Goal: Task Accomplishment & Management: Use online tool/utility

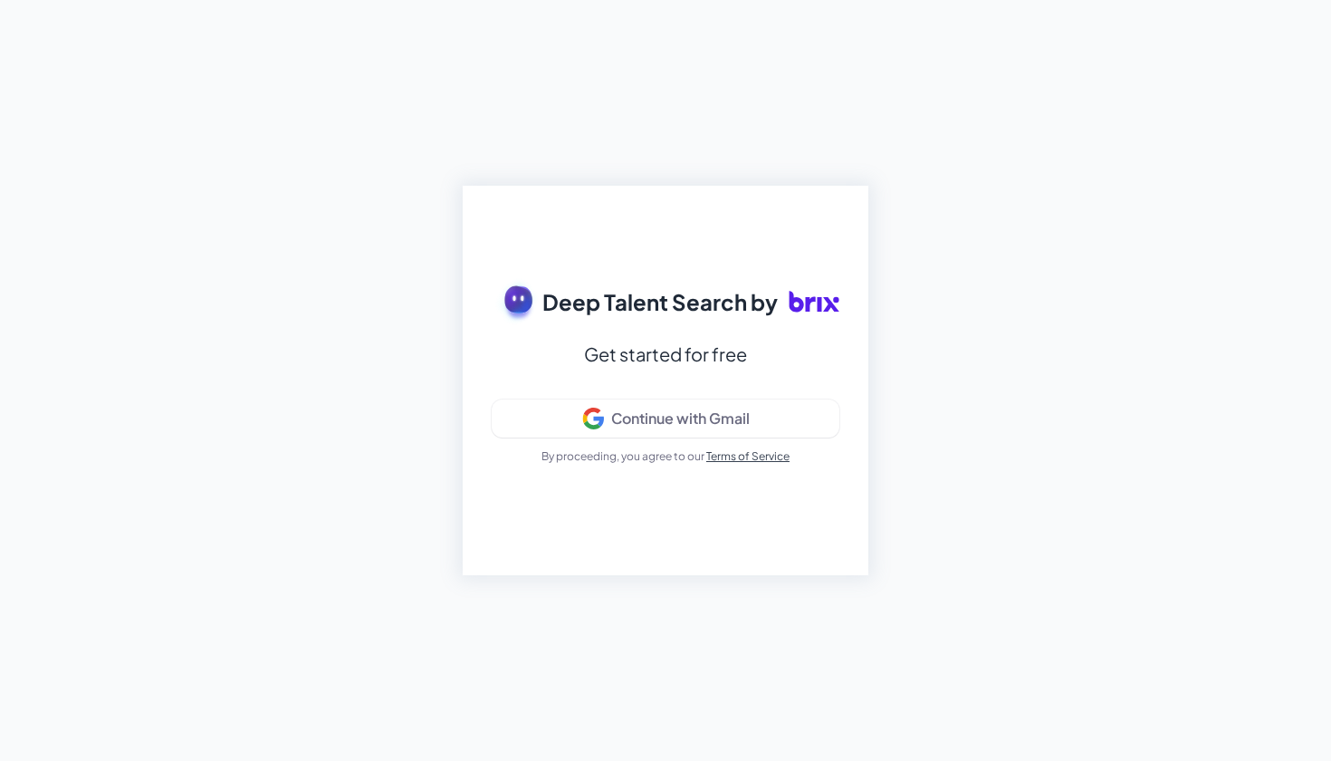
click at [768, 264] on div "Deep Talent Search by Get started for free Continue with Gmail By proceeding, y…" at bounding box center [666, 380] width 406 height 389
click at [685, 407] on button "Continue with Gmail" at bounding box center [666, 418] width 348 height 38
click at [733, 423] on div "Continue with Gmail" at bounding box center [680, 418] width 139 height 18
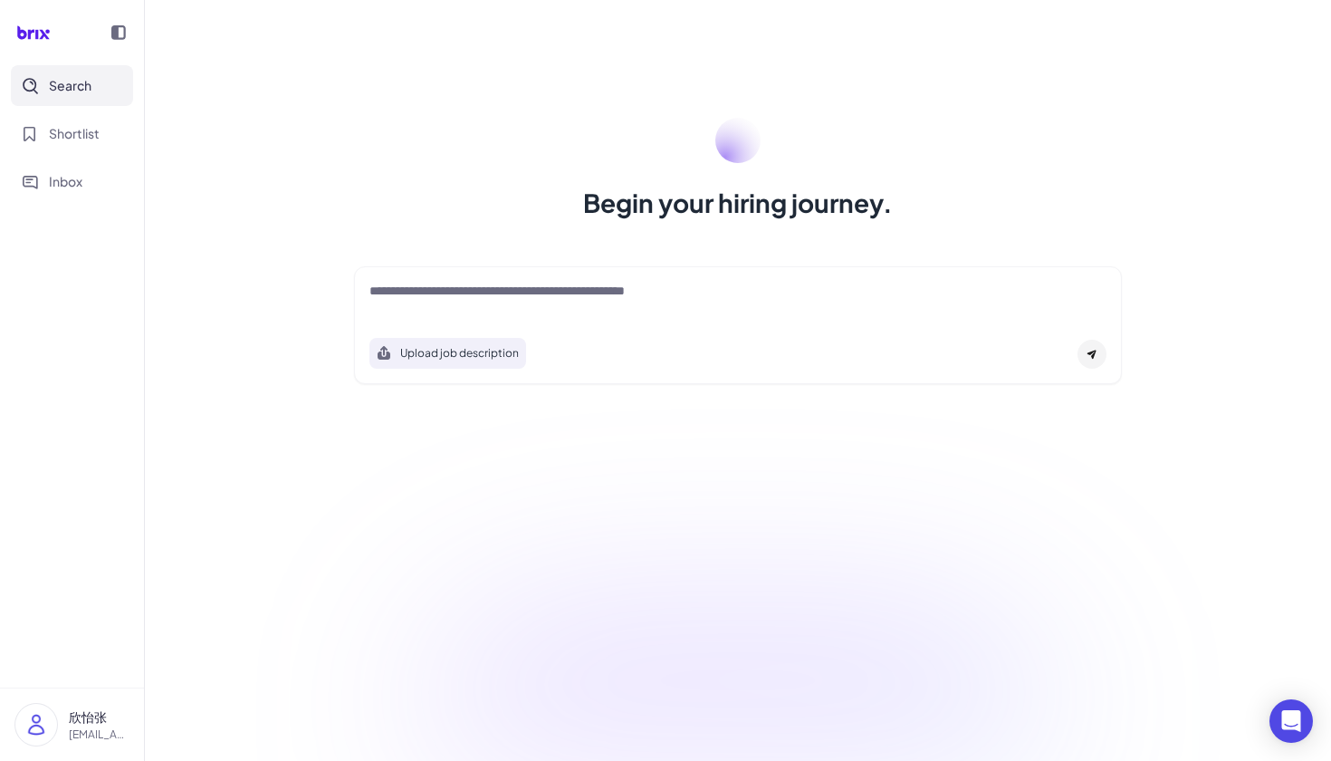
click at [441, 298] on textarea at bounding box center [737, 293] width 737 height 22
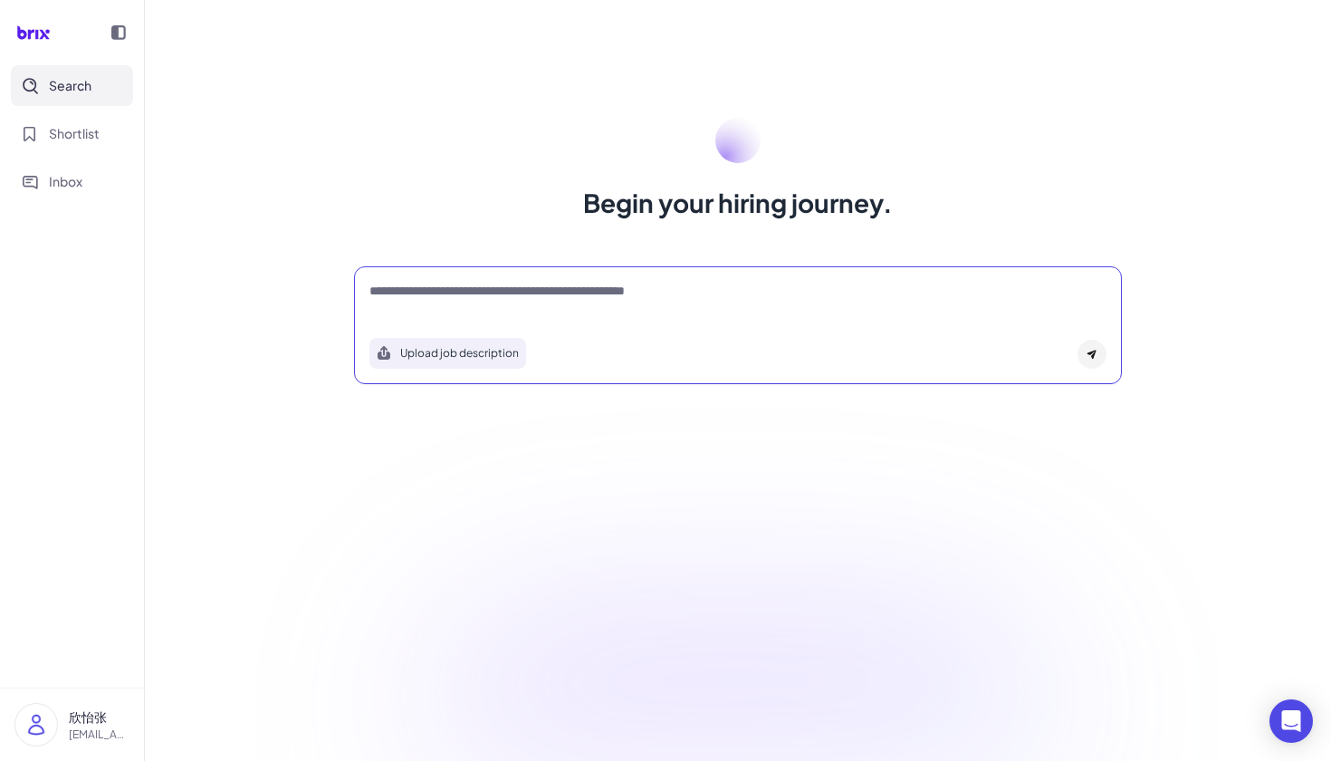
click at [444, 349] on button "Upload job description" at bounding box center [447, 353] width 157 height 31
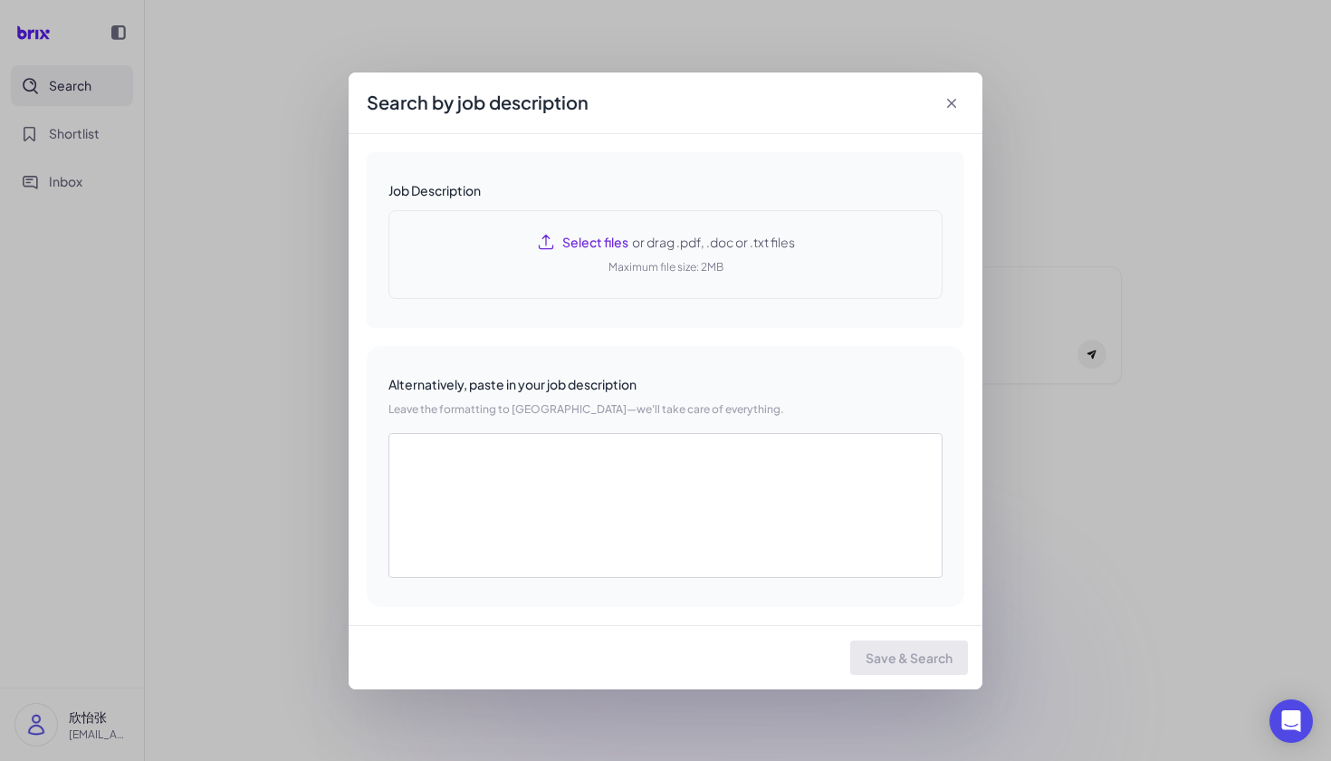
click at [573, 264] on div "Select files or drag .pdf, .doc or .txt files Maximum file size: 2MB" at bounding box center [665, 254] width 554 height 89
type textarea "**********"
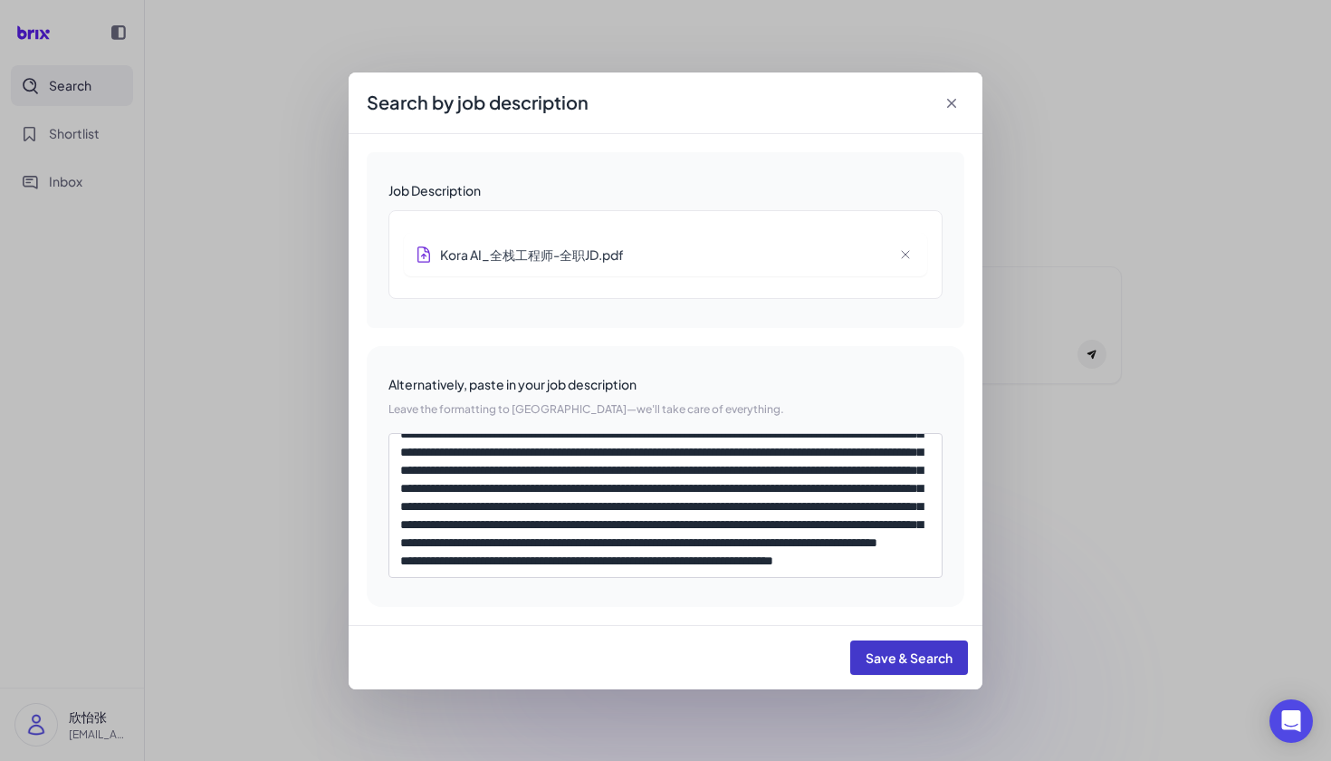
scroll to position [378, 0]
click at [895, 667] on button "Save & Search" at bounding box center [909, 657] width 118 height 34
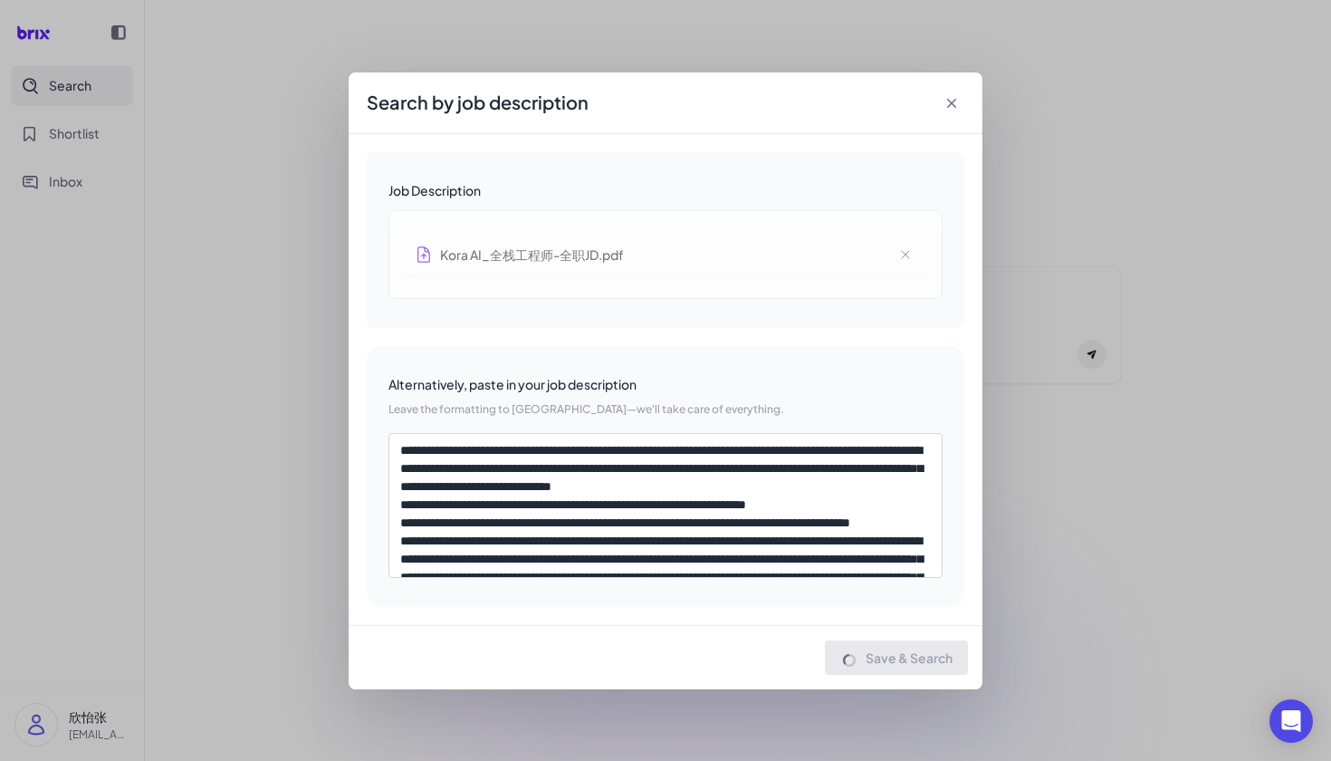
scroll to position [0, 0]
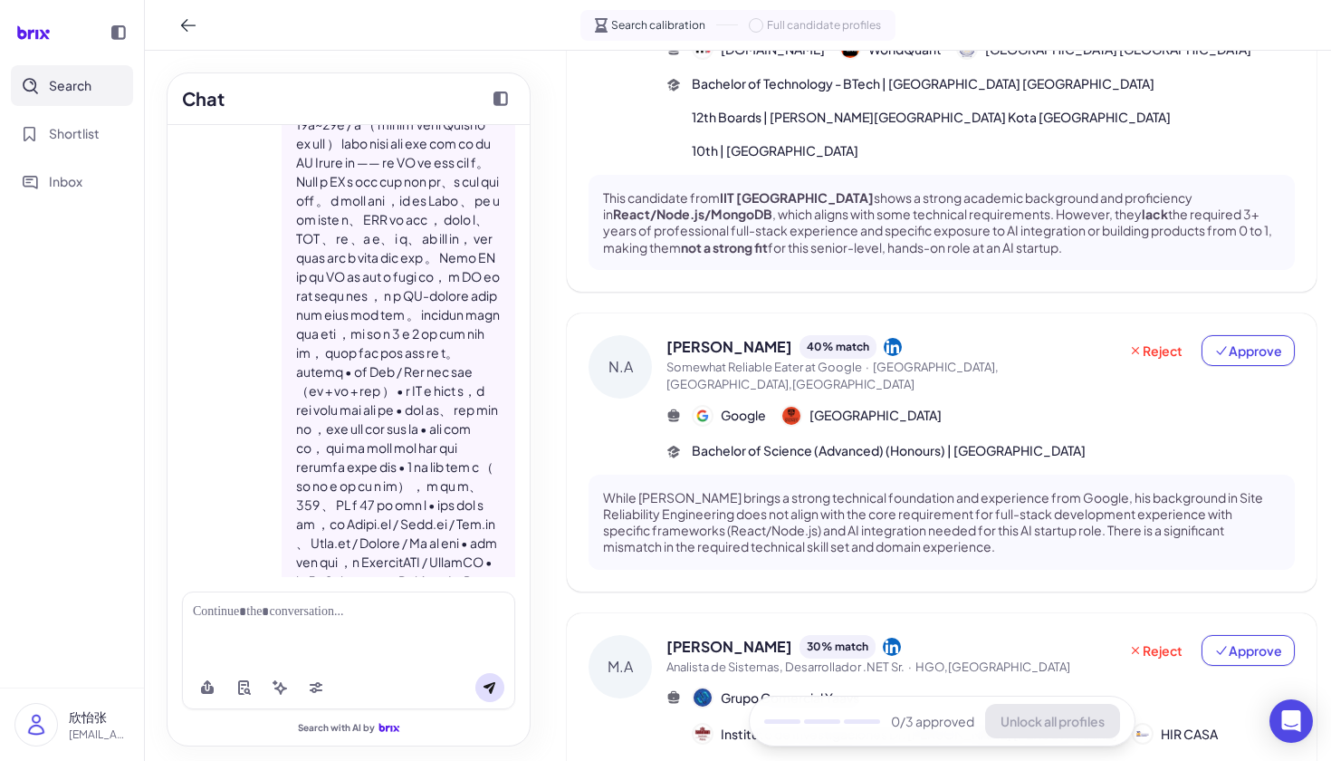
scroll to position [303, 0]
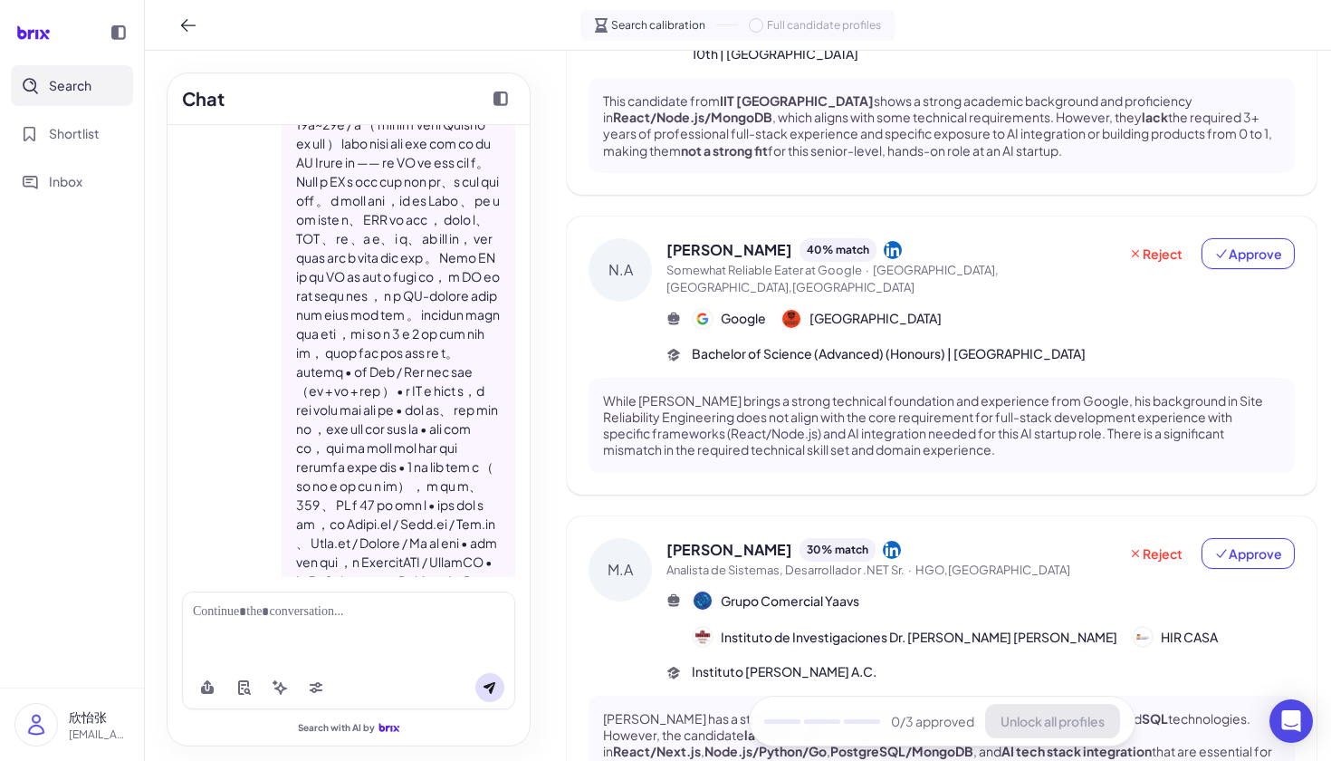
drag, startPoint x: 1159, startPoint y: 224, endPoint x: 1130, endPoint y: 544, distance: 321.8
click at [1159, 244] on span "Reject" at bounding box center [1155, 253] width 54 height 18
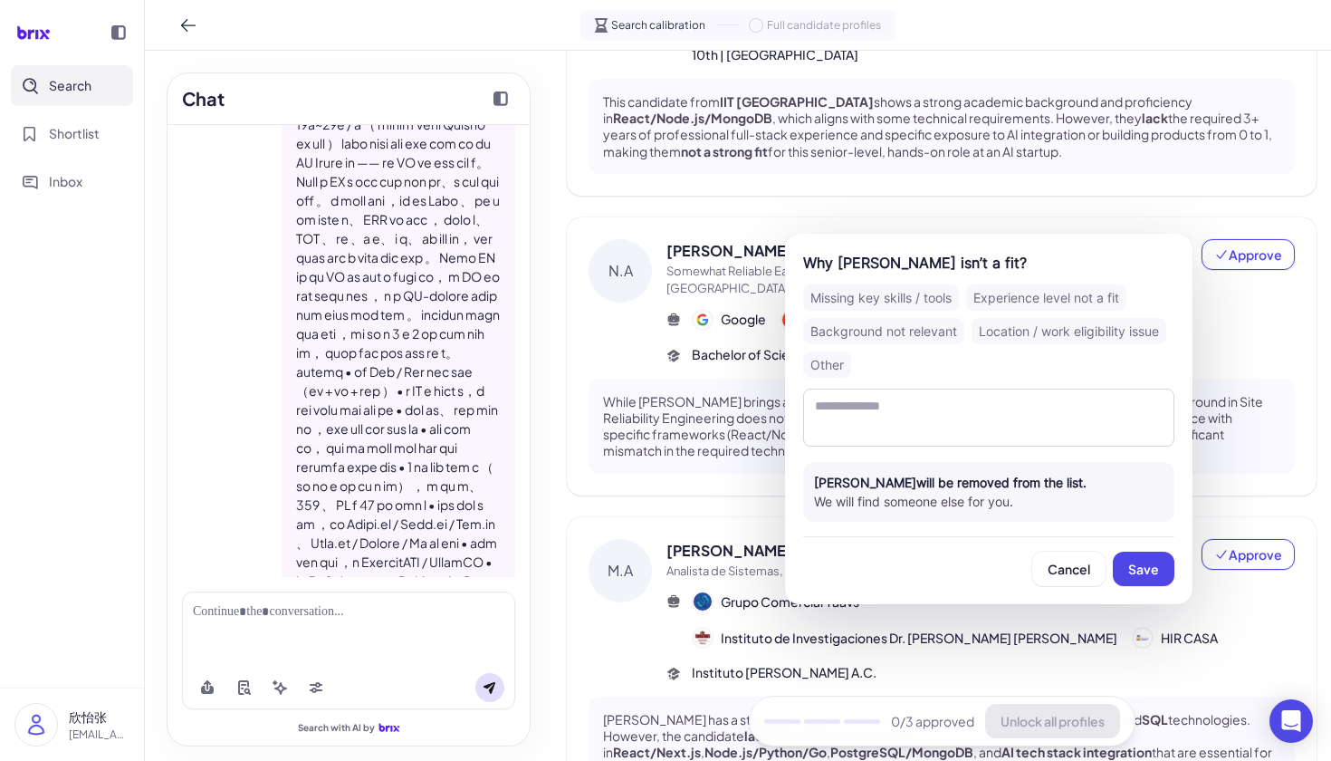
scroll to position [85, 0]
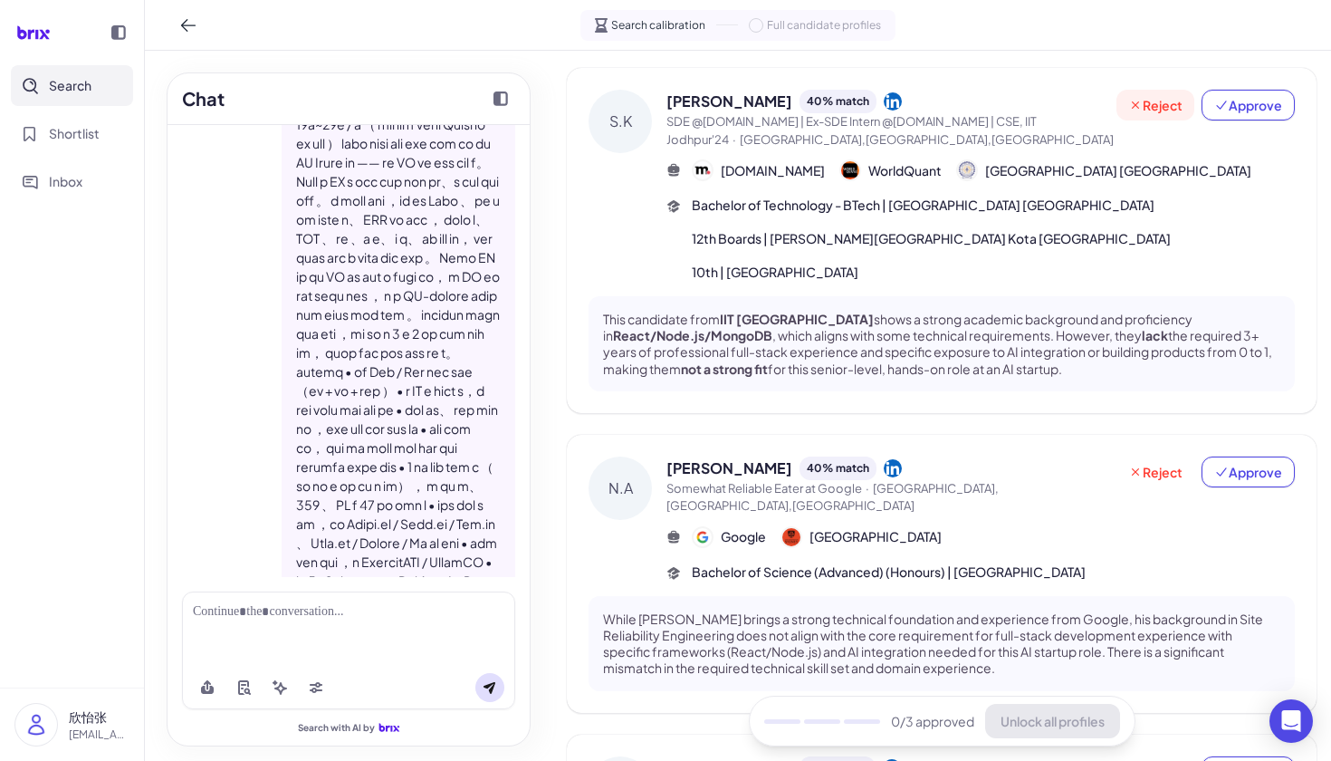
click at [1161, 107] on span "Reject" at bounding box center [1155, 105] width 54 height 18
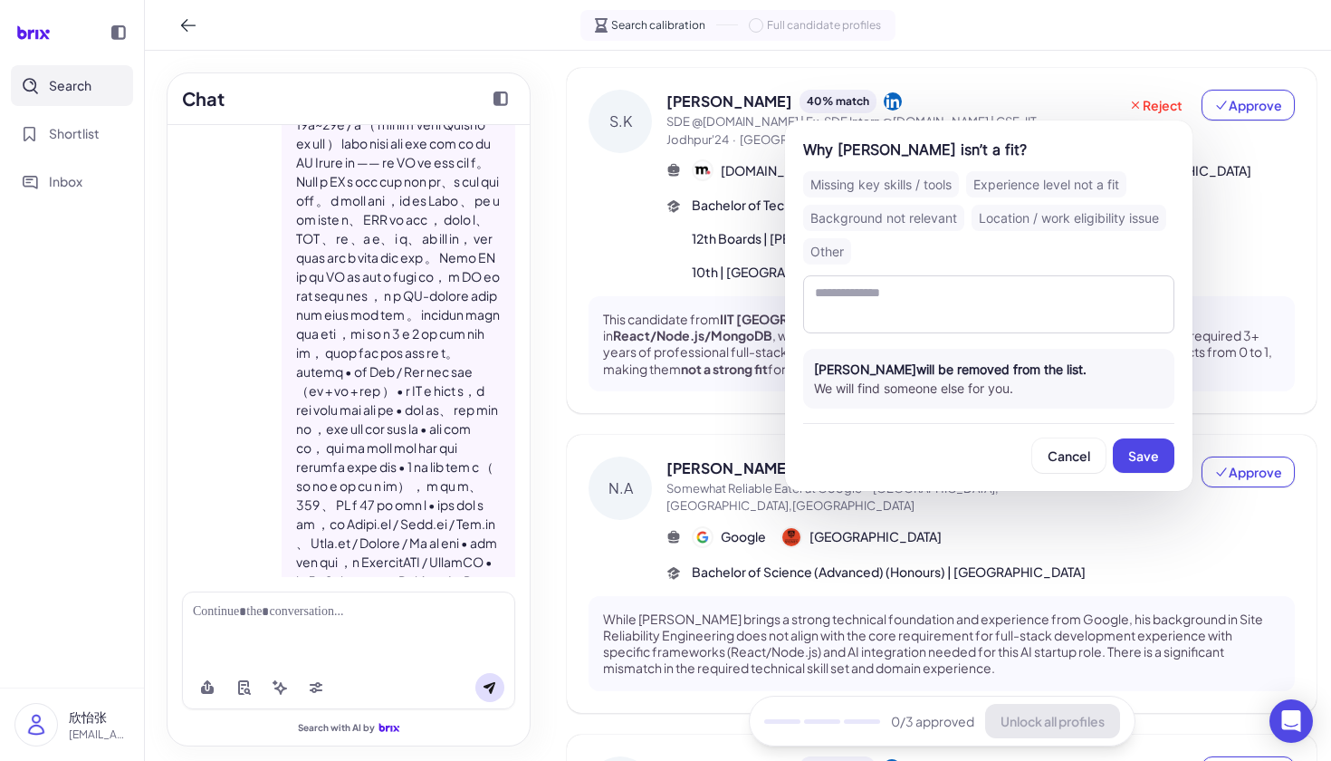
click at [1074, 214] on div "Location / work eligibility issue" at bounding box center [1069, 218] width 195 height 26
click at [1154, 461] on span "Save" at bounding box center [1143, 455] width 31 height 16
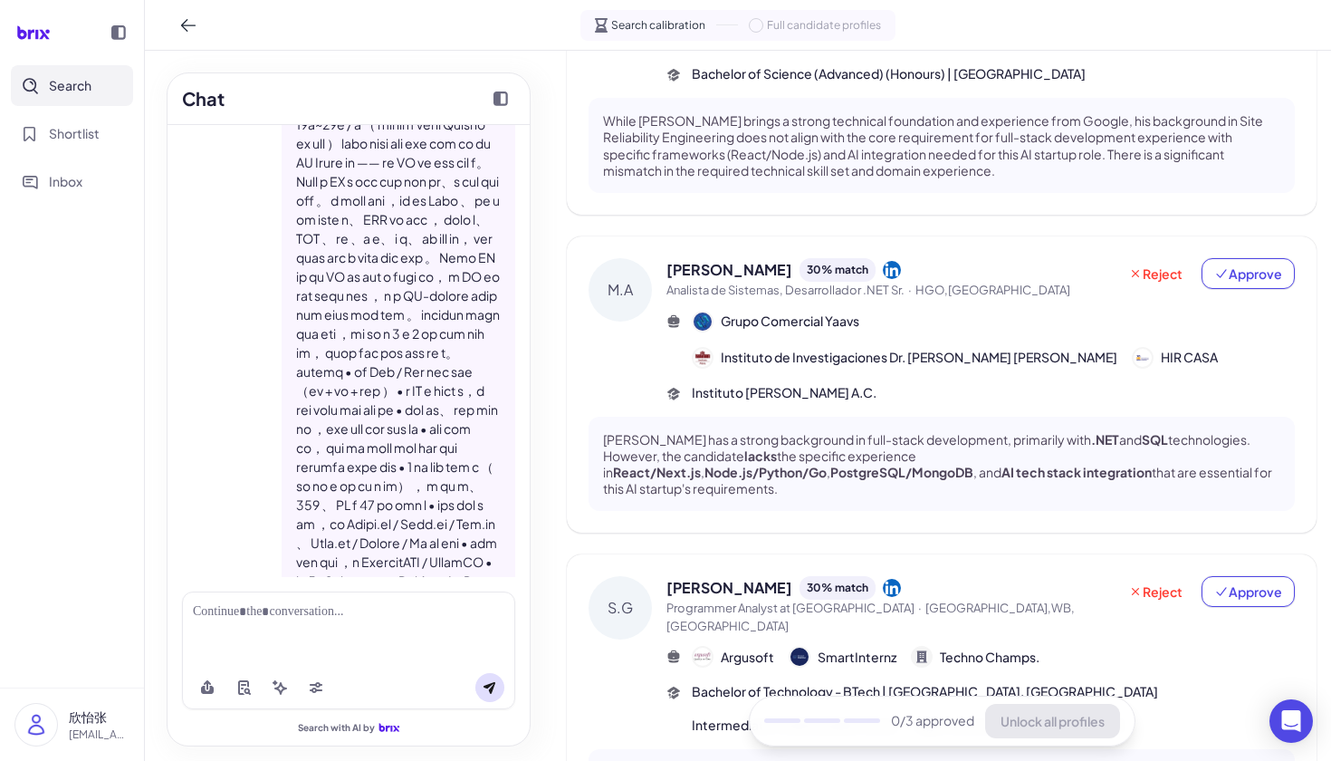
scroll to position [598, 0]
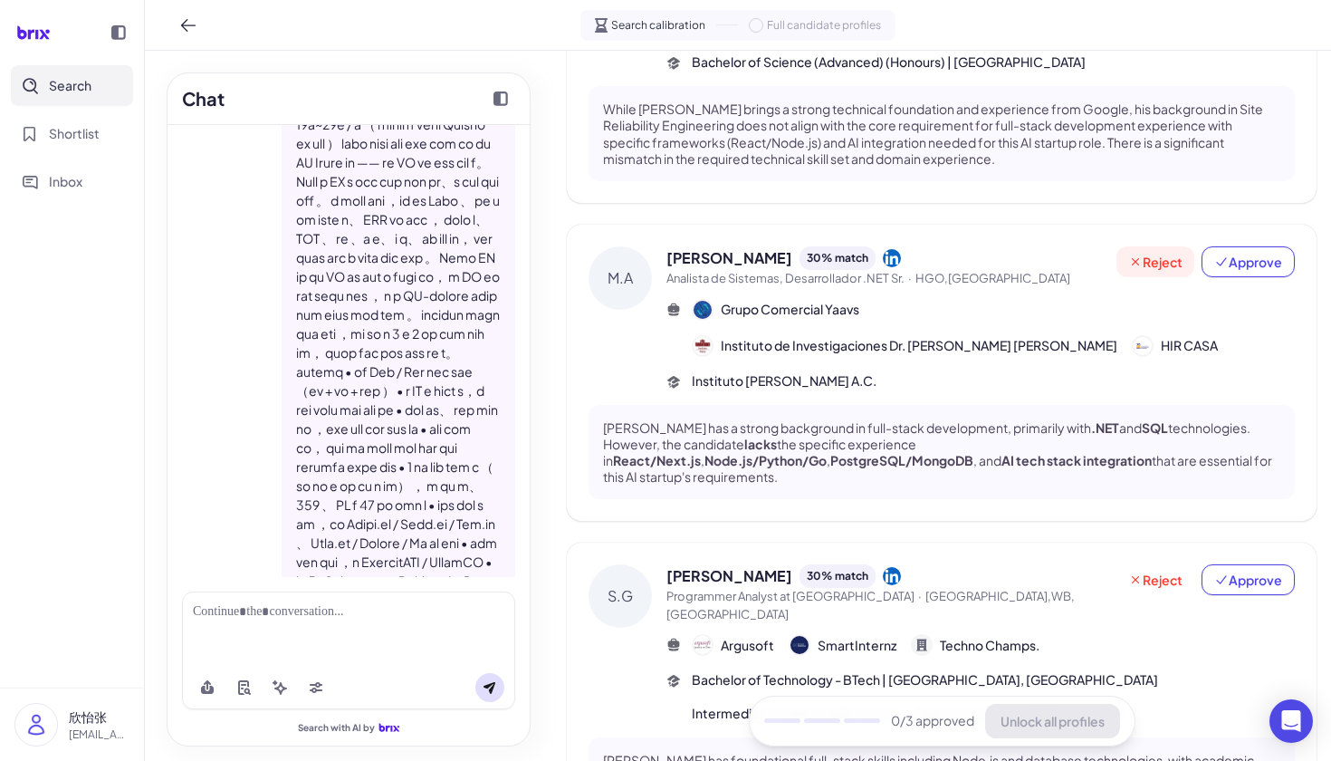
click at [1158, 253] on span "Reject" at bounding box center [1155, 262] width 54 height 18
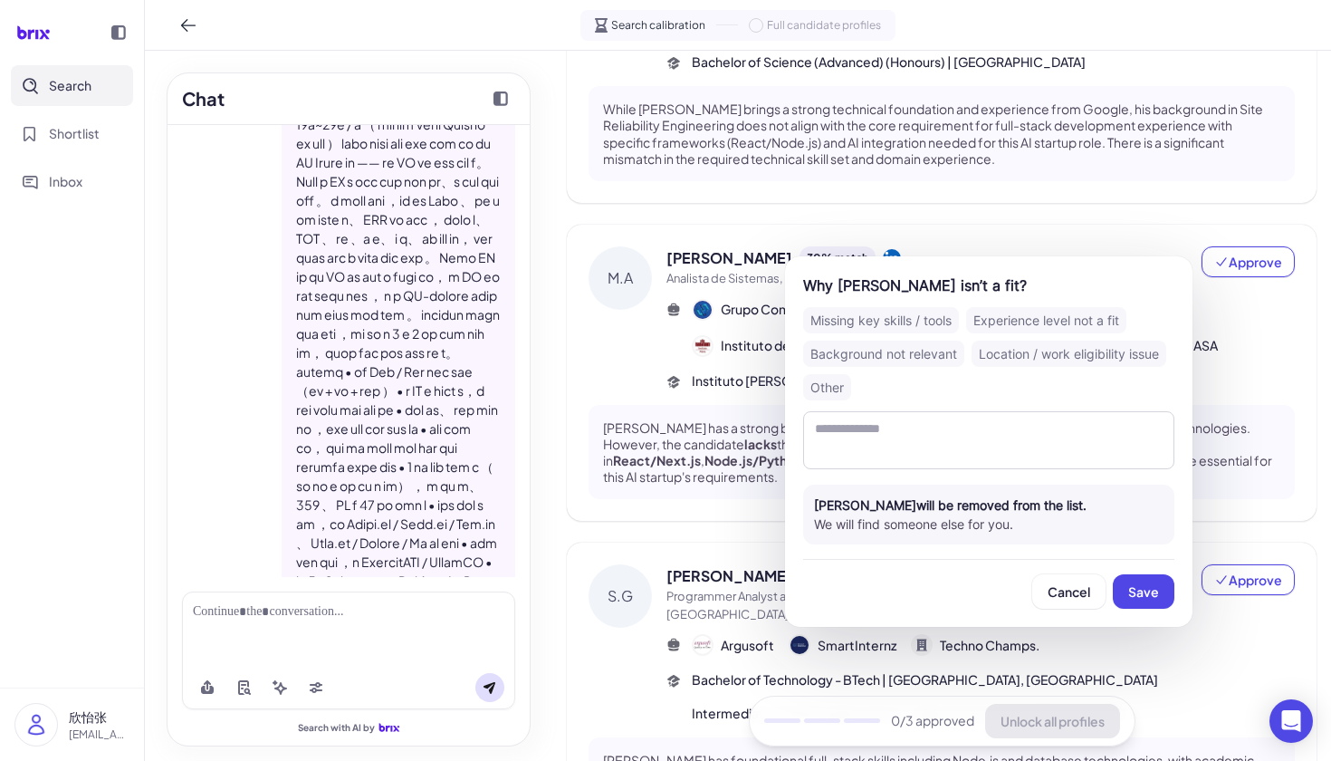
click at [856, 322] on div "Missing key skills / tools" at bounding box center [881, 320] width 156 height 26
click at [1145, 599] on span "Save" at bounding box center [1143, 591] width 31 height 16
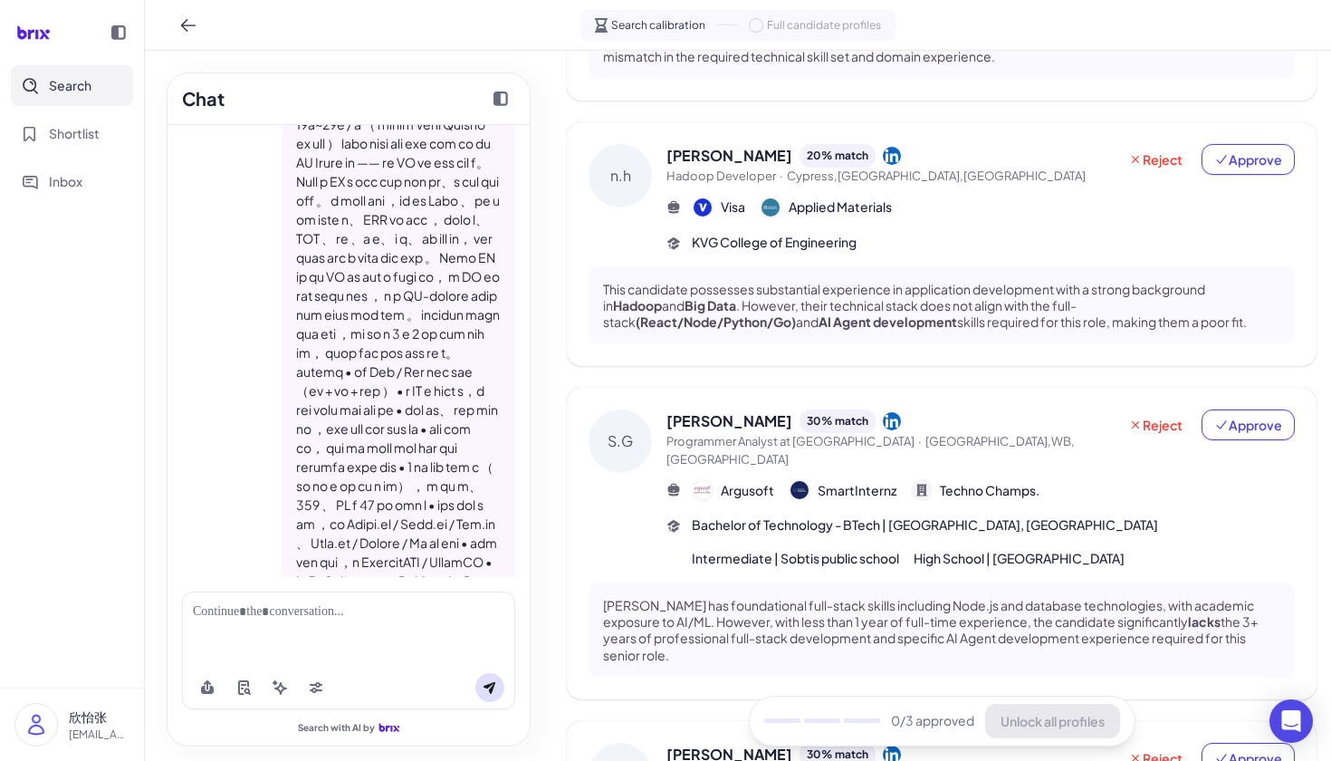
scroll to position [717, 0]
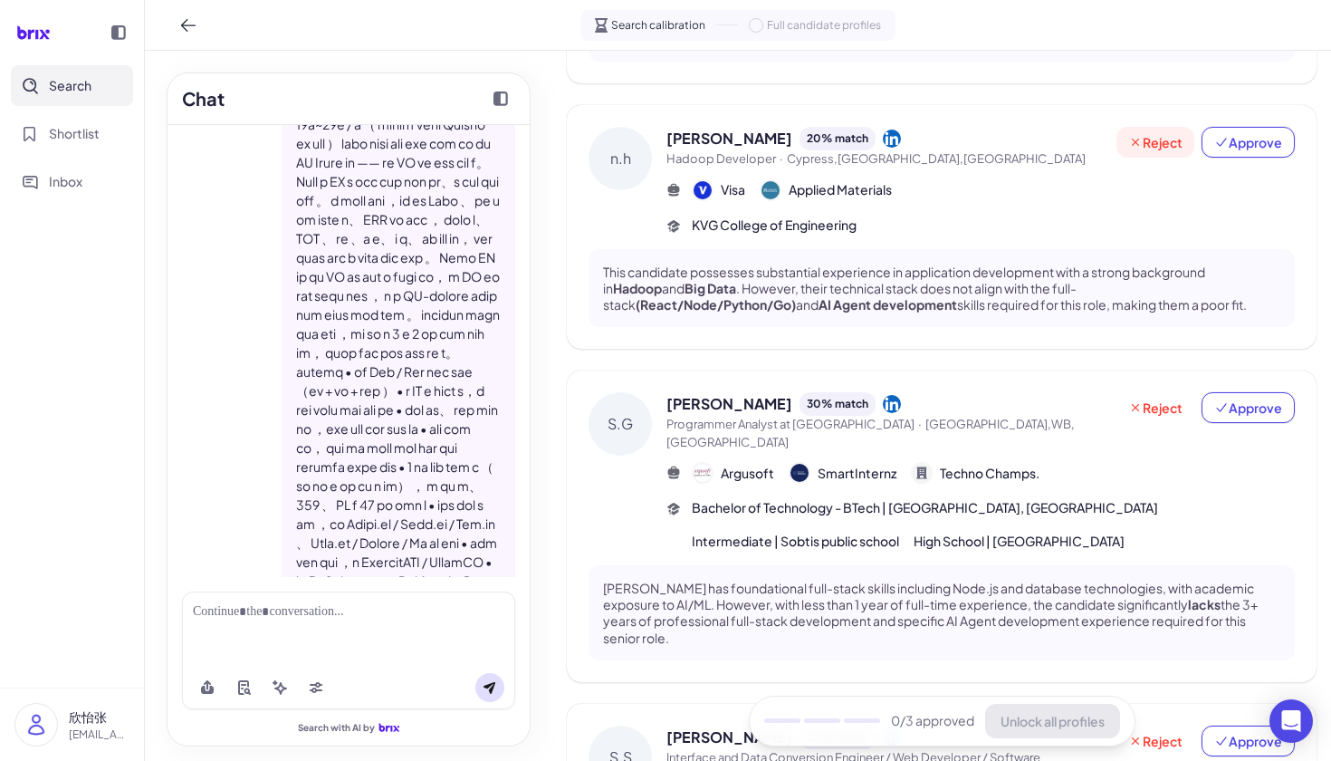
click at [1136, 135] on icon at bounding box center [1135, 142] width 14 height 14
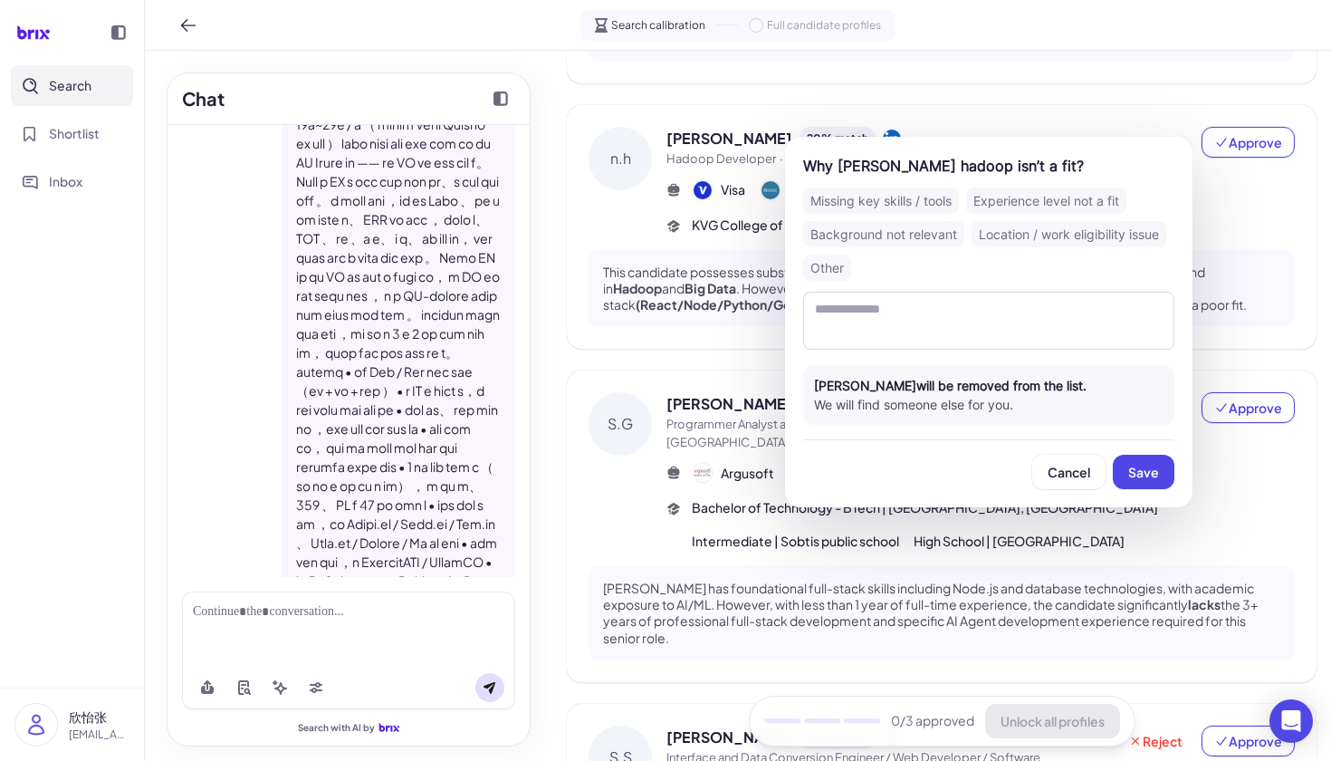
click at [897, 200] on div "Missing key skills / tools" at bounding box center [881, 200] width 156 height 26
click at [1153, 480] on button "Save" at bounding box center [1144, 472] width 62 height 34
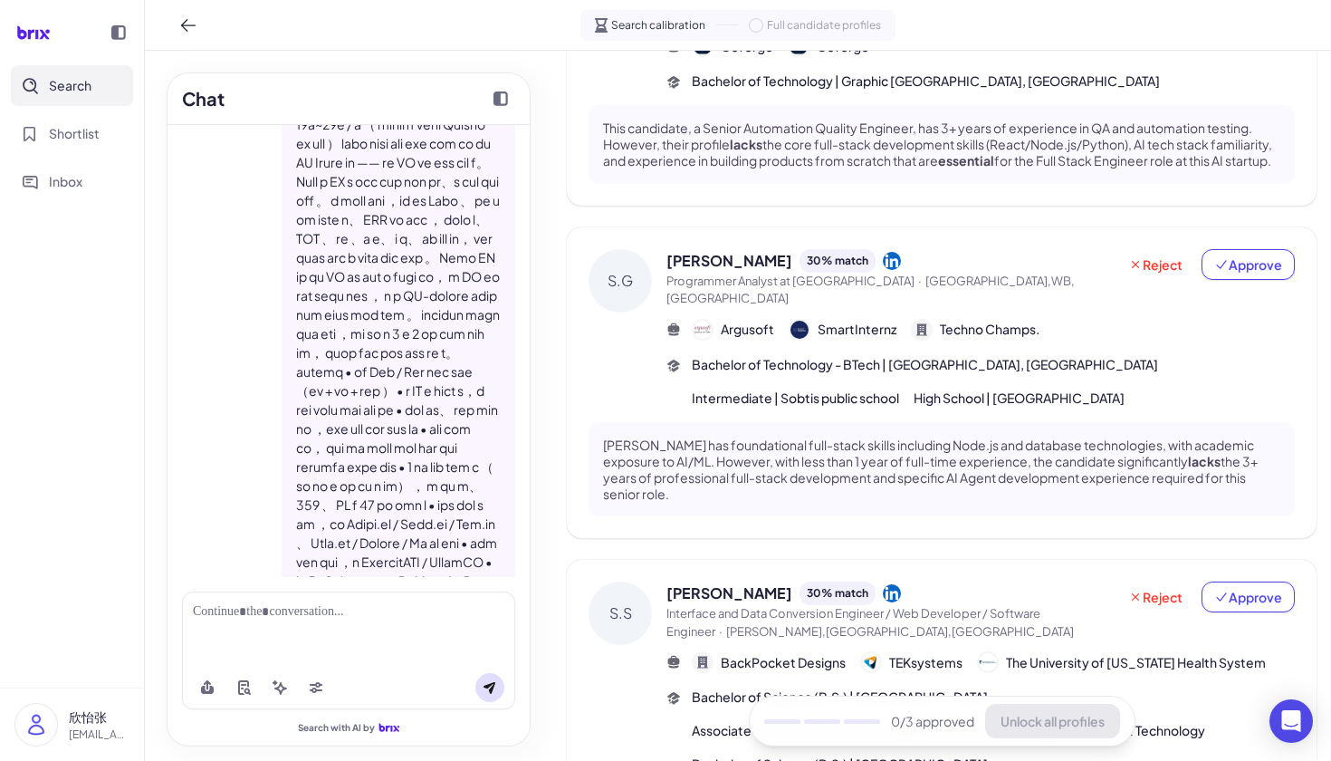
scroll to position [924, 0]
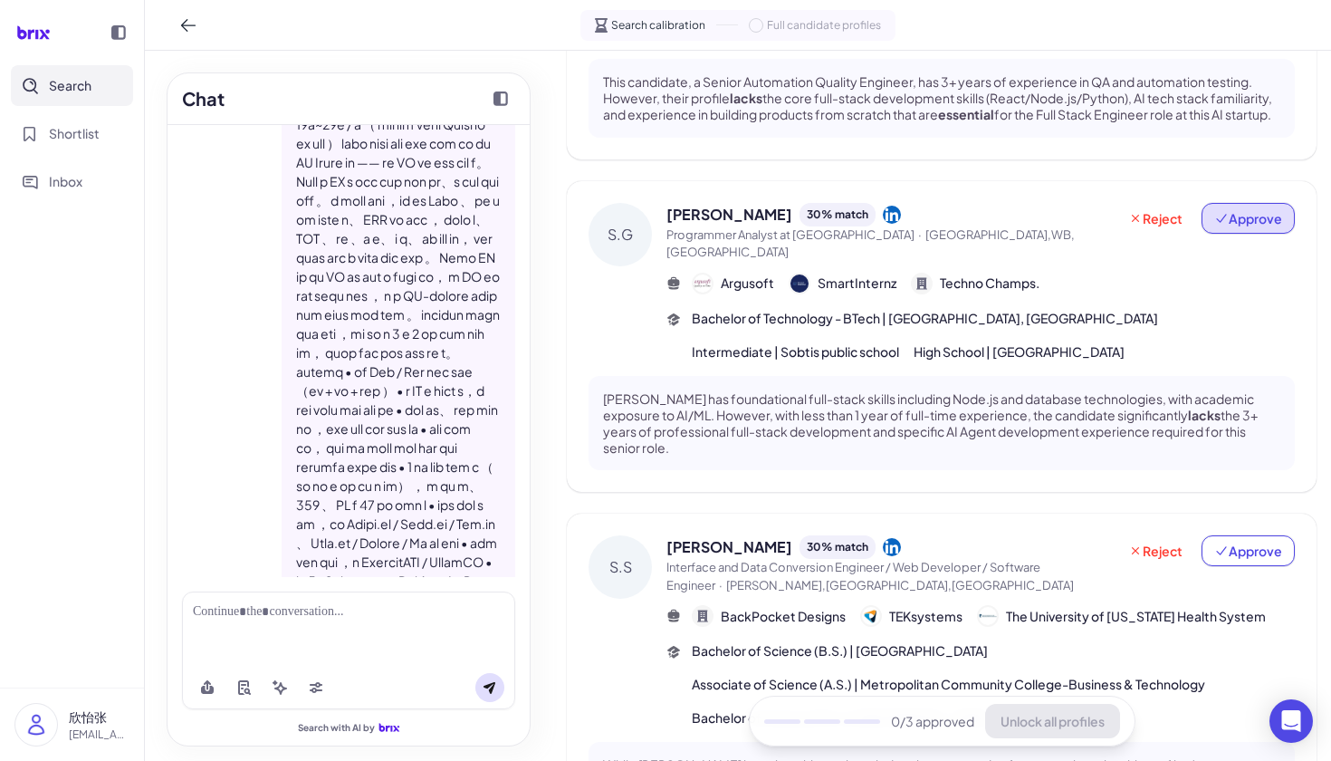
click at [1227, 209] on span "Approve" at bounding box center [1248, 218] width 68 height 18
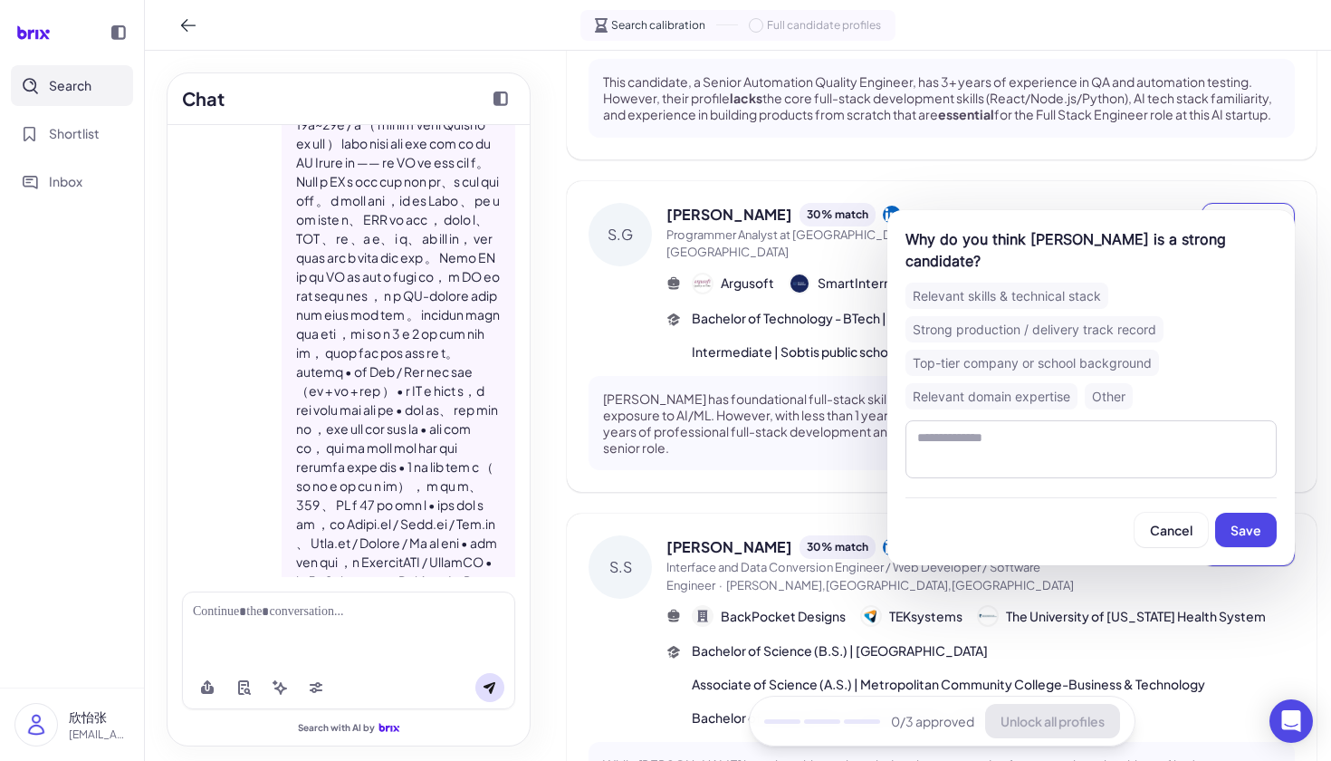
click at [1093, 292] on div "Relevant skills & technical stack" at bounding box center [1006, 296] width 203 height 26
click at [1258, 547] on div "Why do you think Soubhik Ganguly is a strong candidate? Relevant skills & techn…" at bounding box center [1090, 387] width 407 height 355
click at [1250, 532] on span "Save" at bounding box center [1246, 530] width 31 height 16
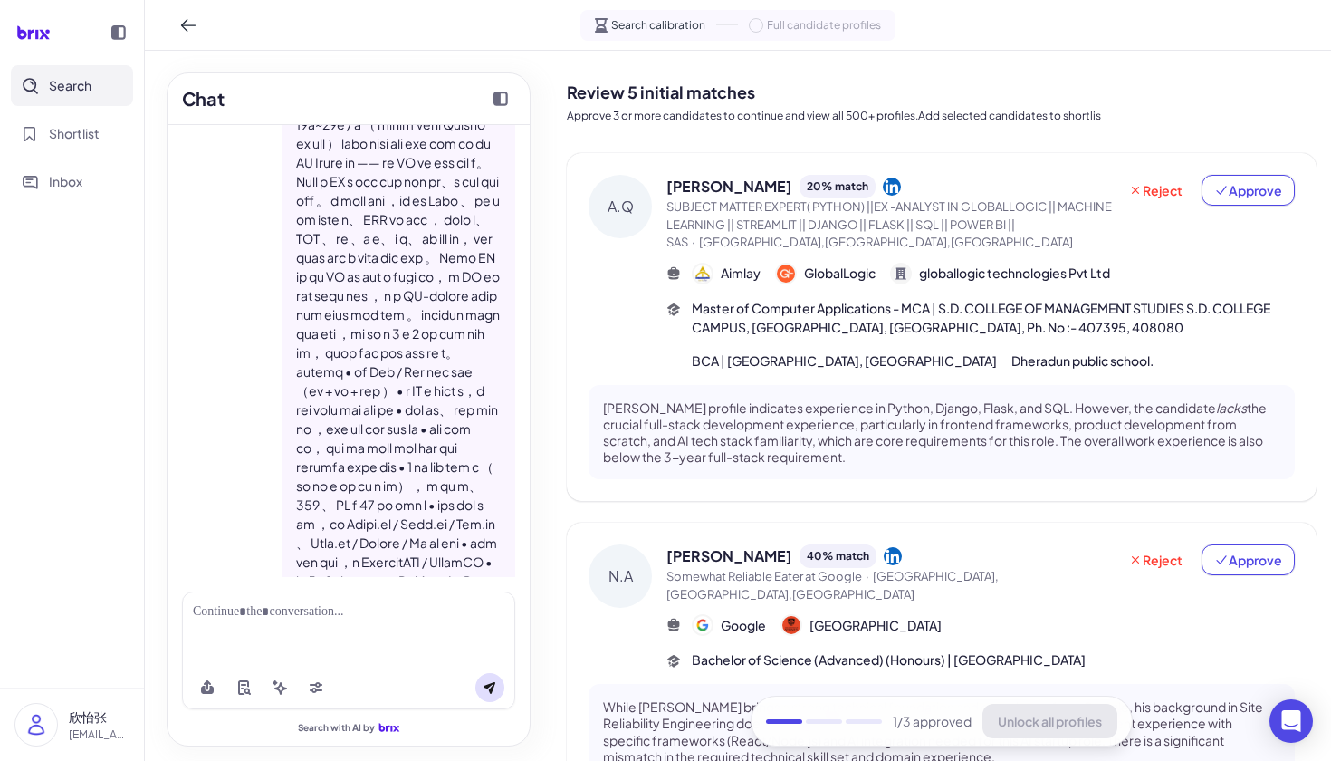
scroll to position [0, 0]
click at [1272, 190] on span "Approve" at bounding box center [1248, 190] width 68 height 18
click at [1152, 190] on span "Reject" at bounding box center [1155, 190] width 54 height 18
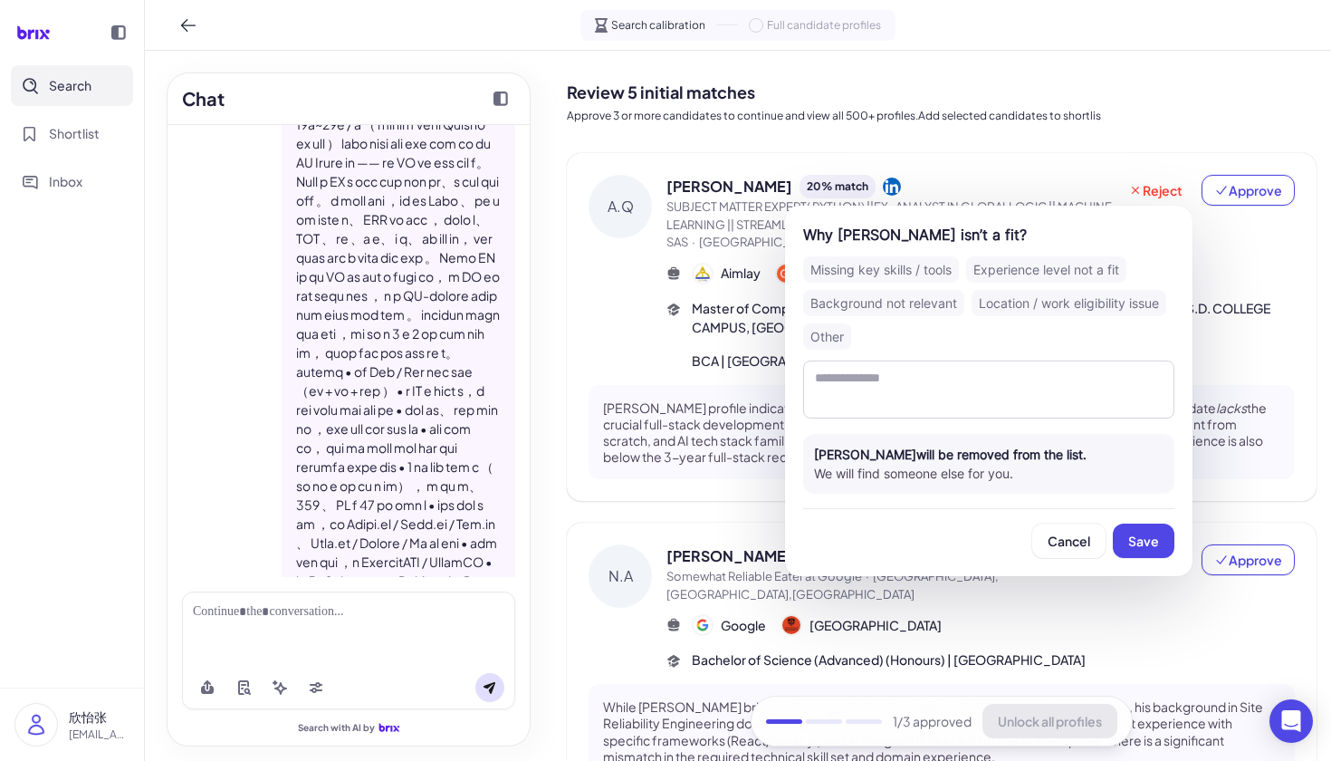
click at [932, 265] on div "Missing key skills / tools" at bounding box center [881, 269] width 156 height 26
click at [1168, 548] on button "Save" at bounding box center [1144, 540] width 62 height 34
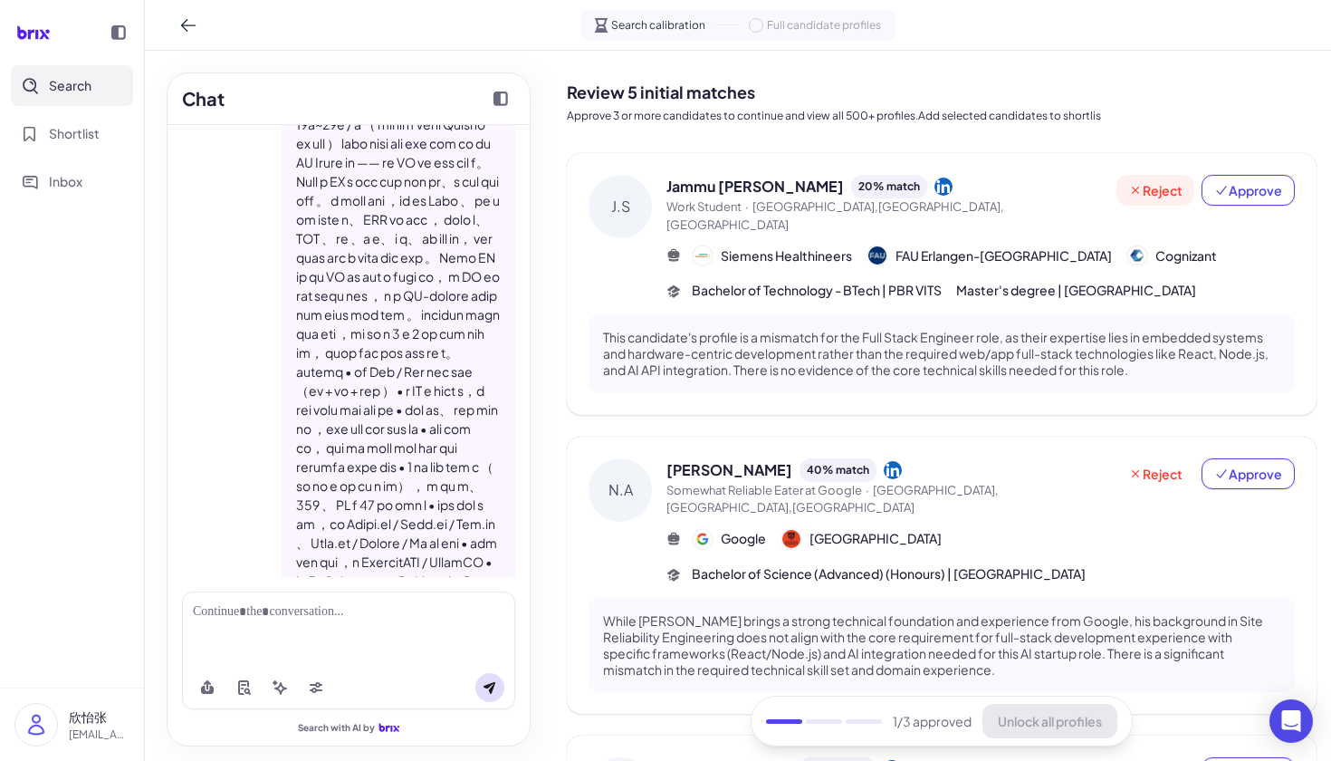
click at [1155, 194] on span "Reject" at bounding box center [1155, 190] width 54 height 18
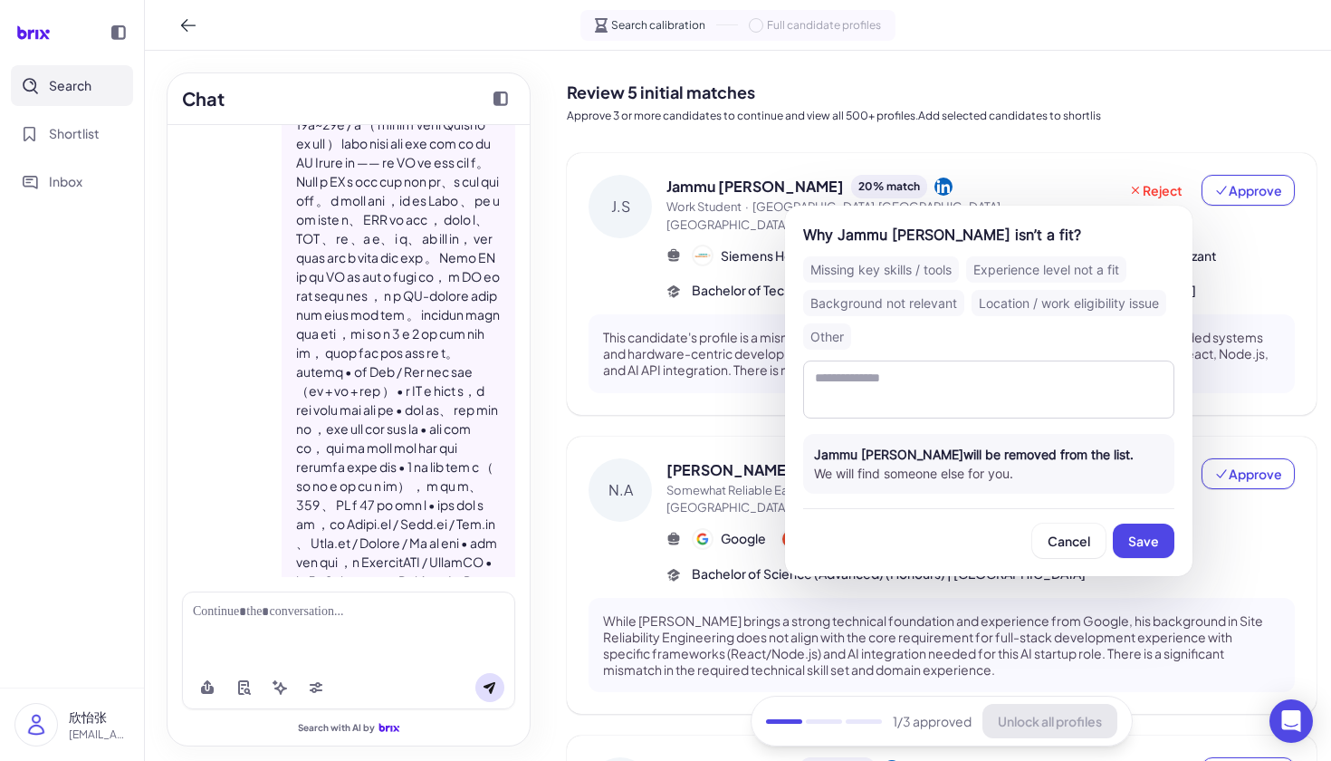
click at [904, 273] on div "Missing key skills / tools" at bounding box center [881, 269] width 156 height 26
click at [1121, 544] on button "Save" at bounding box center [1144, 540] width 62 height 34
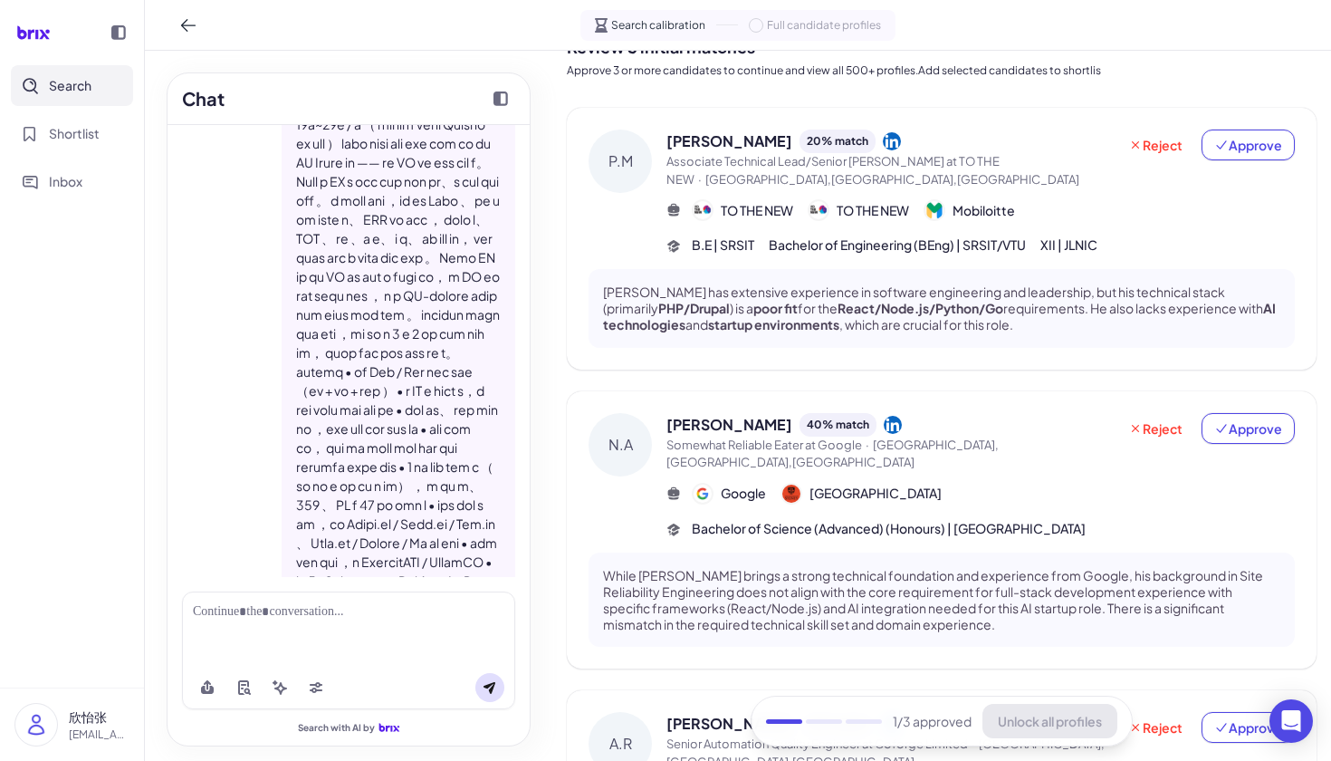
scroll to position [46, 0]
click at [1144, 142] on span "Reject" at bounding box center [1155, 144] width 54 height 18
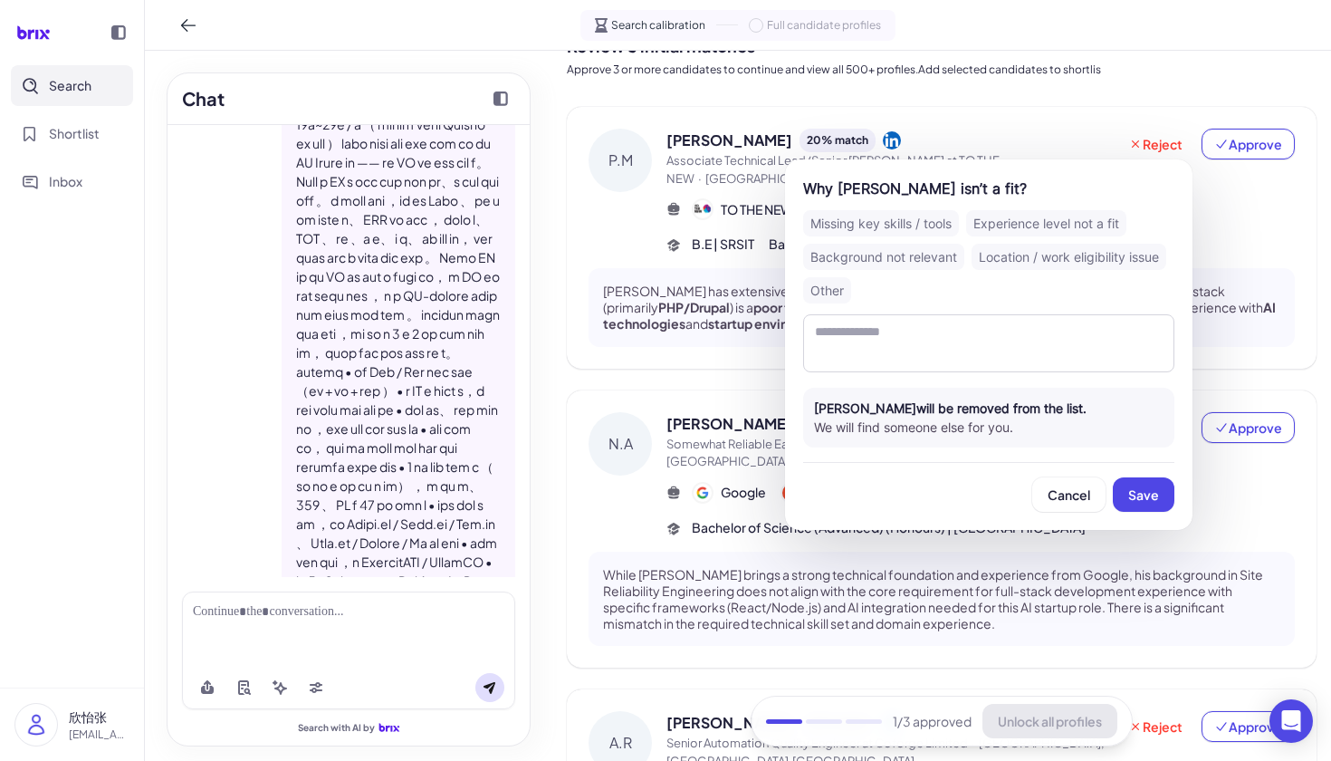
drag, startPoint x: 881, startPoint y: 221, endPoint x: 929, endPoint y: 283, distance: 78.8
click at [881, 221] on div "Missing key skills / tools" at bounding box center [881, 223] width 156 height 26
click at [1141, 503] on button "Save" at bounding box center [1144, 494] width 62 height 34
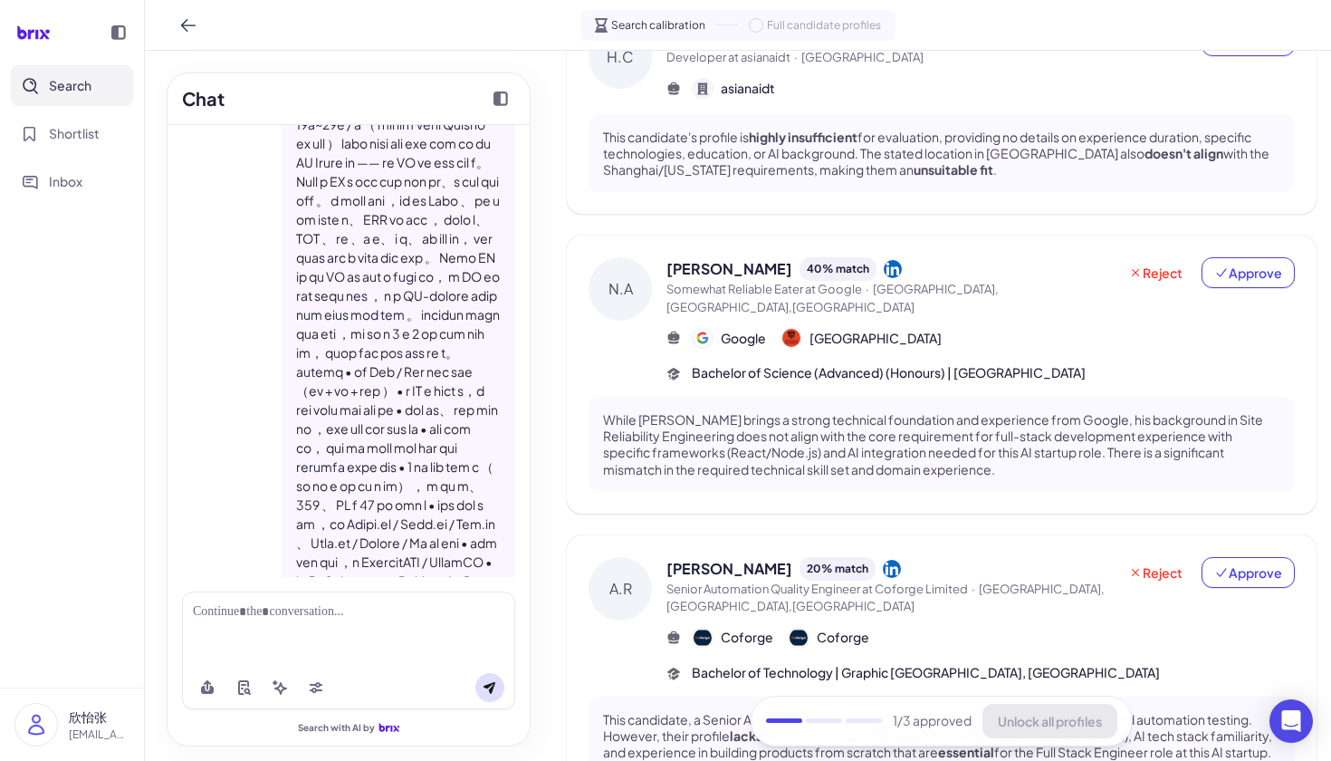
scroll to position [154, 0]
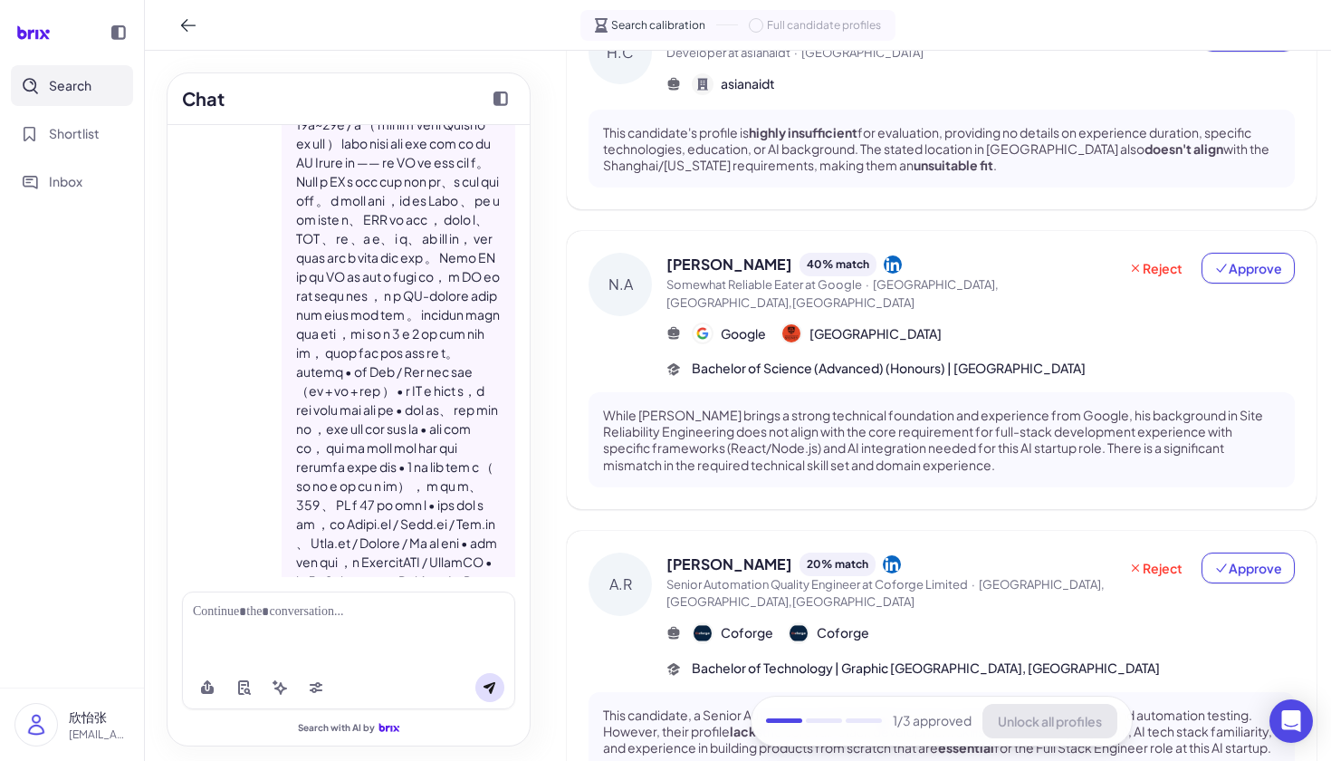
click at [1274, 245] on div "N.A Nick Armstrong 40 % match Somewhat Reliable Eater at Google · Sydney,NSW,Au…" at bounding box center [942, 370] width 750 height 278
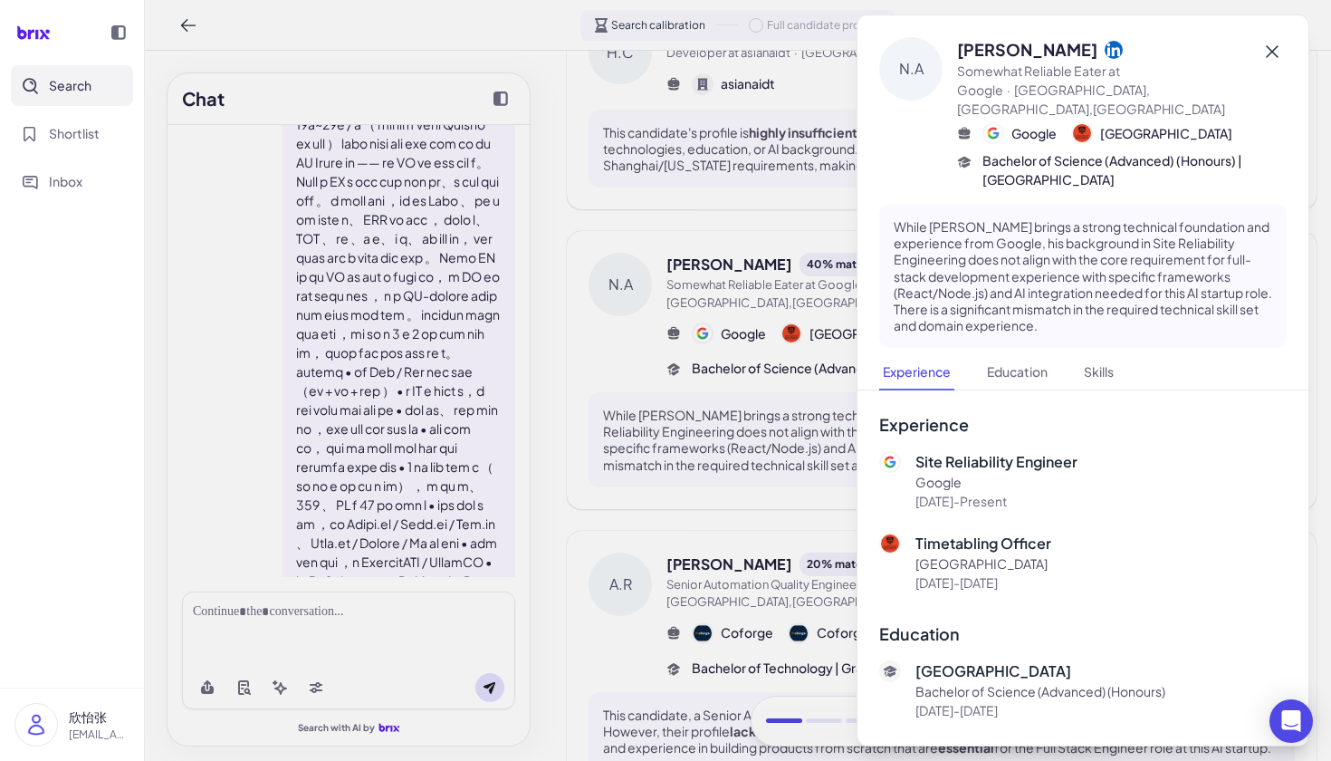
click at [1271, 49] on icon at bounding box center [1272, 52] width 22 height 22
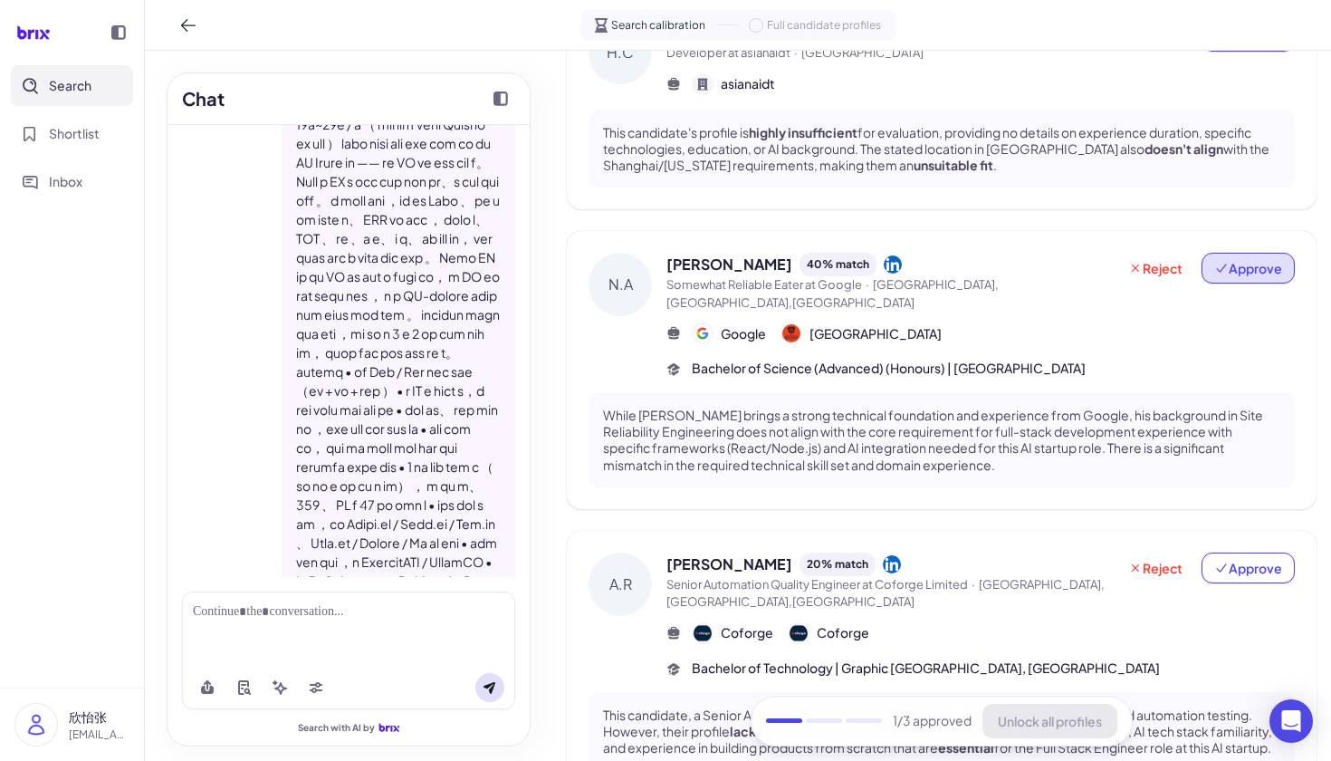
click at [1263, 272] on span "Approve" at bounding box center [1248, 268] width 68 height 18
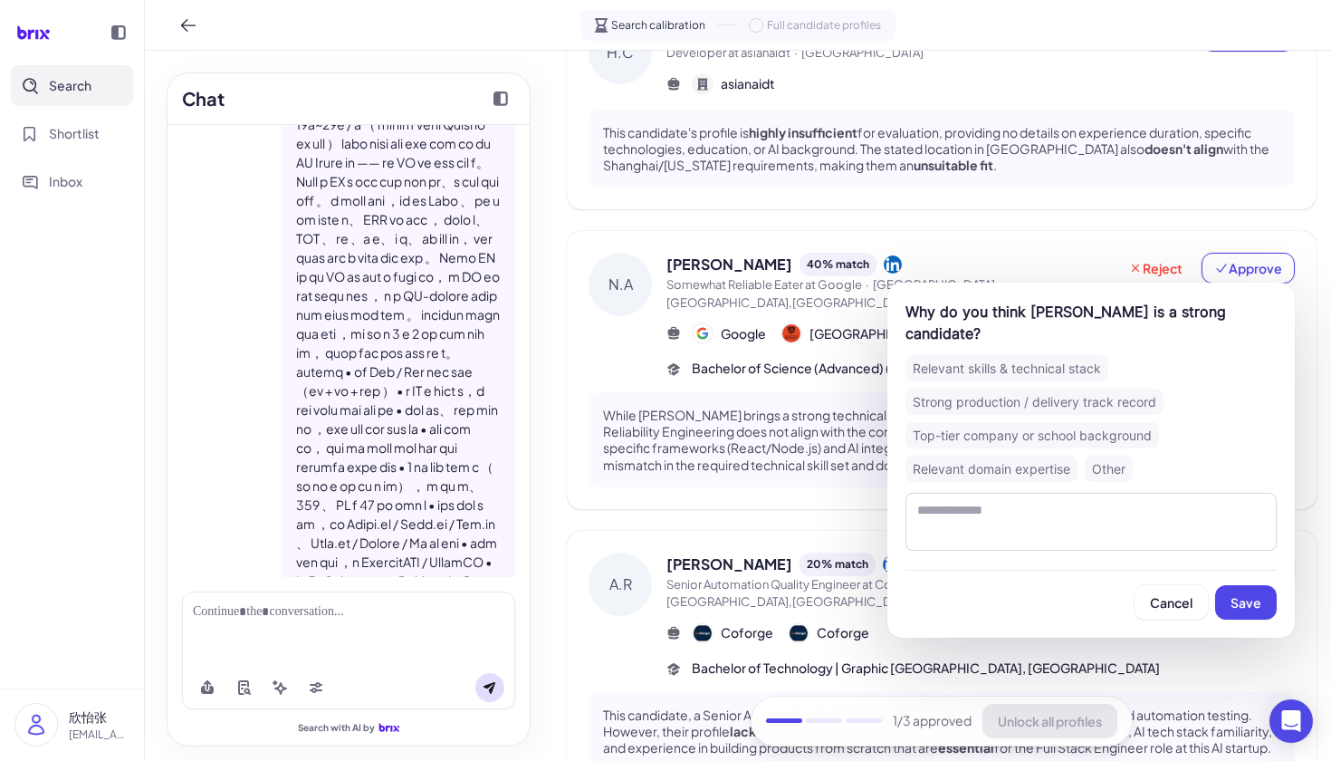
click at [1039, 440] on div "Top-tier company or school background" at bounding box center [1032, 435] width 254 height 26
click at [1253, 598] on span "Save" at bounding box center [1246, 602] width 31 height 16
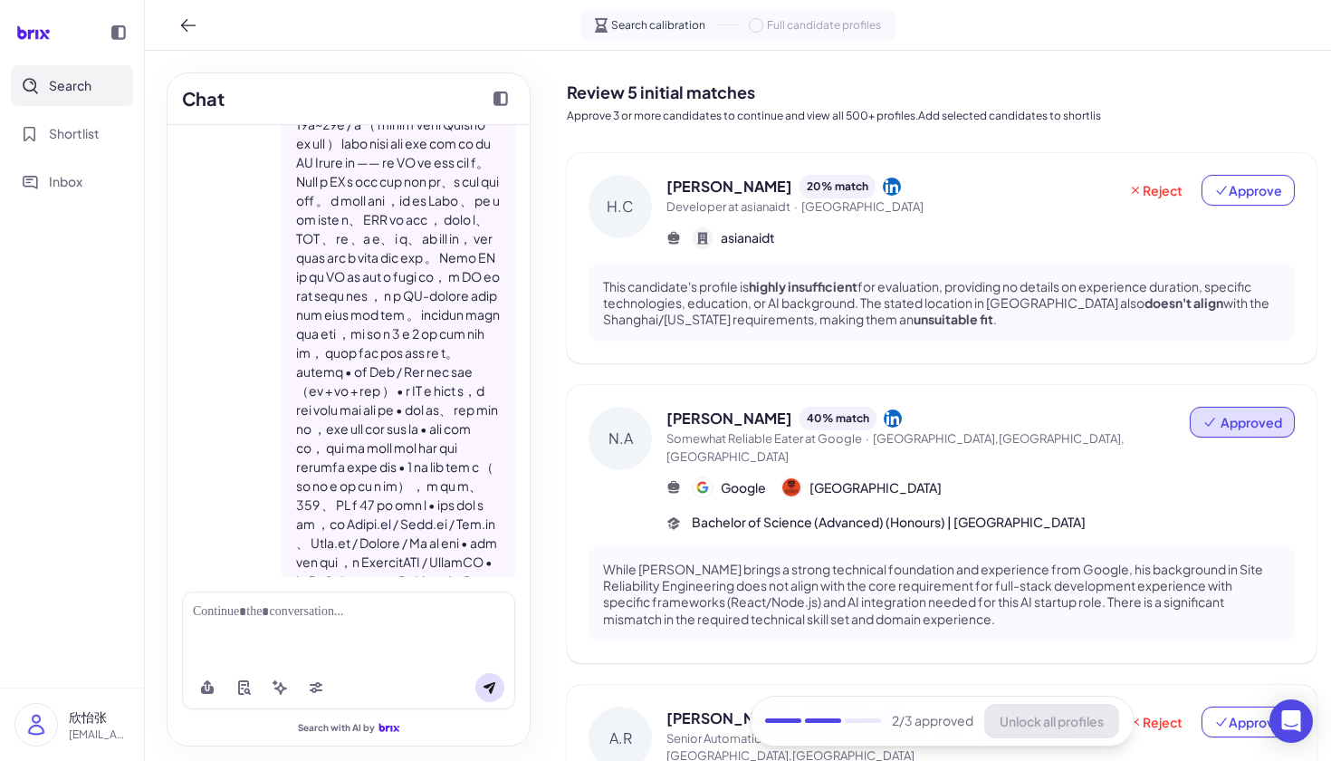
scroll to position [0, 0]
click at [1141, 190] on span "Reject" at bounding box center [1155, 190] width 54 height 18
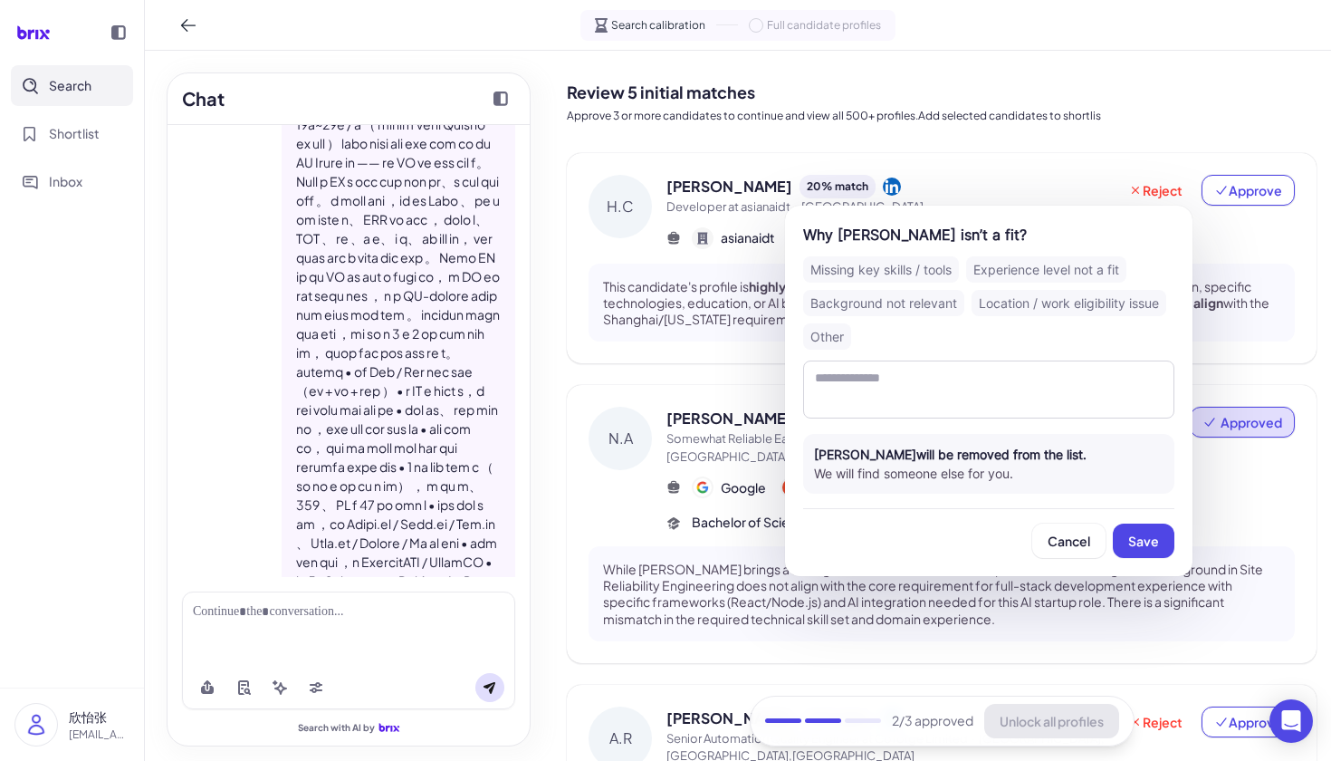
click at [924, 269] on div "Missing key skills / tools" at bounding box center [881, 269] width 156 height 26
click at [1142, 530] on button "Save" at bounding box center [1144, 540] width 62 height 34
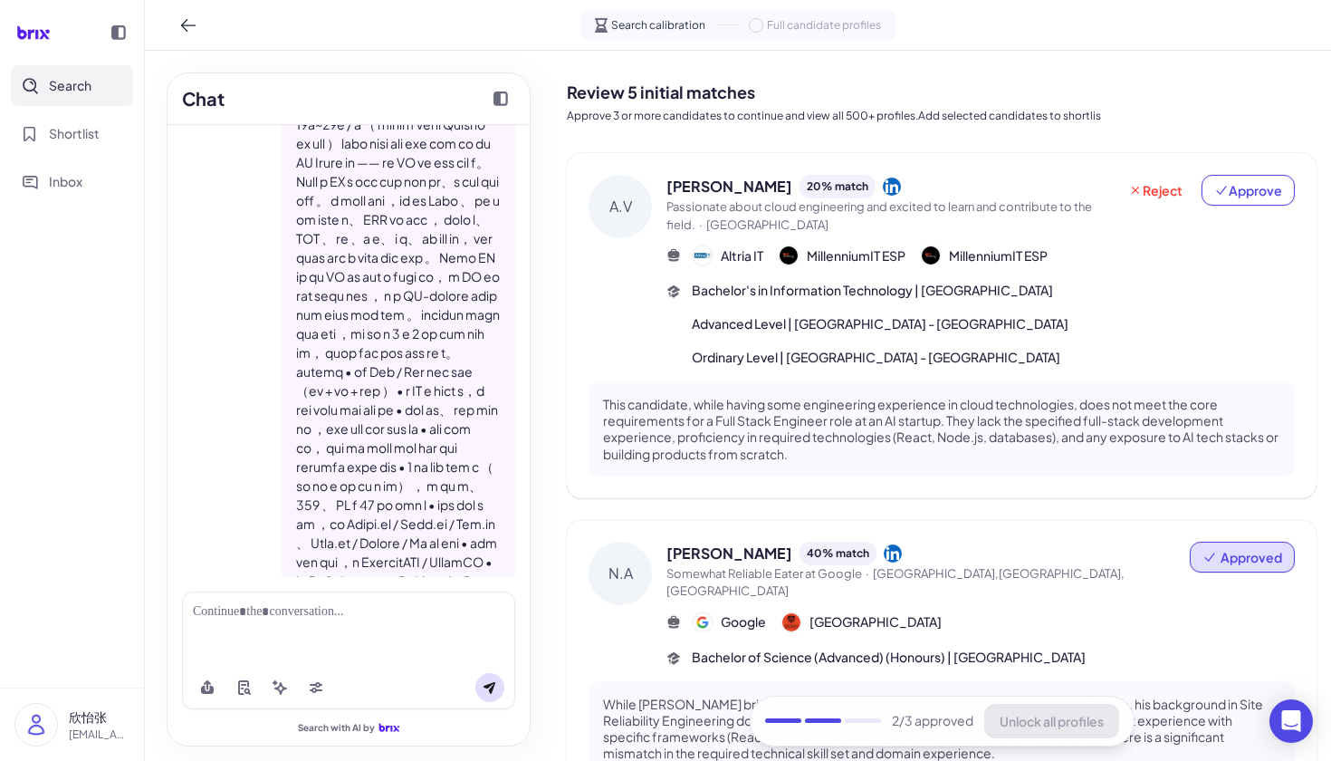
scroll to position [56, 0]
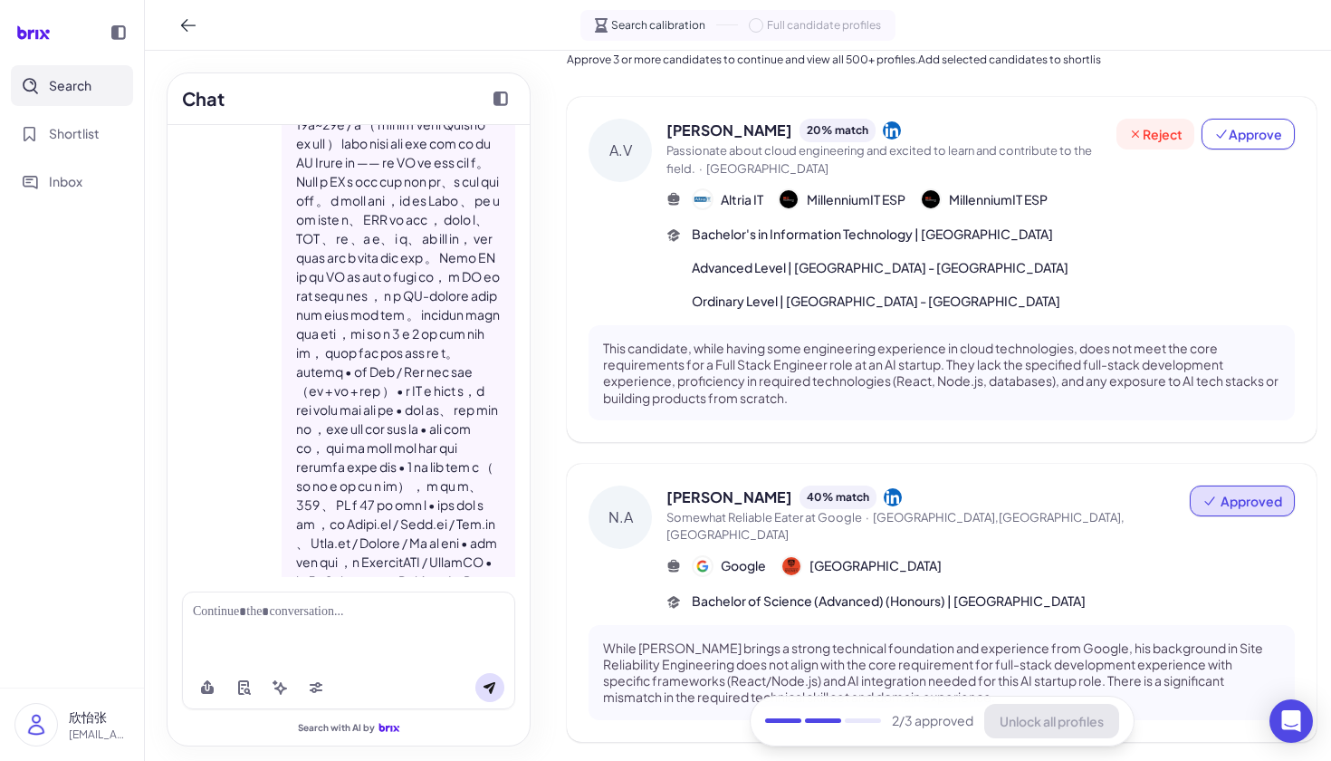
click at [1156, 126] on span "Reject" at bounding box center [1155, 134] width 54 height 18
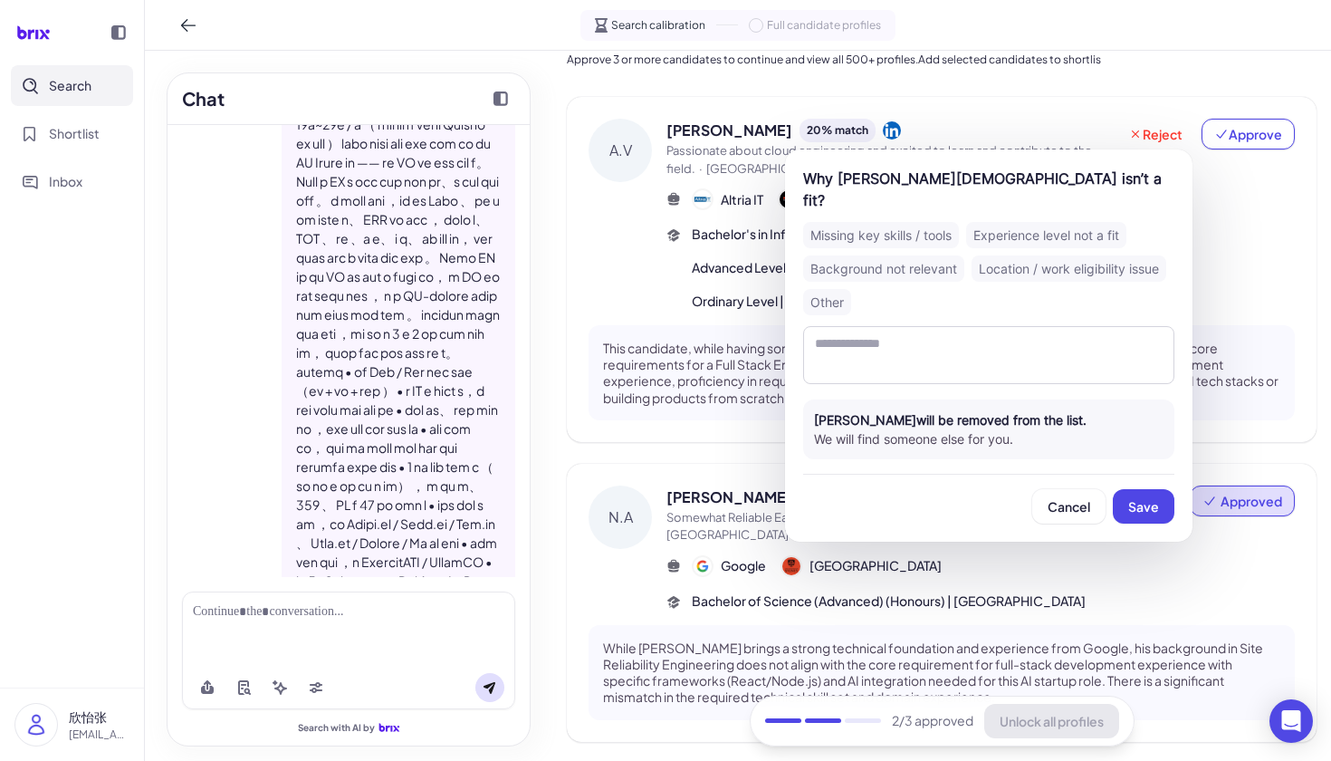
click at [920, 222] on div "Missing key skills / tools" at bounding box center [881, 235] width 156 height 26
click at [1130, 489] on button "Save" at bounding box center [1144, 506] width 62 height 34
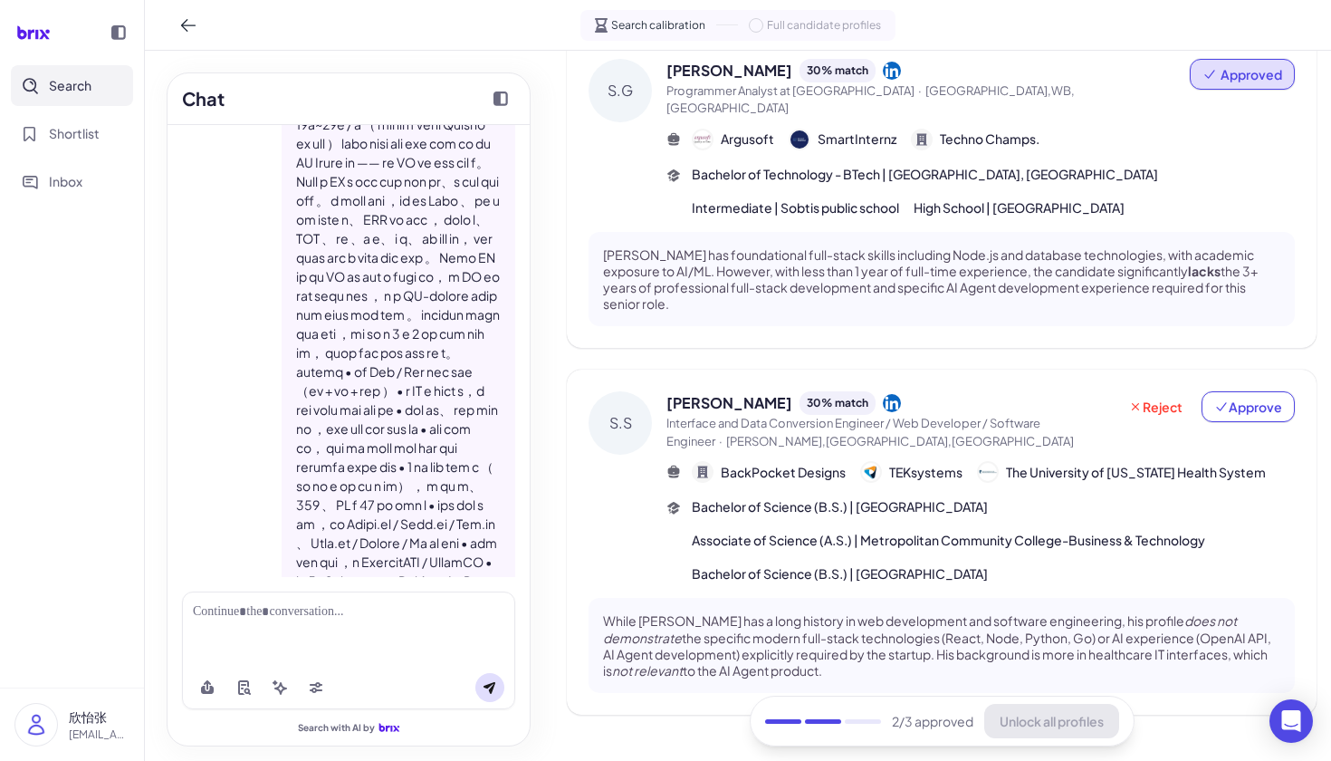
scroll to position [945, 0]
click at [1235, 393] on button "Approve" at bounding box center [1248, 408] width 93 height 31
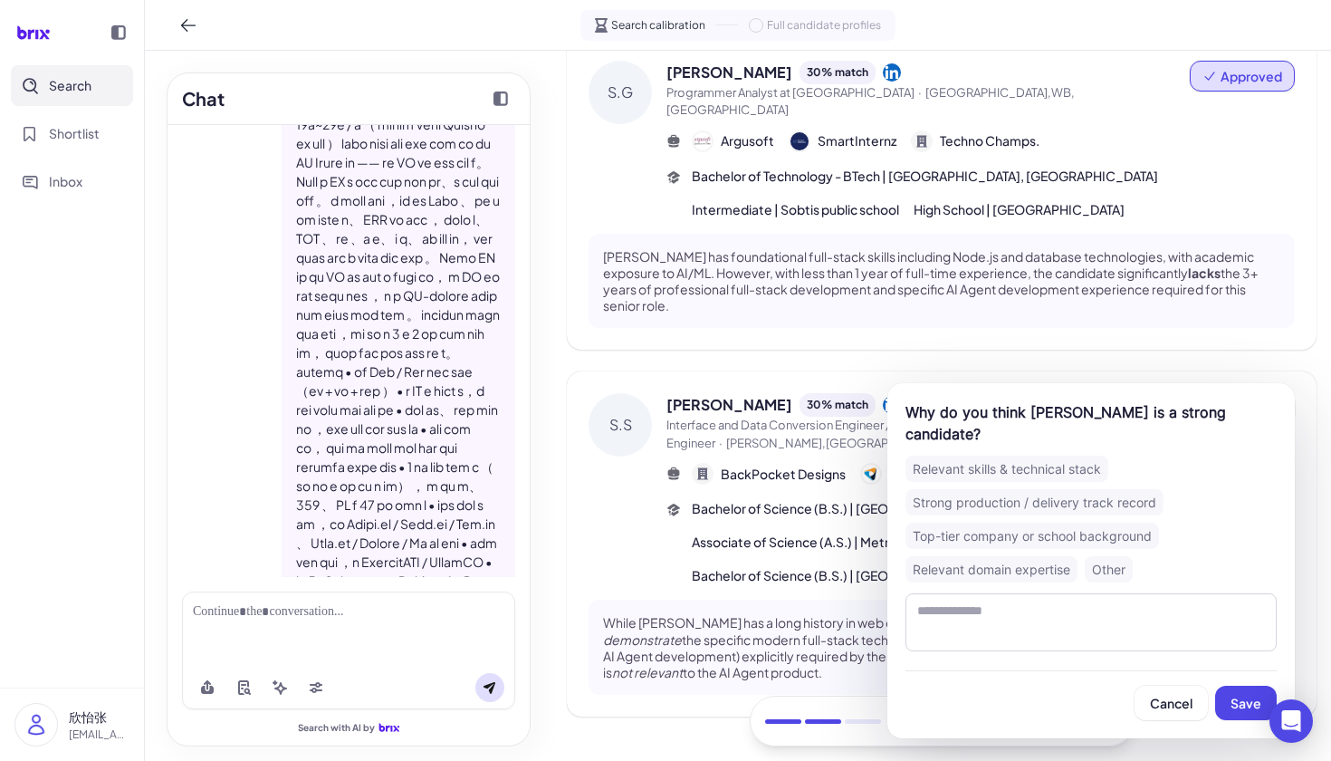
scroll to position [0, 0]
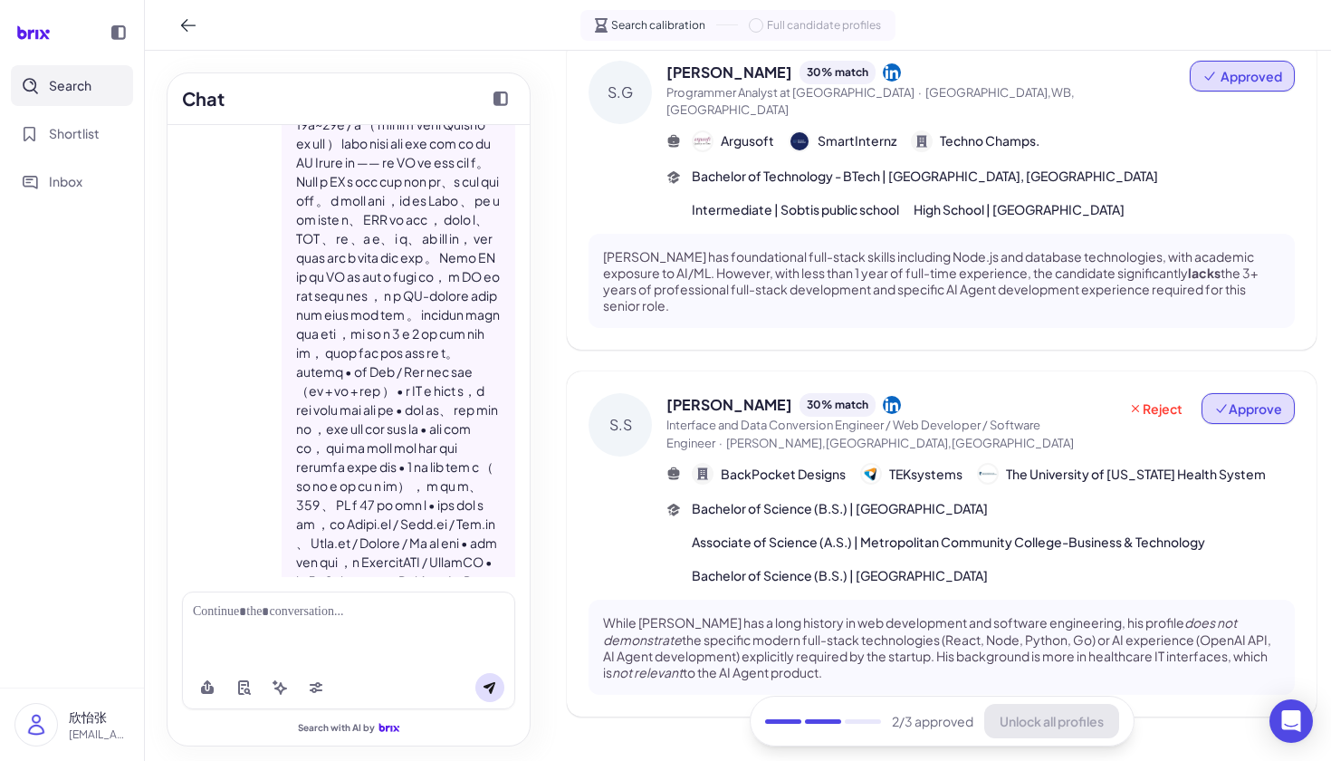
click at [1268, 399] on span "Approve" at bounding box center [1248, 408] width 68 height 18
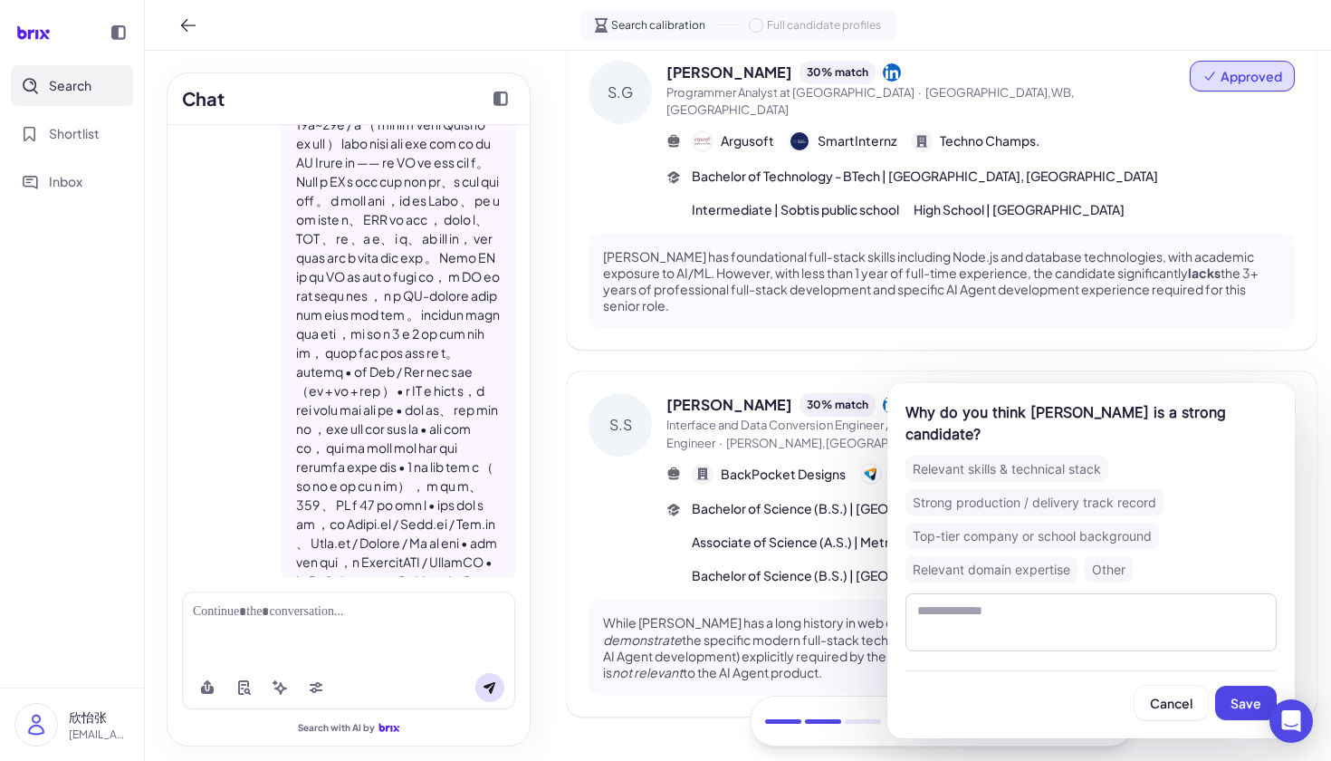
click at [1123, 556] on div "Other" at bounding box center [1109, 569] width 48 height 26
click at [1250, 690] on button "Save" at bounding box center [1246, 702] width 62 height 34
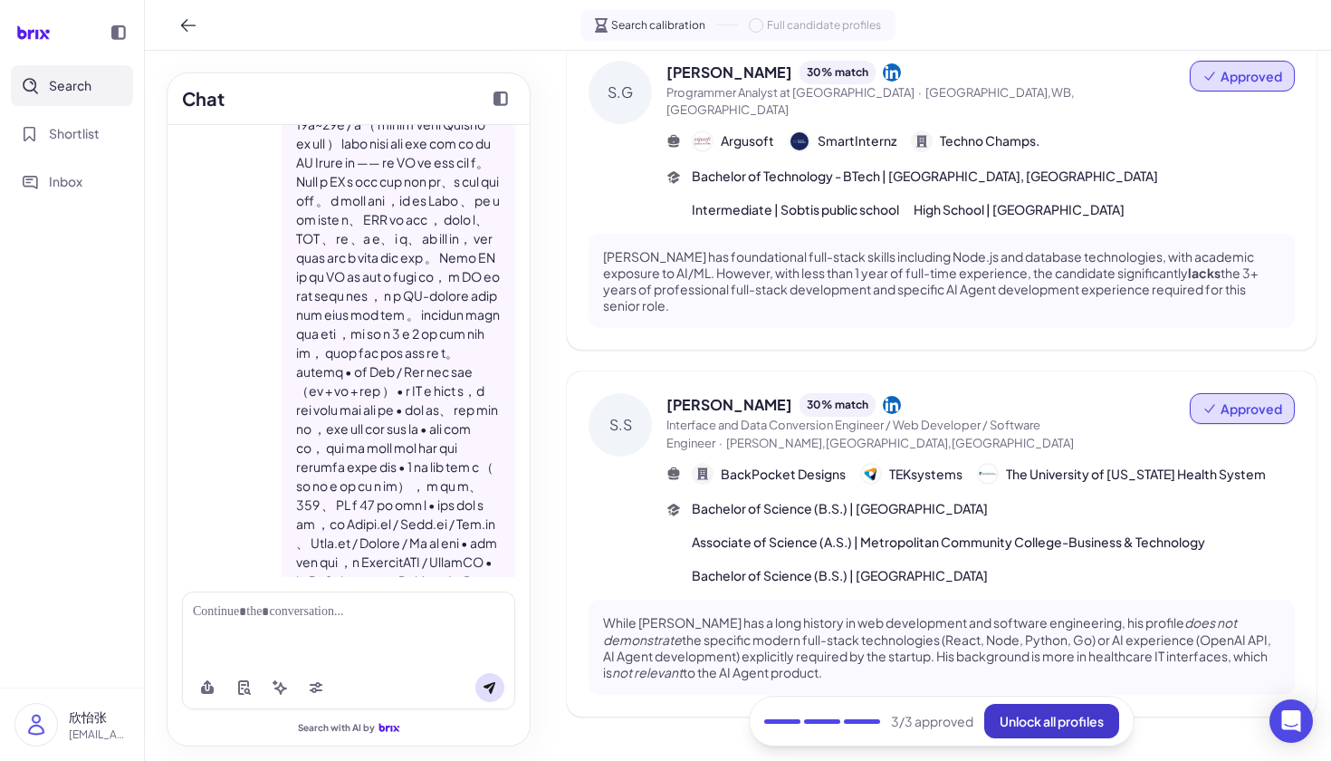
click at [1073, 717] on span "Unlock all profiles" at bounding box center [1052, 721] width 104 height 16
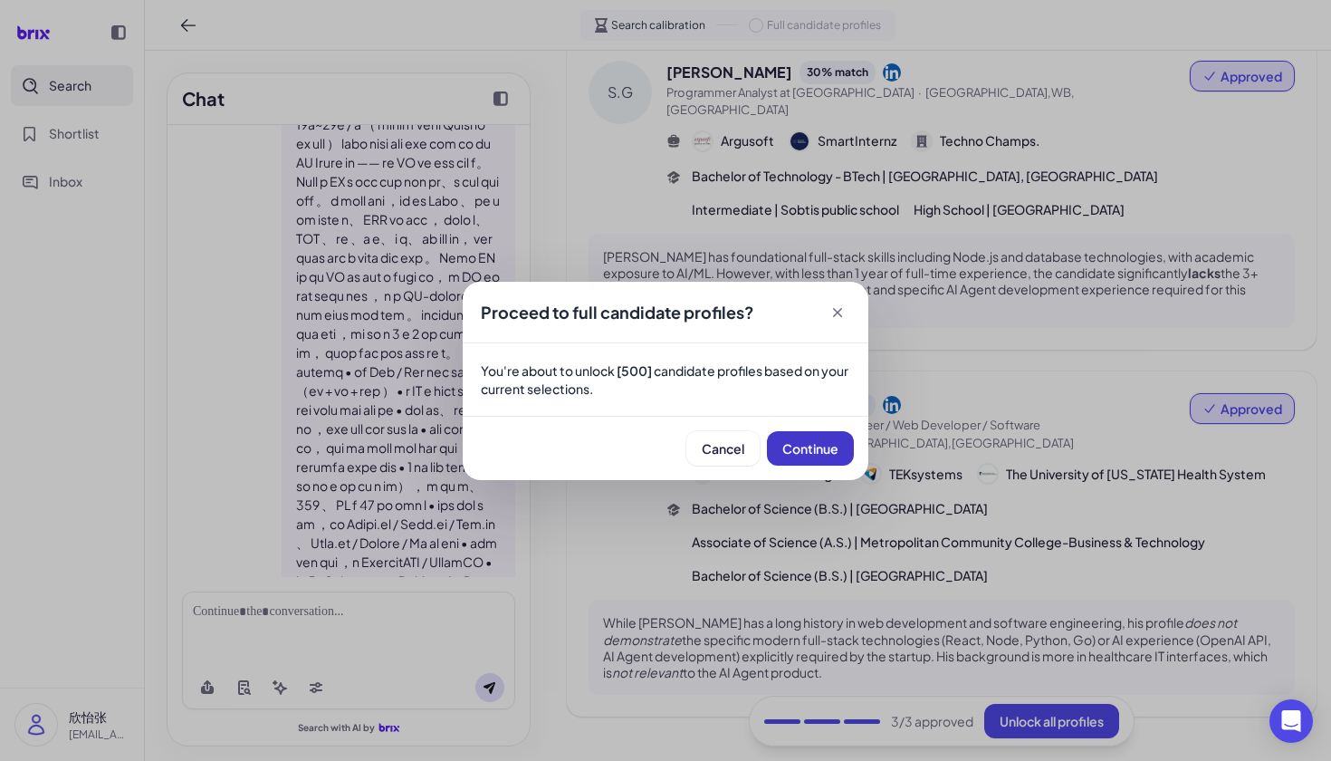
click at [804, 458] on button "Continue" at bounding box center [810, 448] width 87 height 34
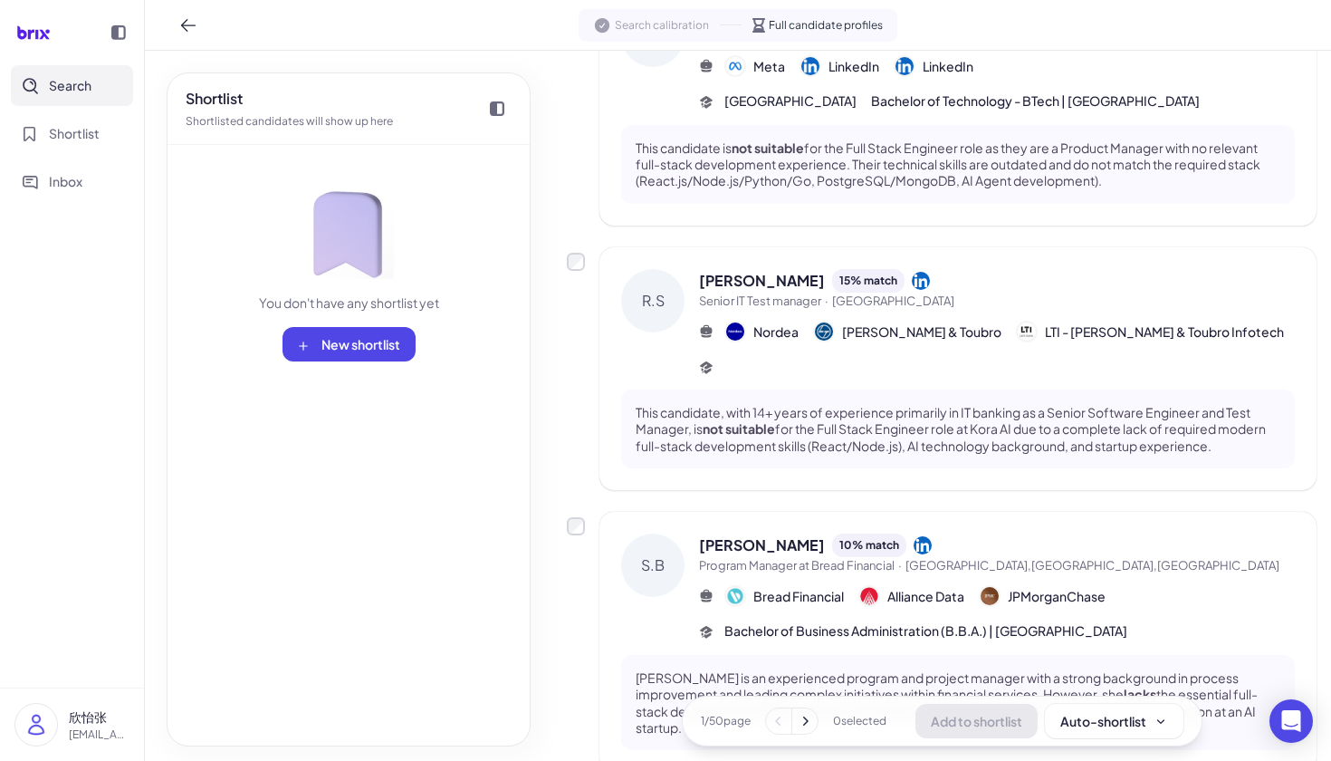
scroll to position [2374, 0]
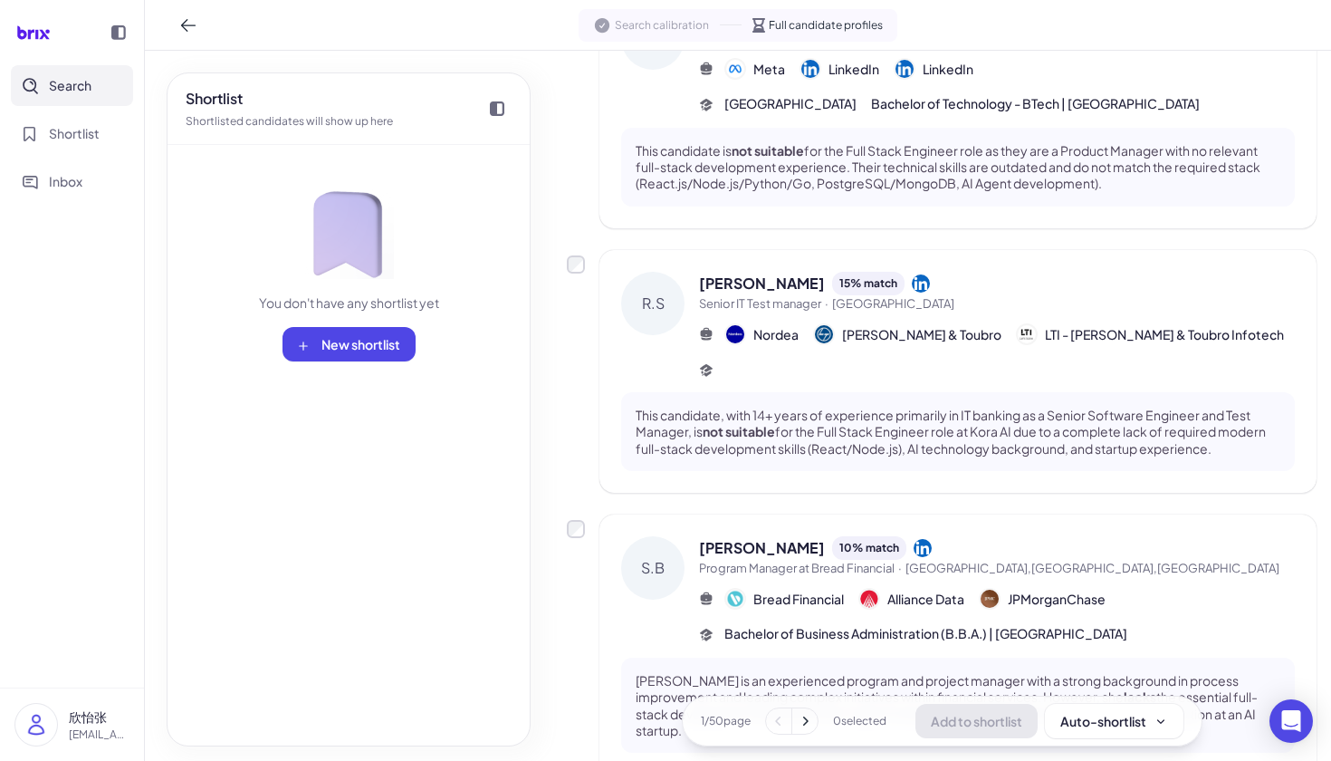
click at [806, 714] on icon at bounding box center [805, 721] width 18 height 18
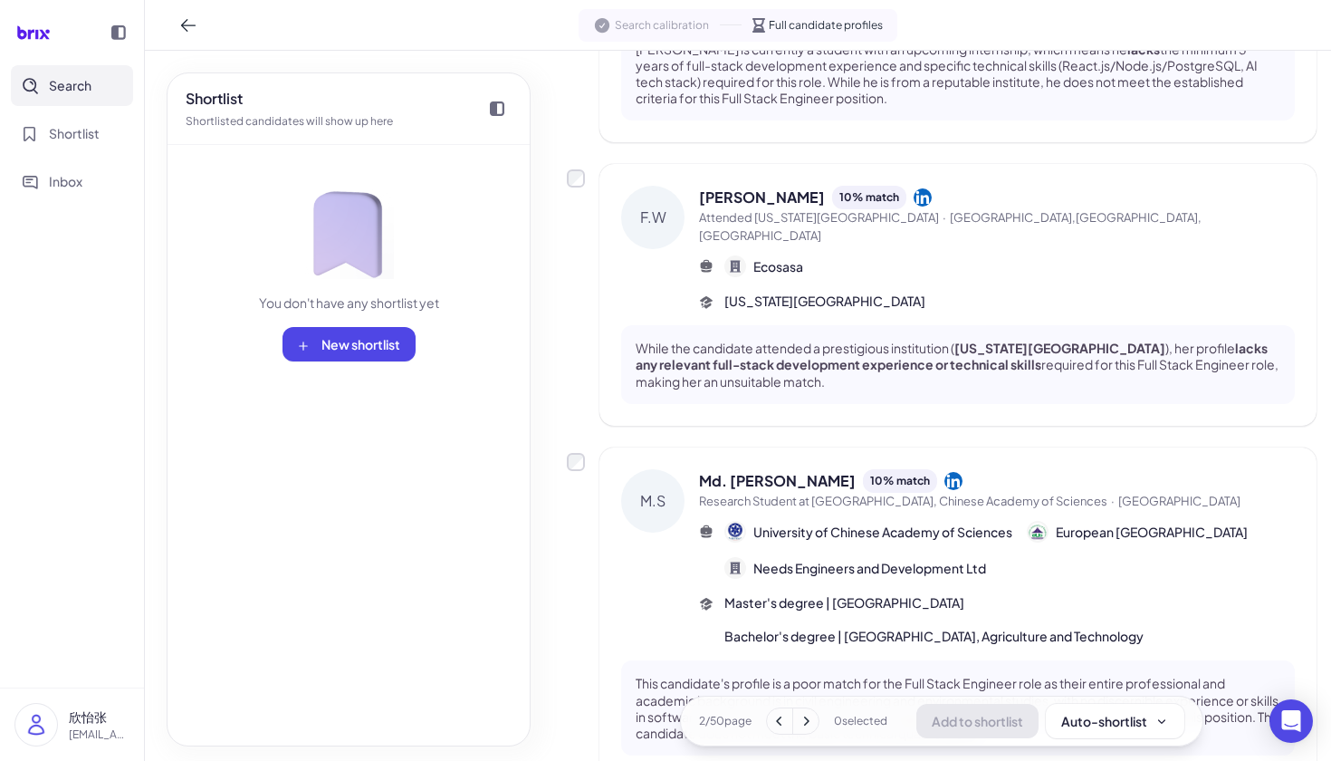
scroll to position [369, 0]
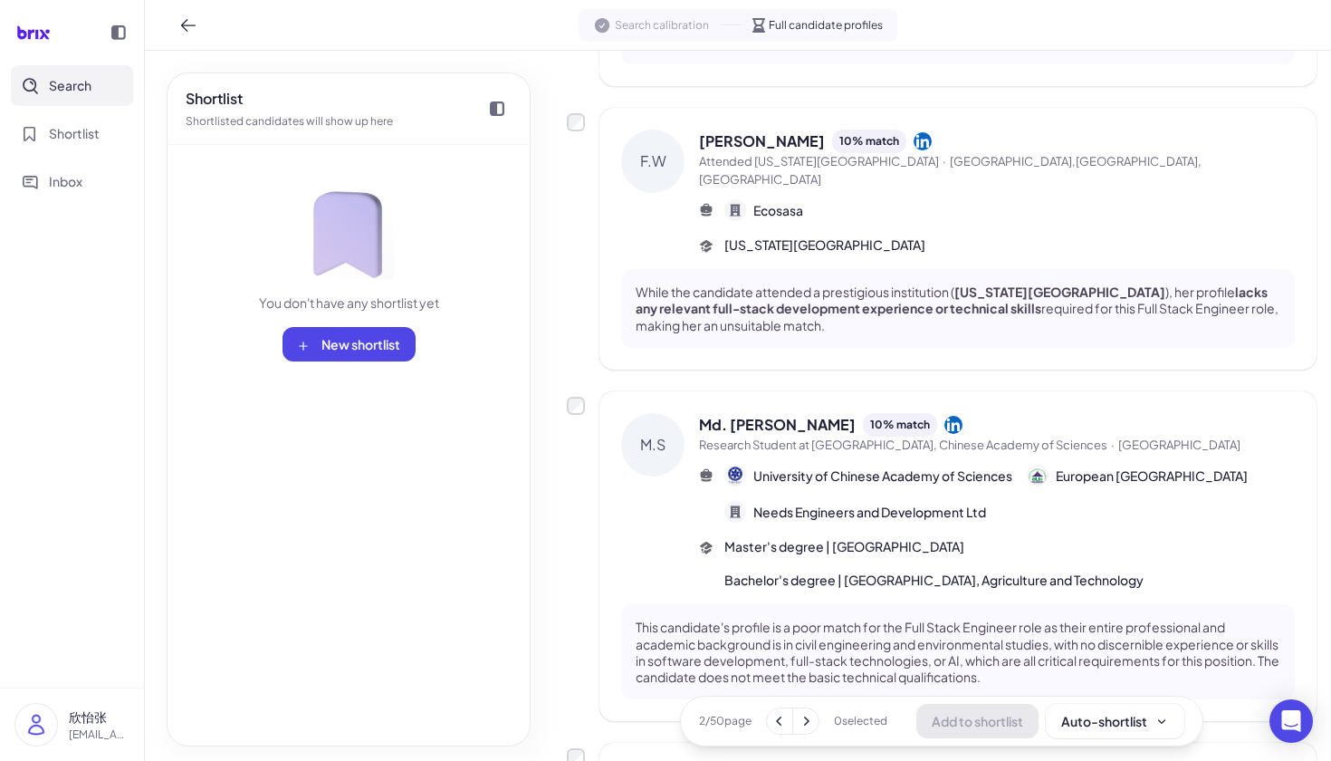
click at [820, 235] on span "Massachusetts Institute of Technology" at bounding box center [824, 244] width 201 height 19
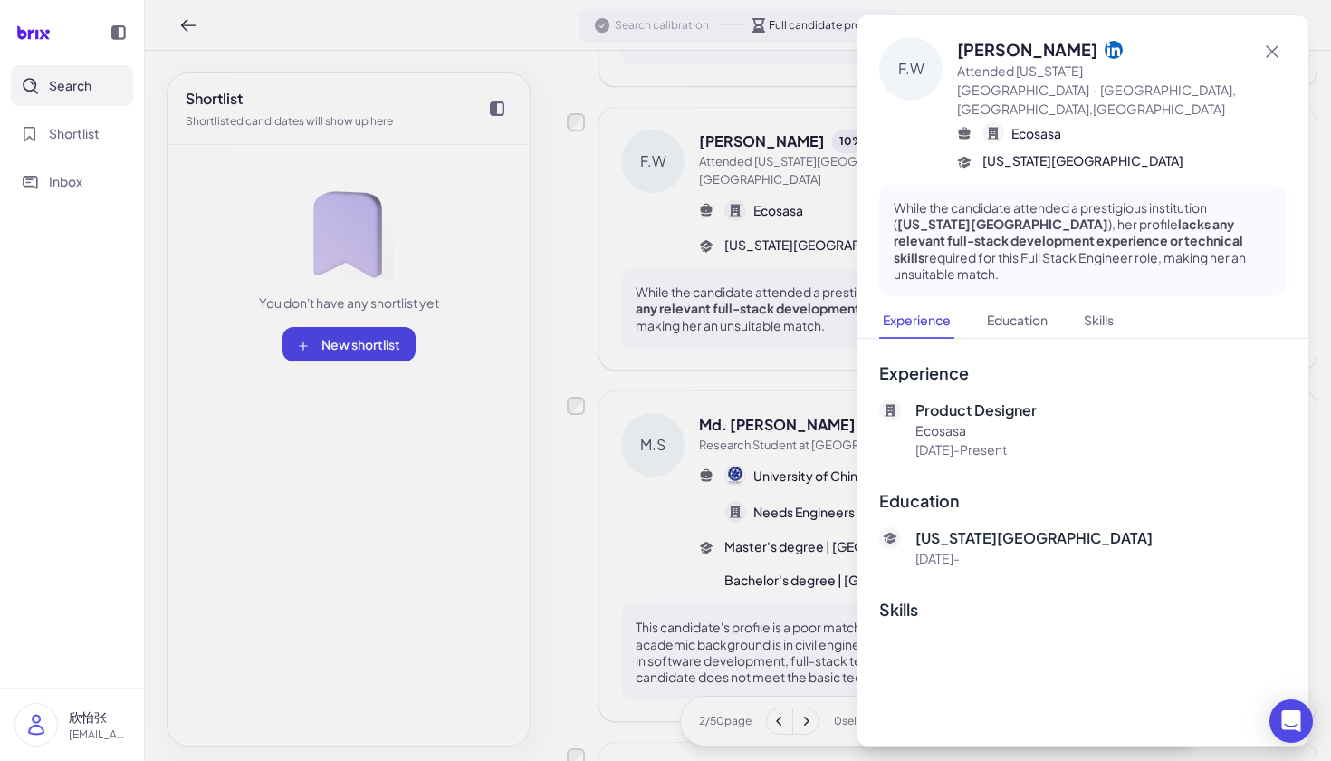
scroll to position [0, 0]
click at [1034, 303] on button "Education" at bounding box center [1017, 320] width 68 height 35
click at [1020, 303] on button "Education" at bounding box center [1017, 320] width 68 height 35
click at [1100, 303] on button "Skills" at bounding box center [1098, 320] width 37 height 35
click at [1009, 303] on button "Education" at bounding box center [1017, 320] width 68 height 35
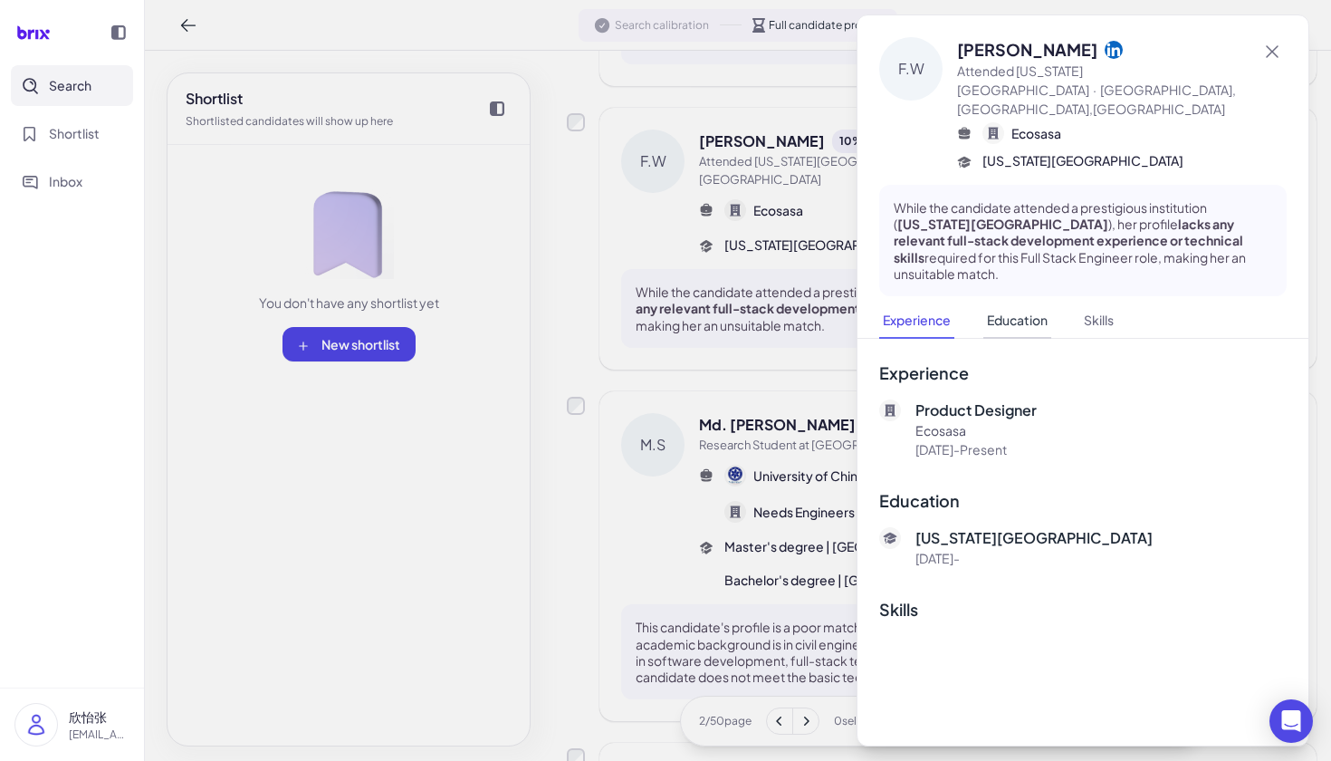
click at [1001, 303] on button "Education" at bounding box center [1017, 320] width 68 height 35
click at [1040, 311] on button "Education" at bounding box center [1017, 320] width 68 height 35
click at [910, 303] on button "Experience" at bounding box center [916, 320] width 75 height 35
click at [1069, 304] on nav "Experience Education Skills" at bounding box center [1082, 320] width 407 height 35
drag, startPoint x: 1001, startPoint y: 304, endPoint x: 1018, endPoint y: 305, distance: 17.2
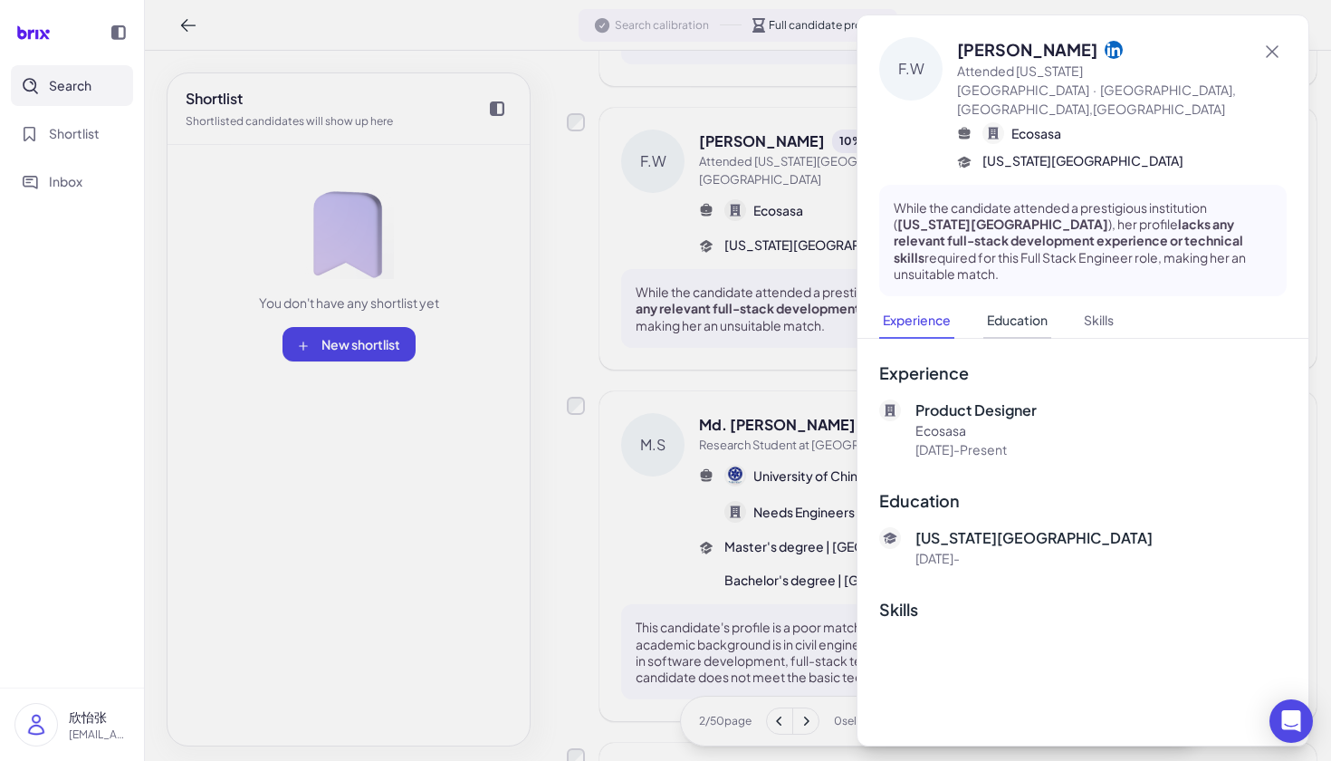
click at [1001, 304] on button "Education" at bounding box center [1017, 320] width 68 height 35
click at [1104, 303] on button "Skills" at bounding box center [1098, 320] width 37 height 35
click at [1032, 303] on button "Education" at bounding box center [1017, 320] width 68 height 35
click at [1105, 52] on icon at bounding box center [1114, 50] width 18 height 18
click at [1029, 304] on button "Education" at bounding box center [1017, 320] width 68 height 35
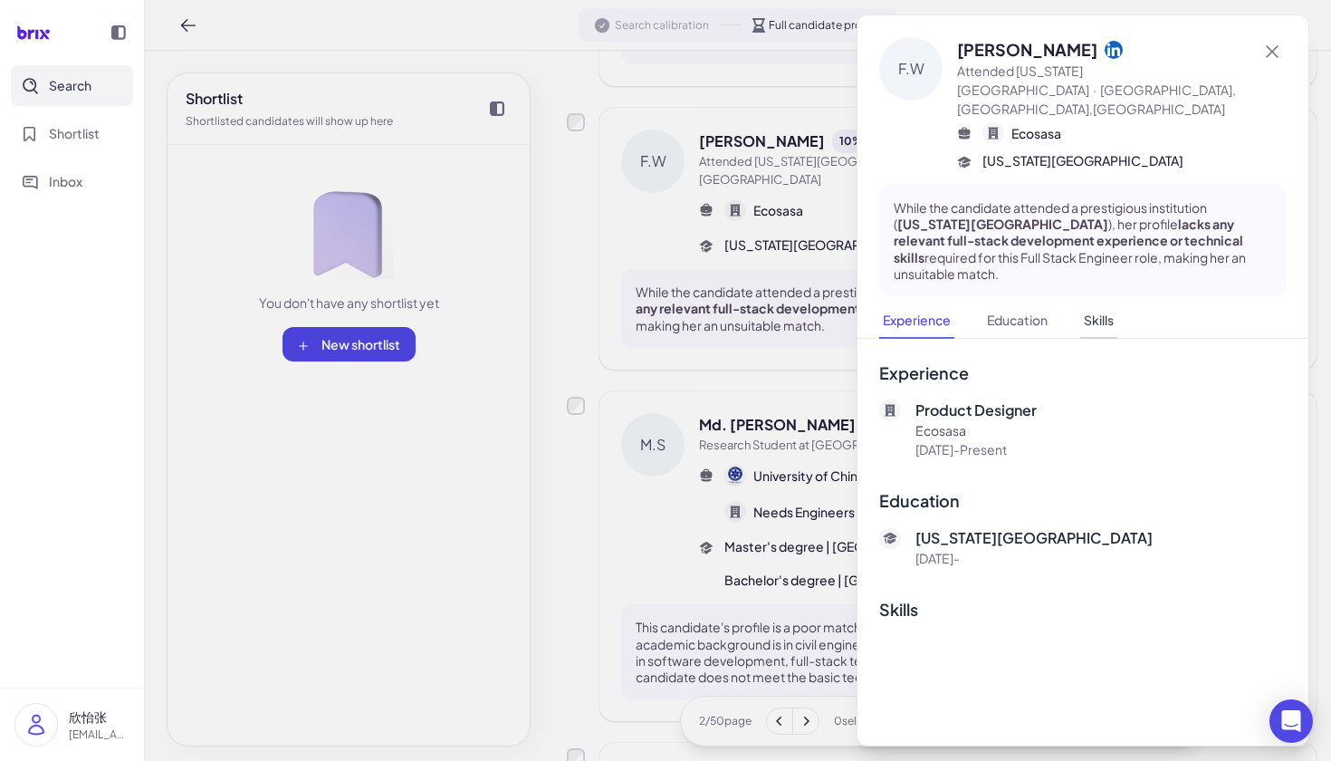
click at [1117, 311] on button "Skills" at bounding box center [1098, 320] width 37 height 35
click at [1288, 721] on icon "Open Intercom Messenger" at bounding box center [1290, 721] width 21 height 24
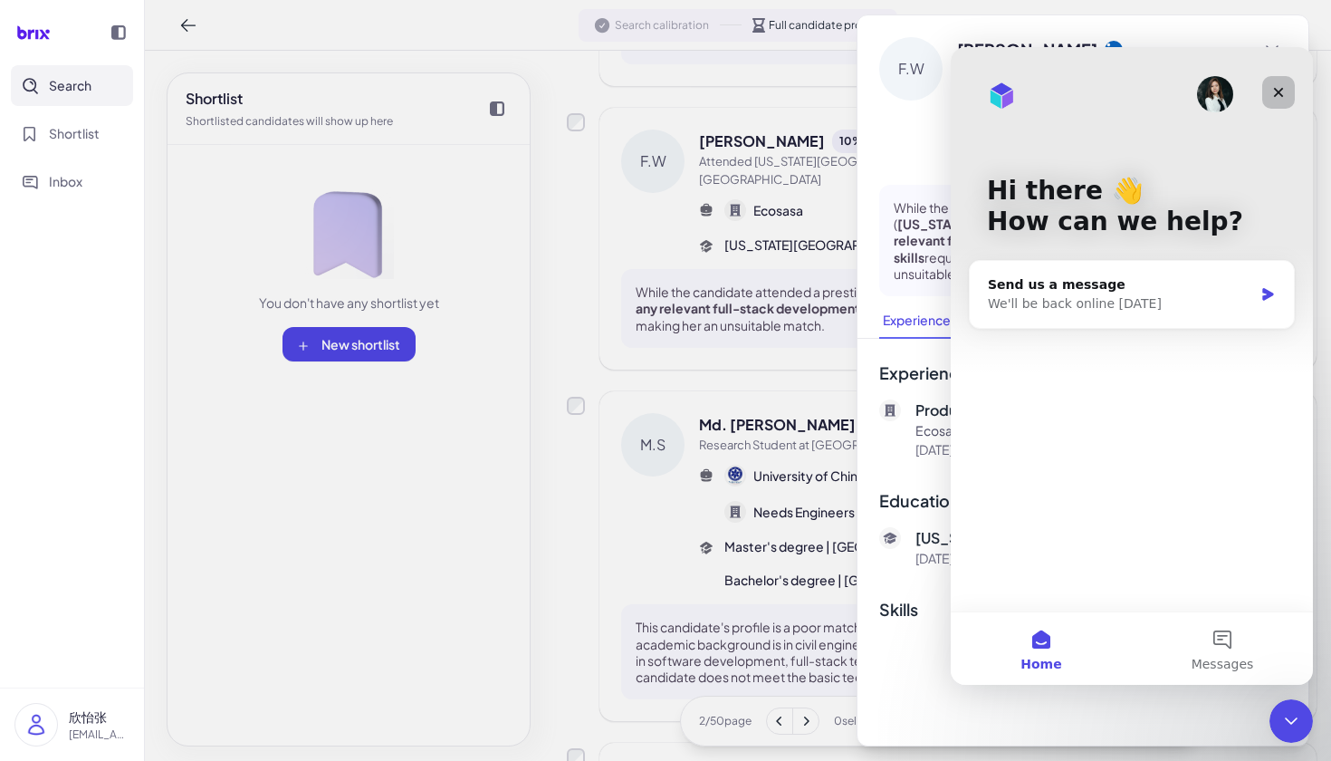
click at [1271, 87] on icon "Close" at bounding box center [1278, 92] width 14 height 14
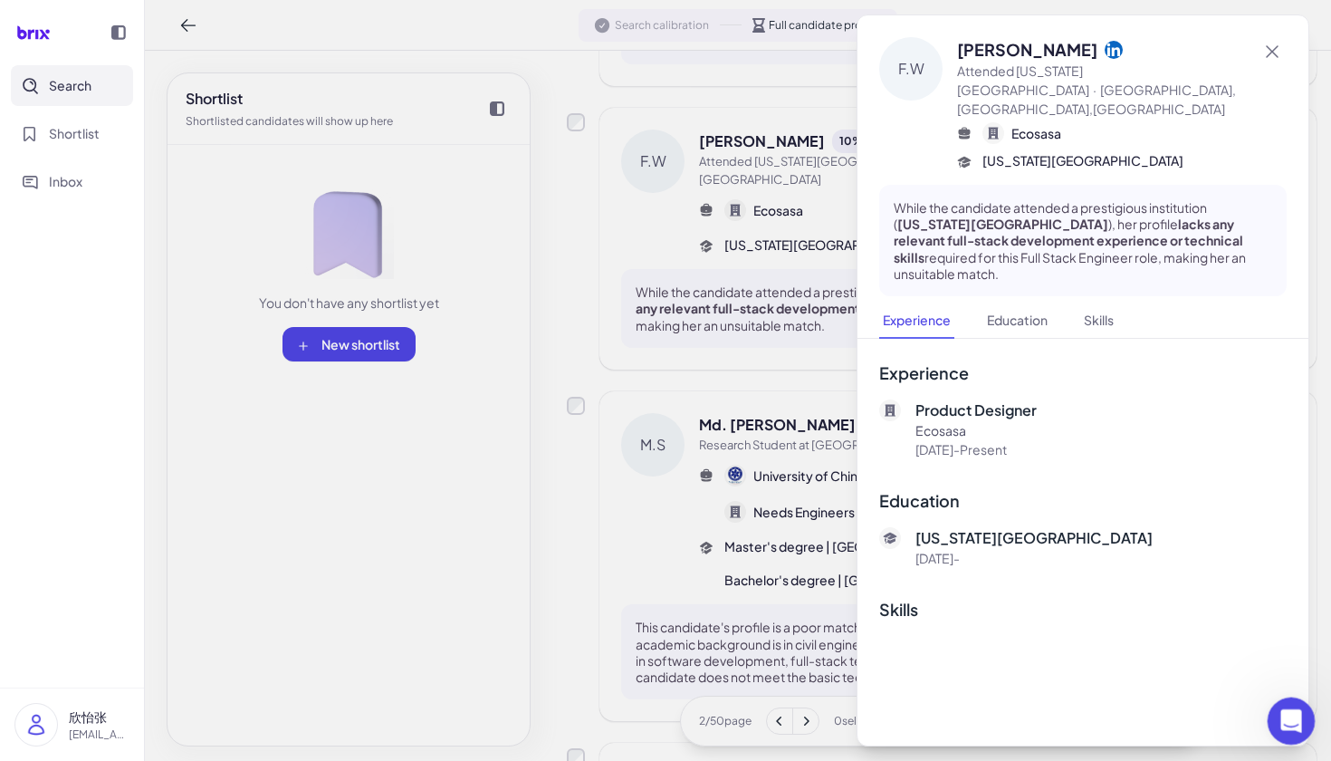
click at [1288, 729] on icon "Open Intercom Messenger" at bounding box center [1289, 719] width 30 height 30
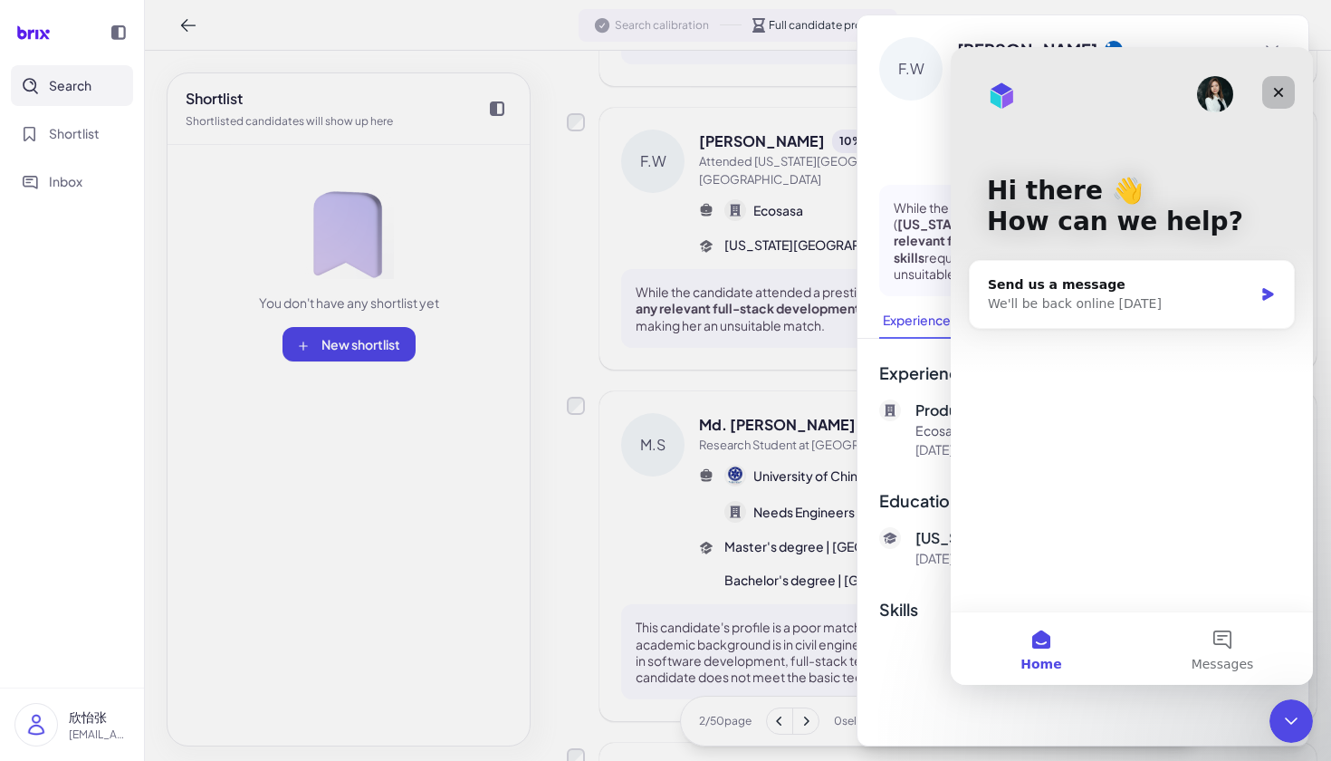
click at [1279, 93] on icon "Close" at bounding box center [1279, 93] width 10 height 10
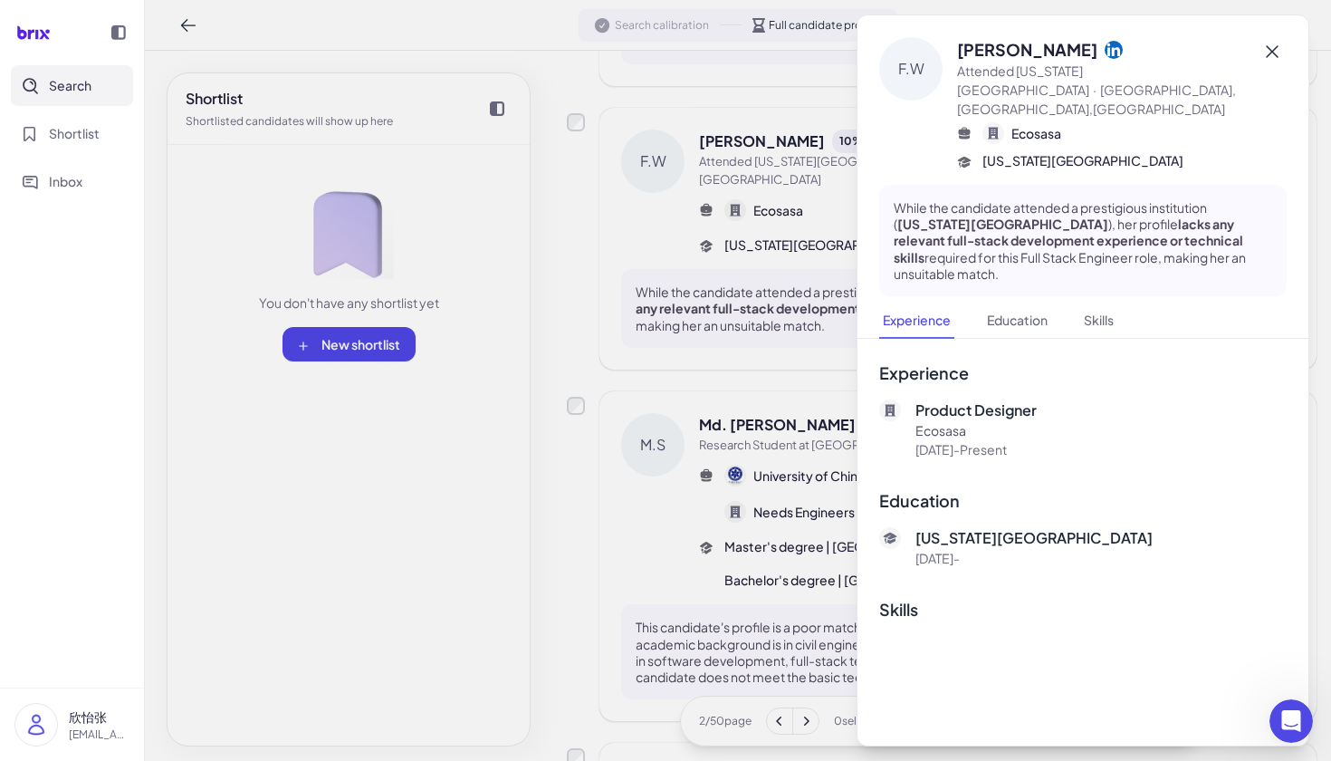
click at [1274, 47] on icon at bounding box center [1272, 52] width 22 height 22
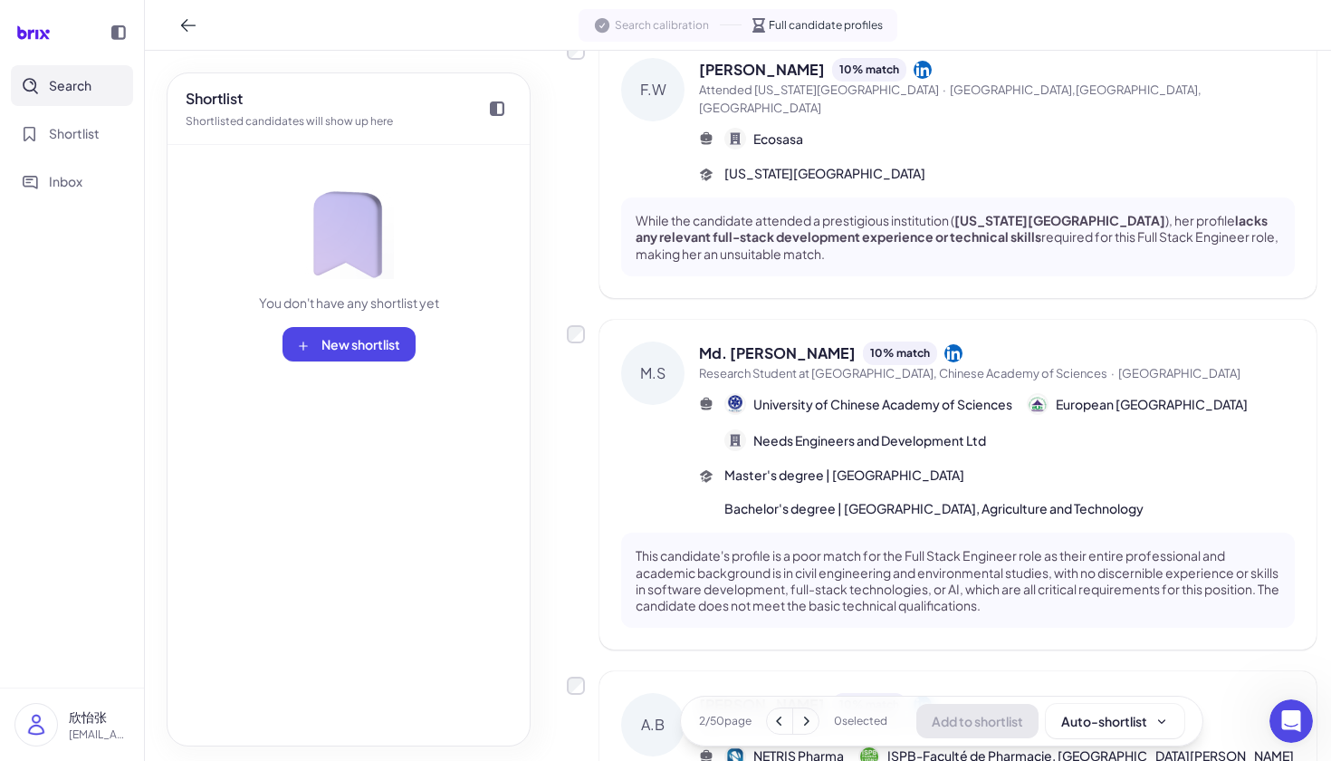
scroll to position [441, 0]
click at [345, 350] on span "New shortlist" at bounding box center [360, 344] width 79 height 16
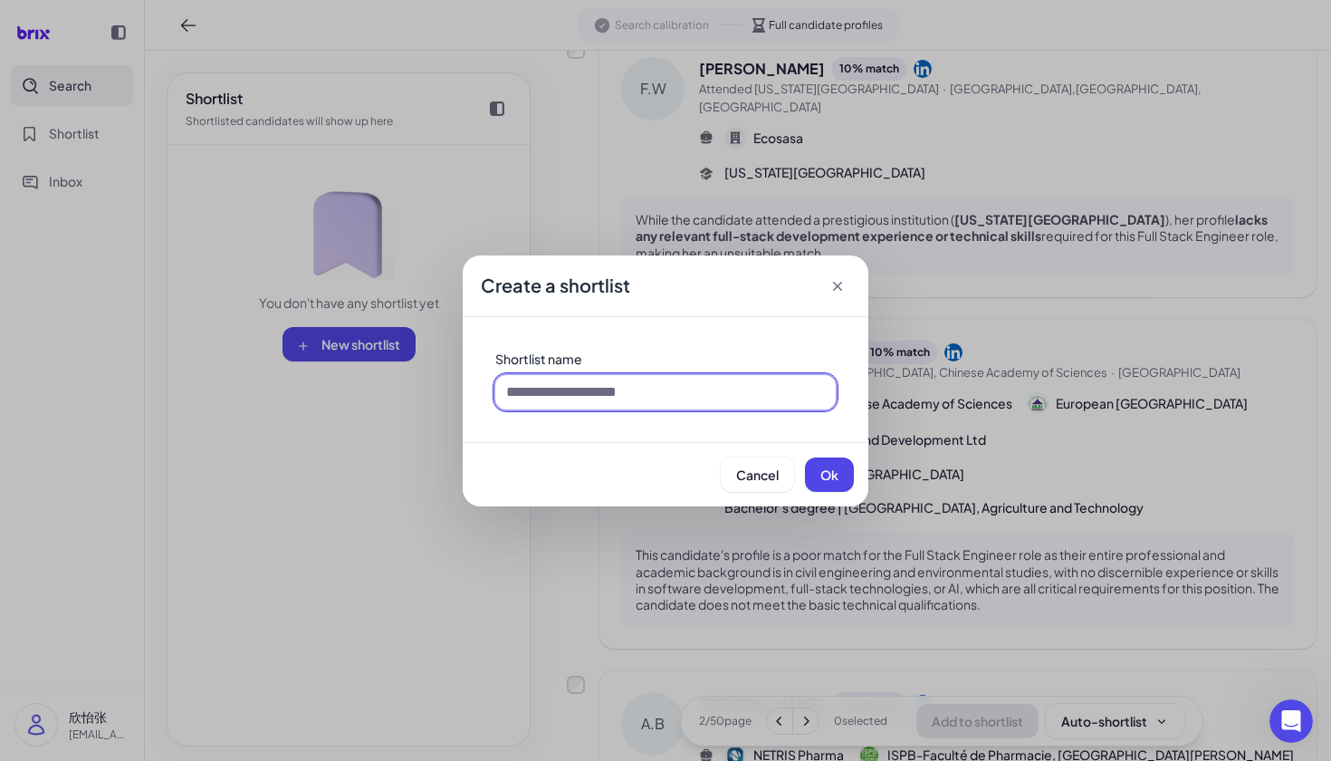
click at [734, 399] on input at bounding box center [665, 392] width 340 height 34
type input "**"
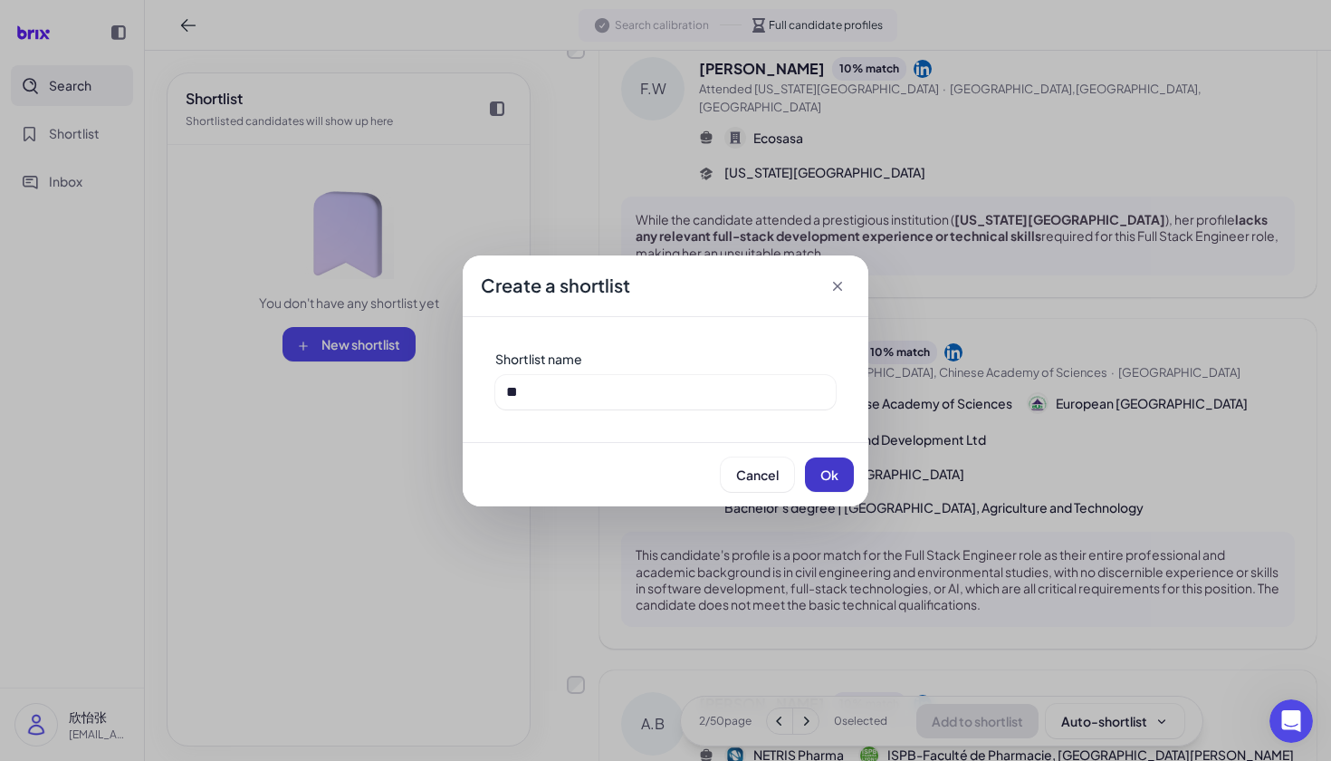
click at [834, 476] on span "Ok" at bounding box center [829, 474] width 18 height 16
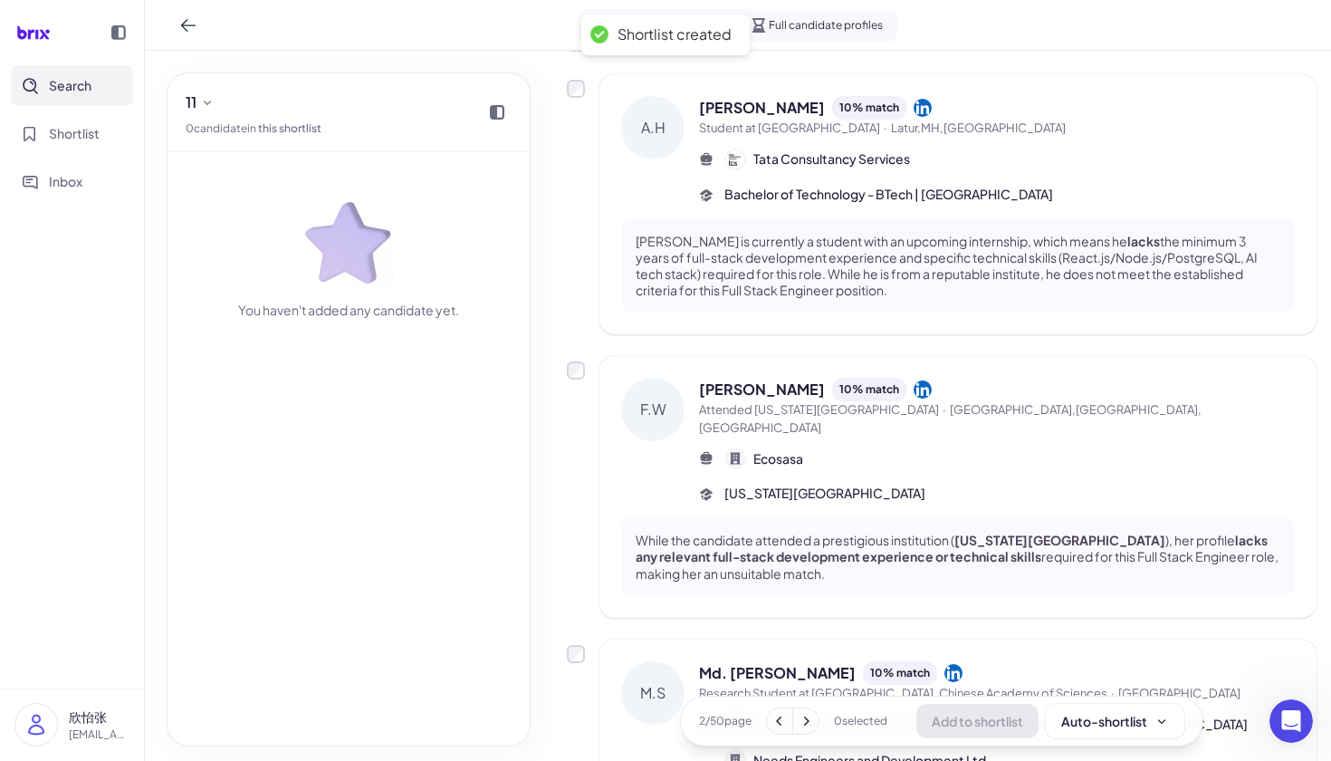
scroll to position [0, 0]
click at [576, 359] on div "F.W Faith Waithira 10 % match Attended Massachusetts Institute of Technology · …" at bounding box center [942, 487] width 750 height 262
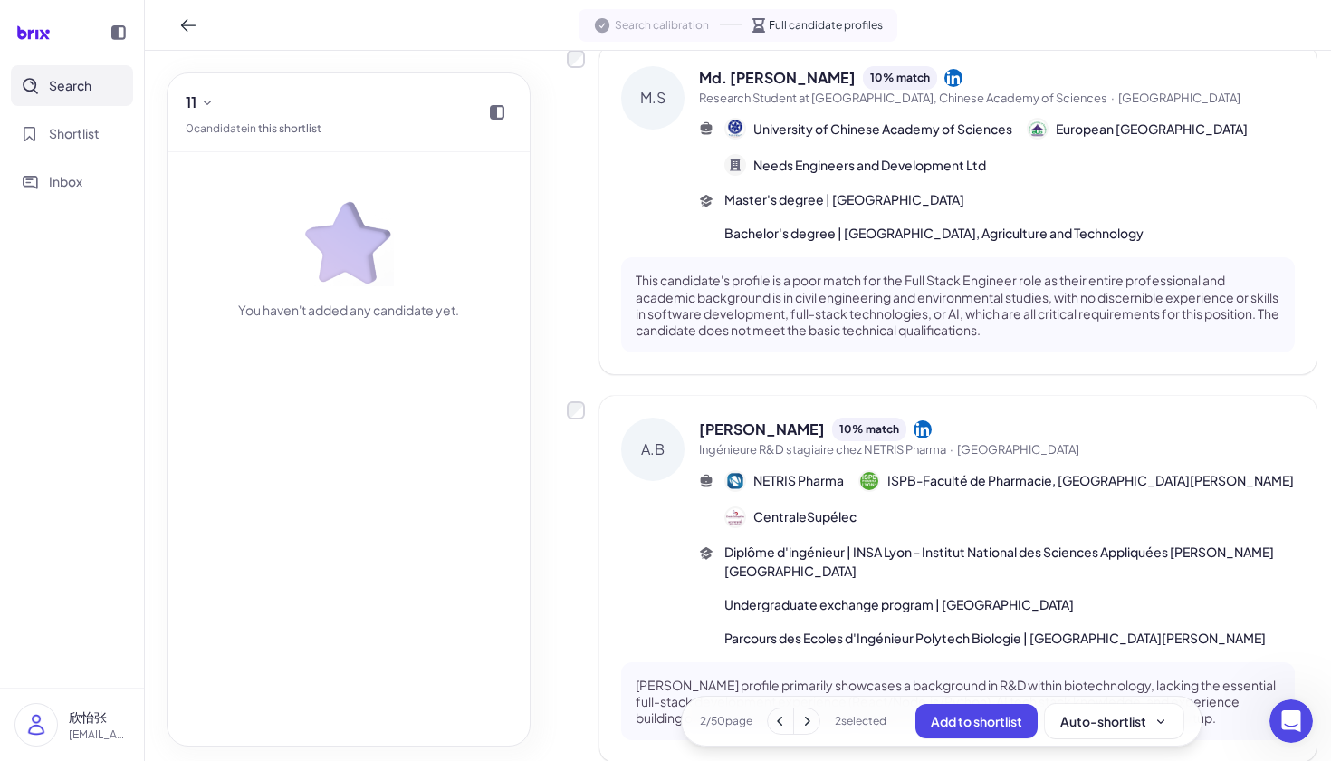
scroll to position [786, 0]
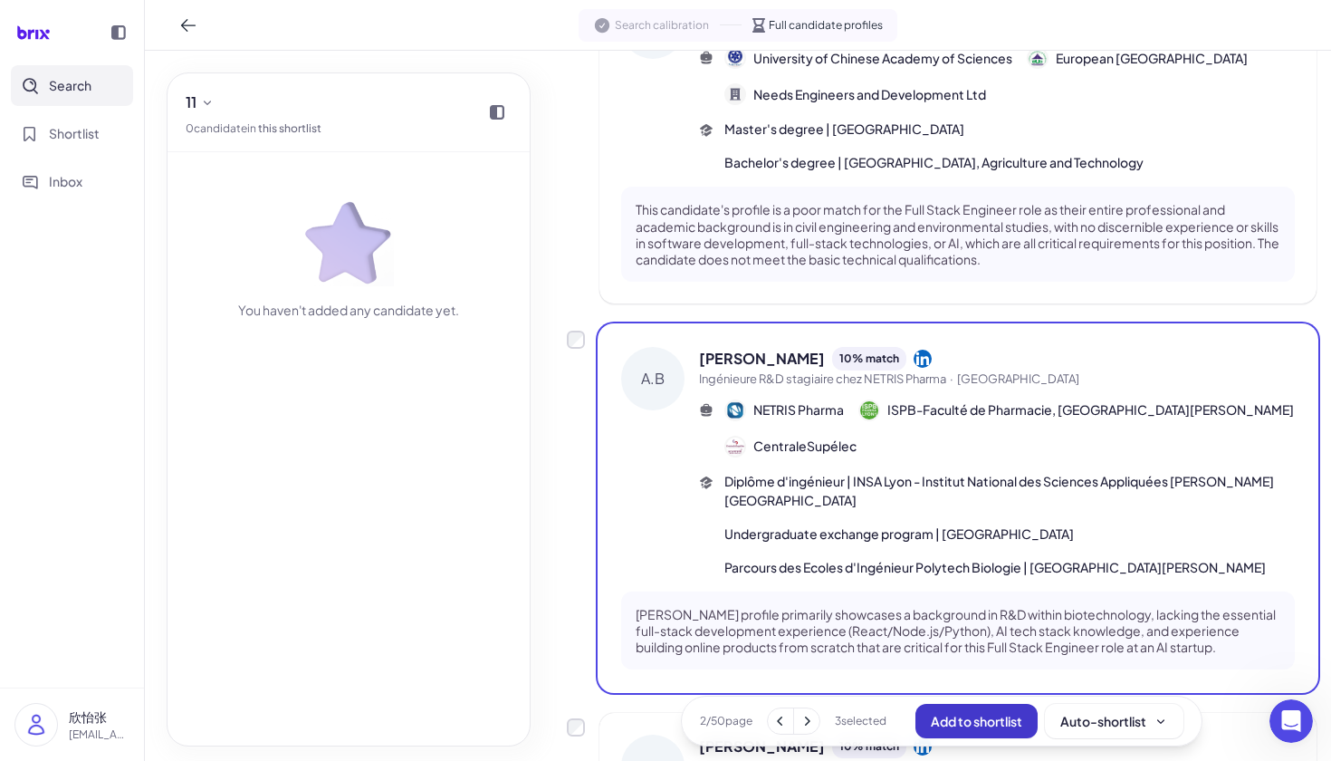
click at [980, 708] on button "Add to shortlist" at bounding box center [976, 721] width 122 height 34
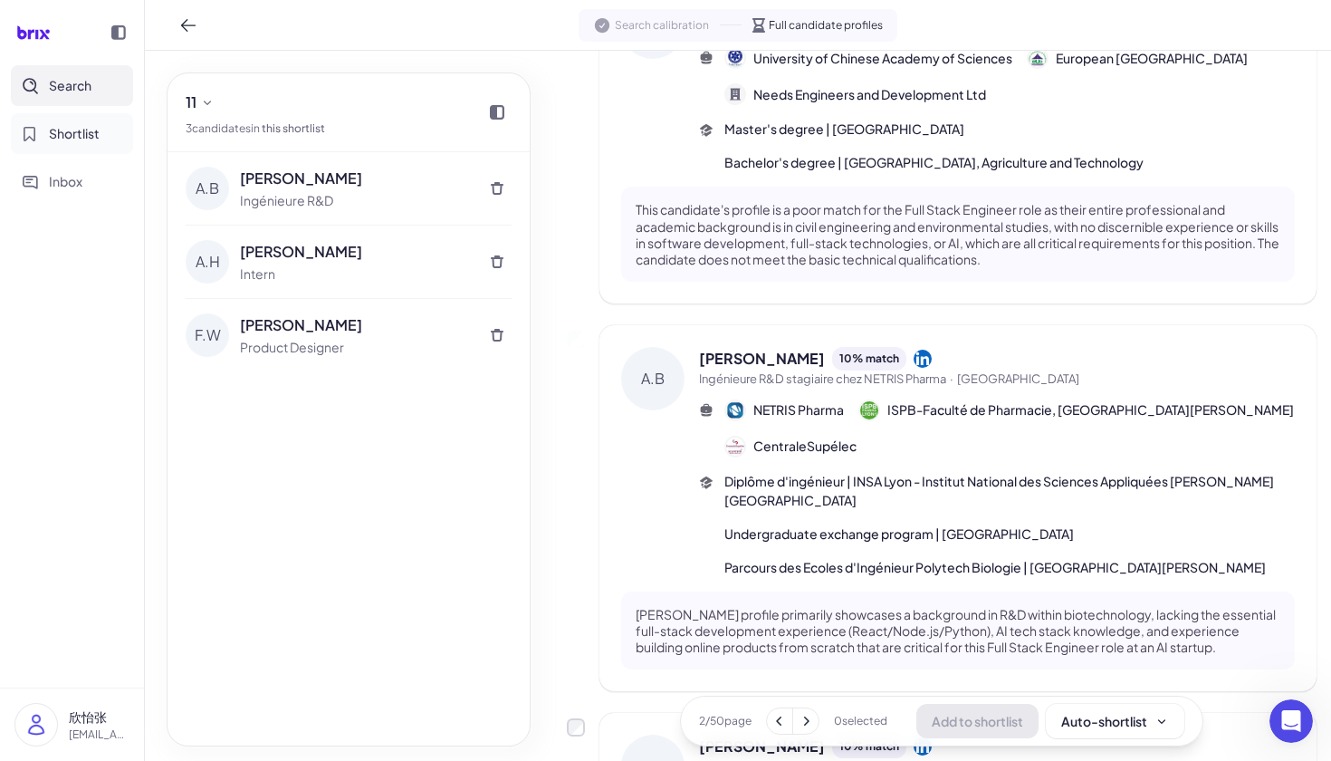
click at [97, 139] on span "Shortlist" at bounding box center [74, 133] width 51 height 19
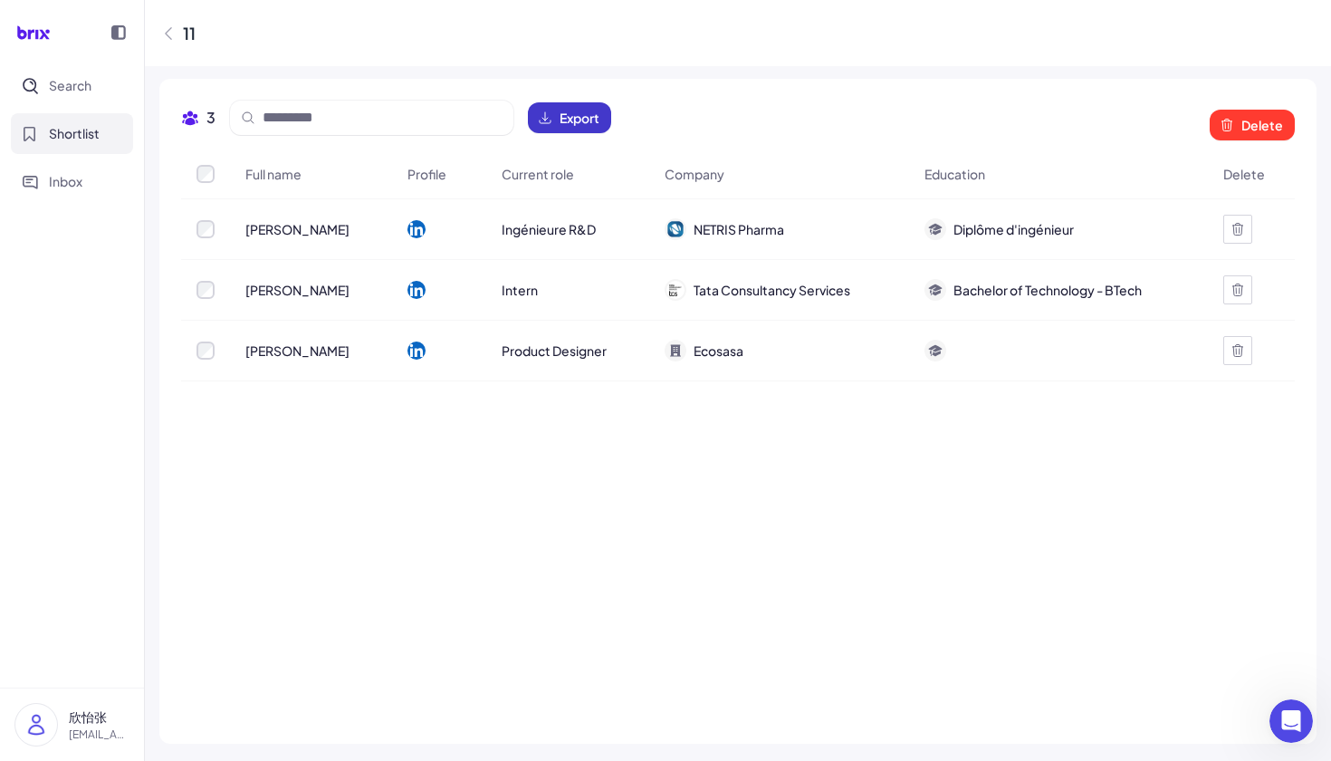
click at [579, 115] on span "Export" at bounding box center [580, 118] width 40 height 18
click at [53, 182] on span "Inbox" at bounding box center [66, 181] width 34 height 19
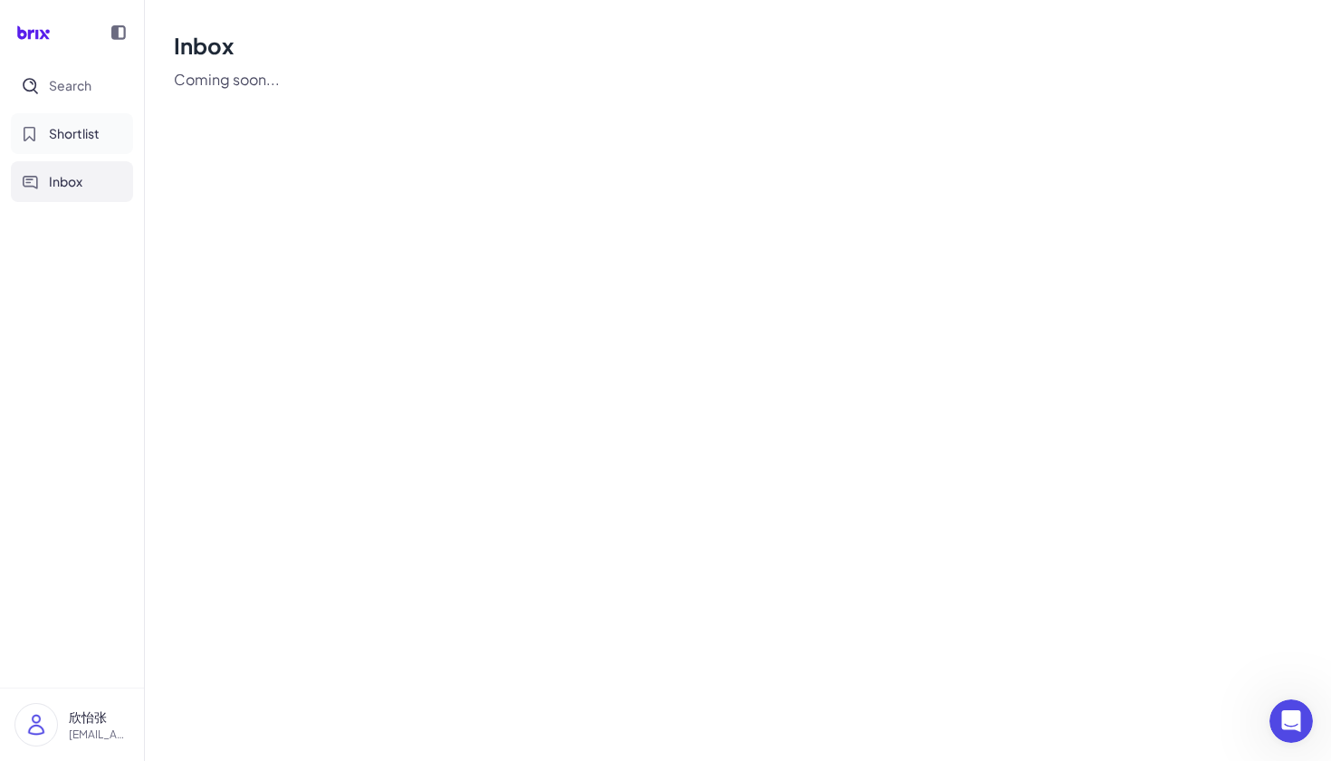
click at [53, 128] on span "Shortlist" at bounding box center [74, 133] width 51 height 19
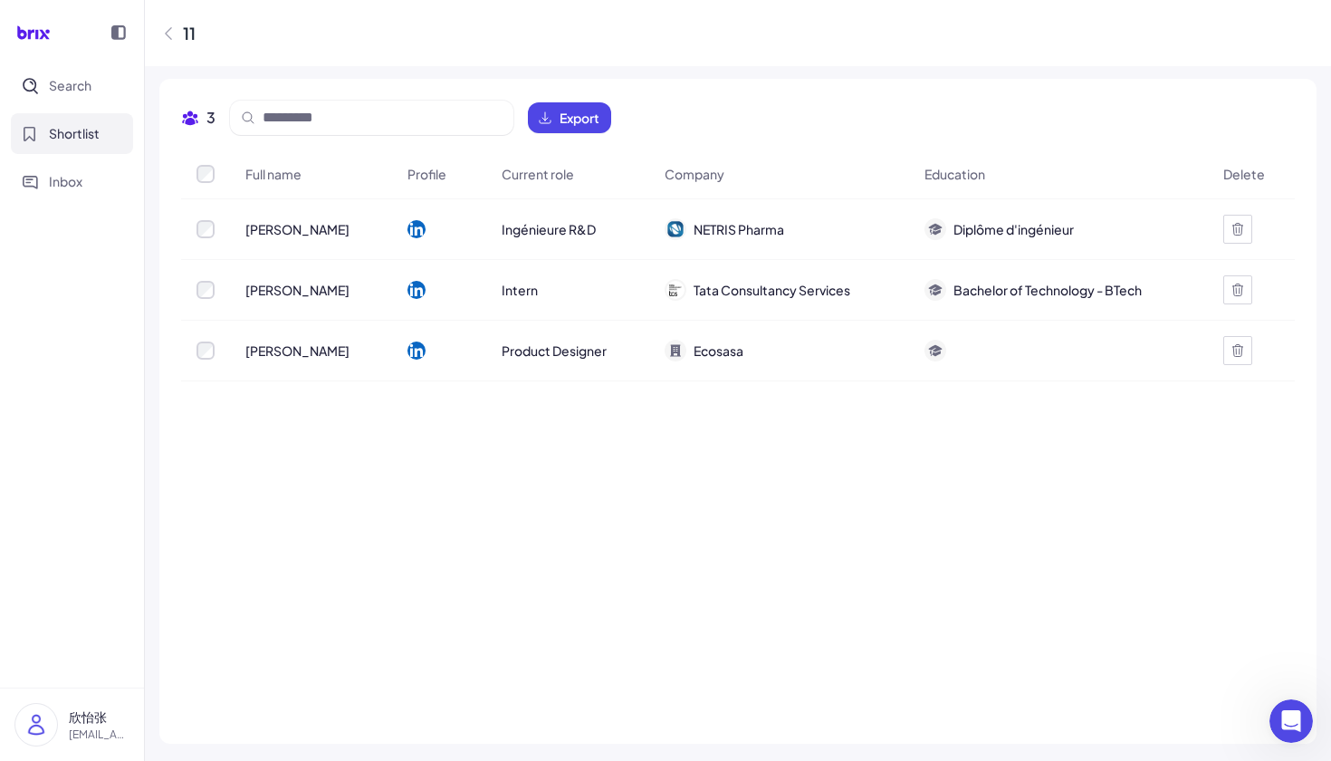
click at [407, 228] on icon at bounding box center [416, 229] width 18 height 18
click at [76, 75] on button "Search" at bounding box center [72, 85] width 122 height 41
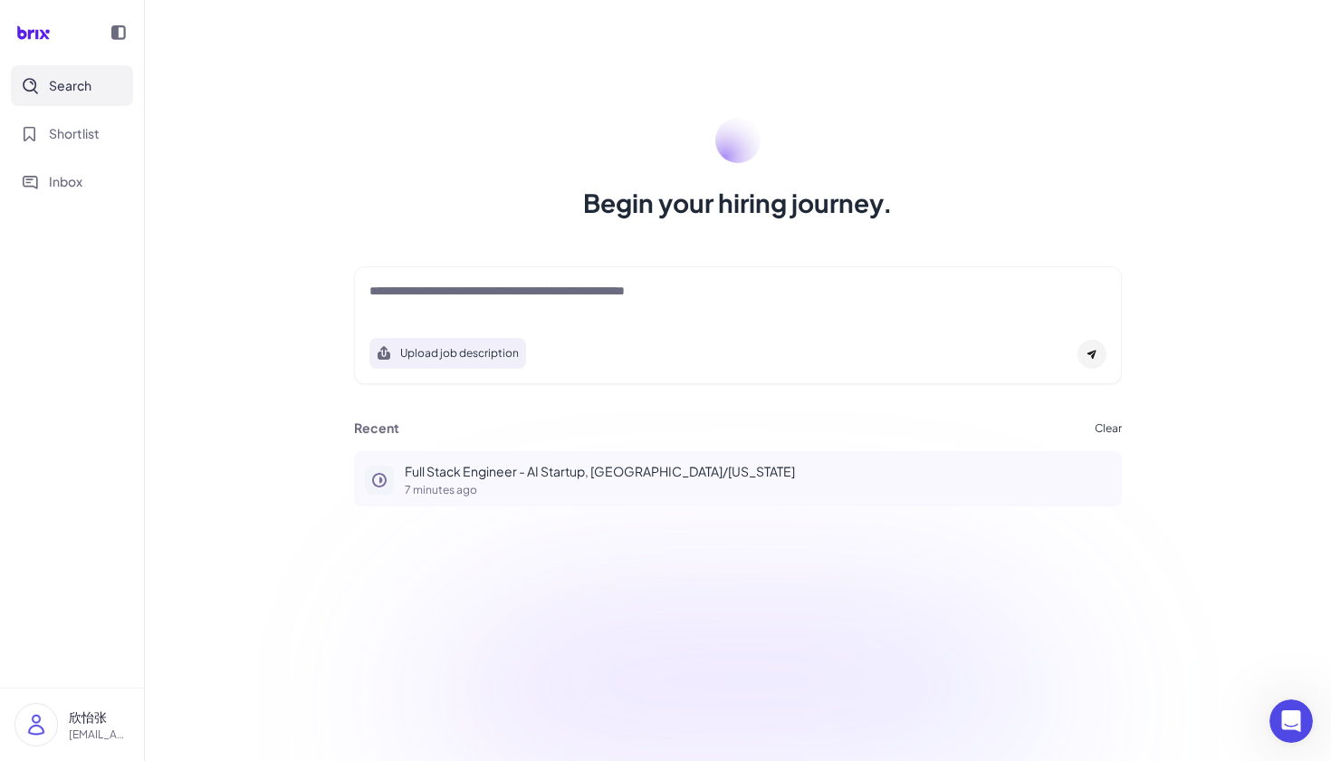
click at [606, 495] on button "Full Stack Engineer - AI Startup, Shanghai/New York 7 minutes ago" at bounding box center [738, 478] width 768 height 55
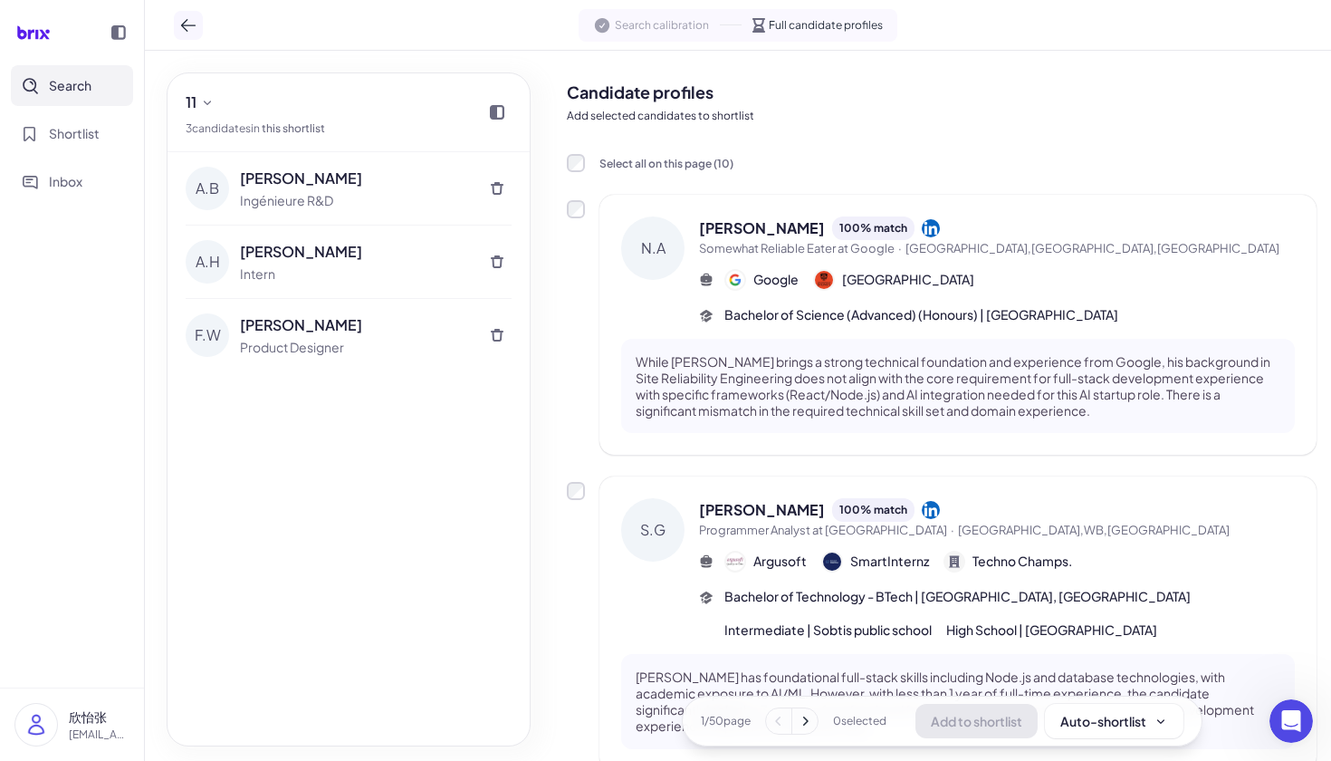
click at [174, 24] on button at bounding box center [188, 25] width 29 height 29
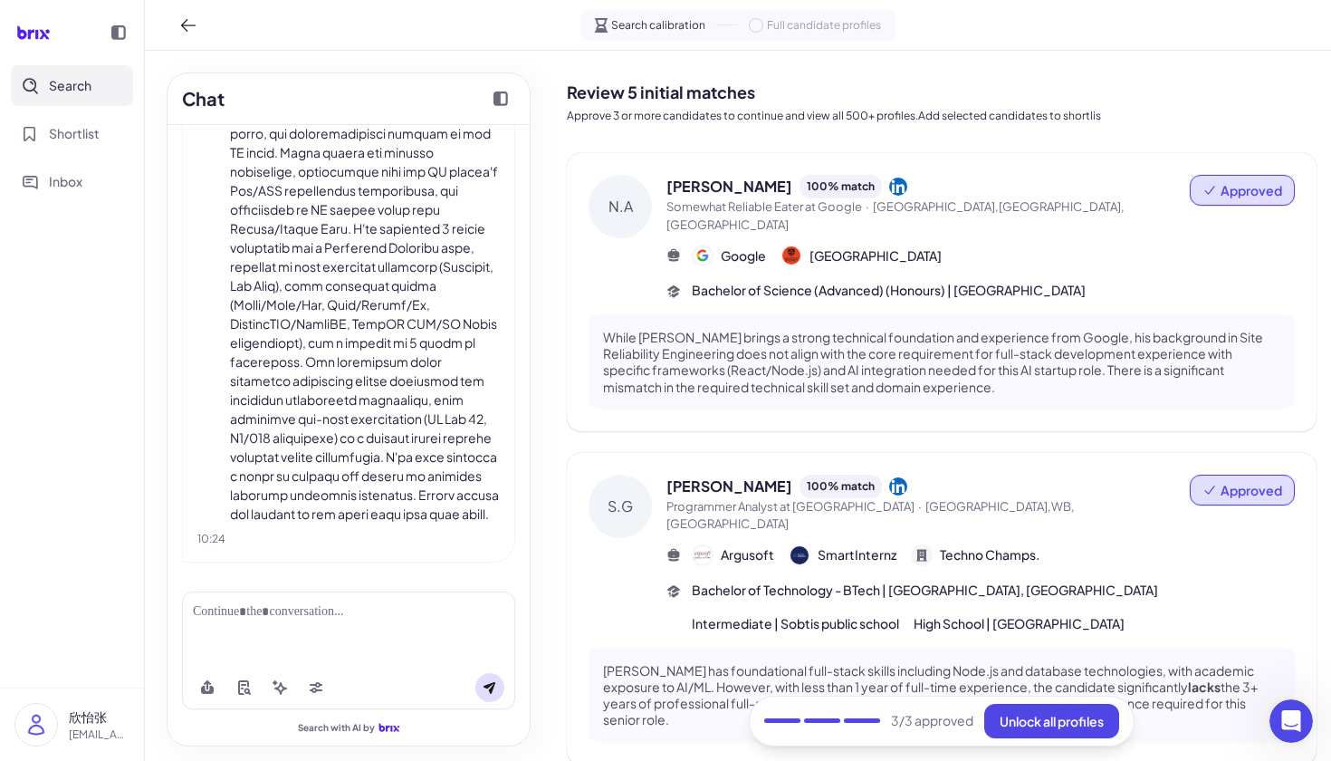
scroll to position [1881, 0]
click at [314, 617] on div at bounding box center [348, 611] width 311 height 19
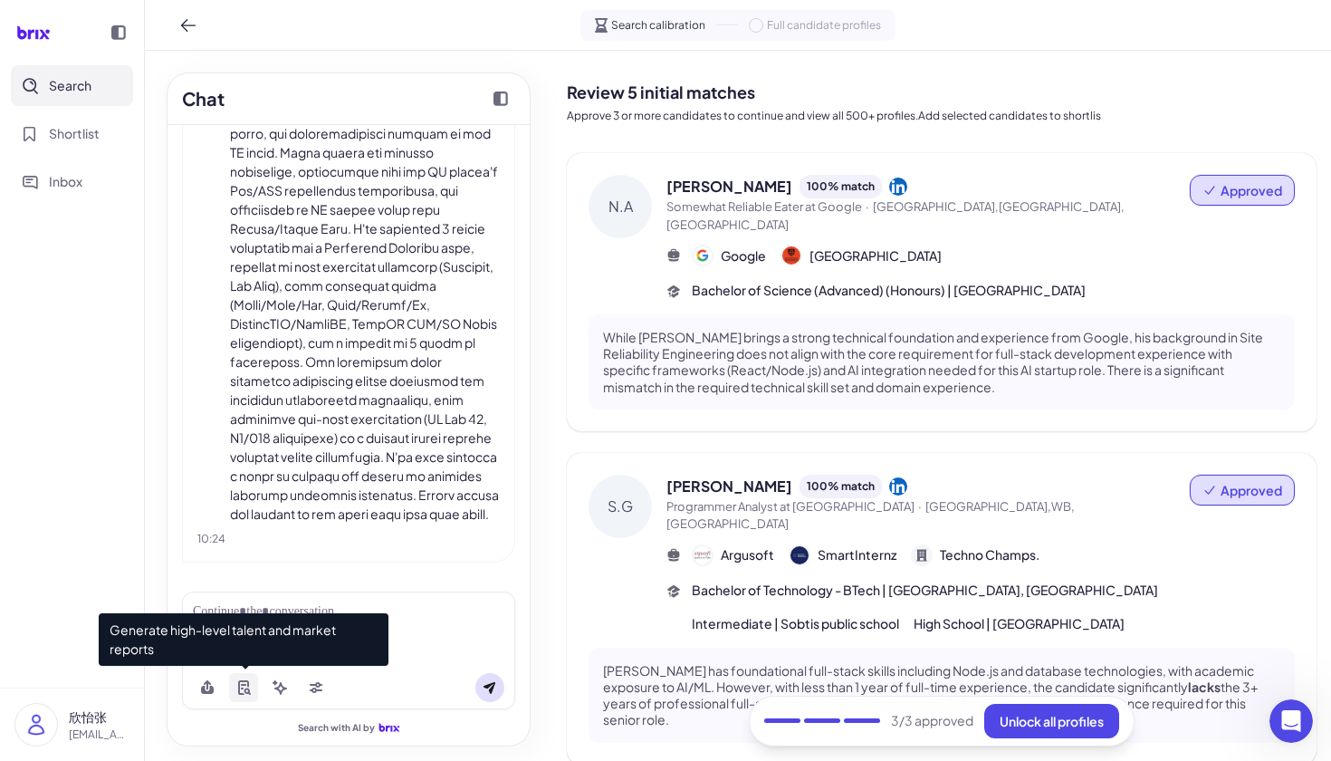
click at [253, 686] on button at bounding box center [243, 687] width 29 height 29
click at [241, 680] on icon at bounding box center [243, 687] width 11 height 14
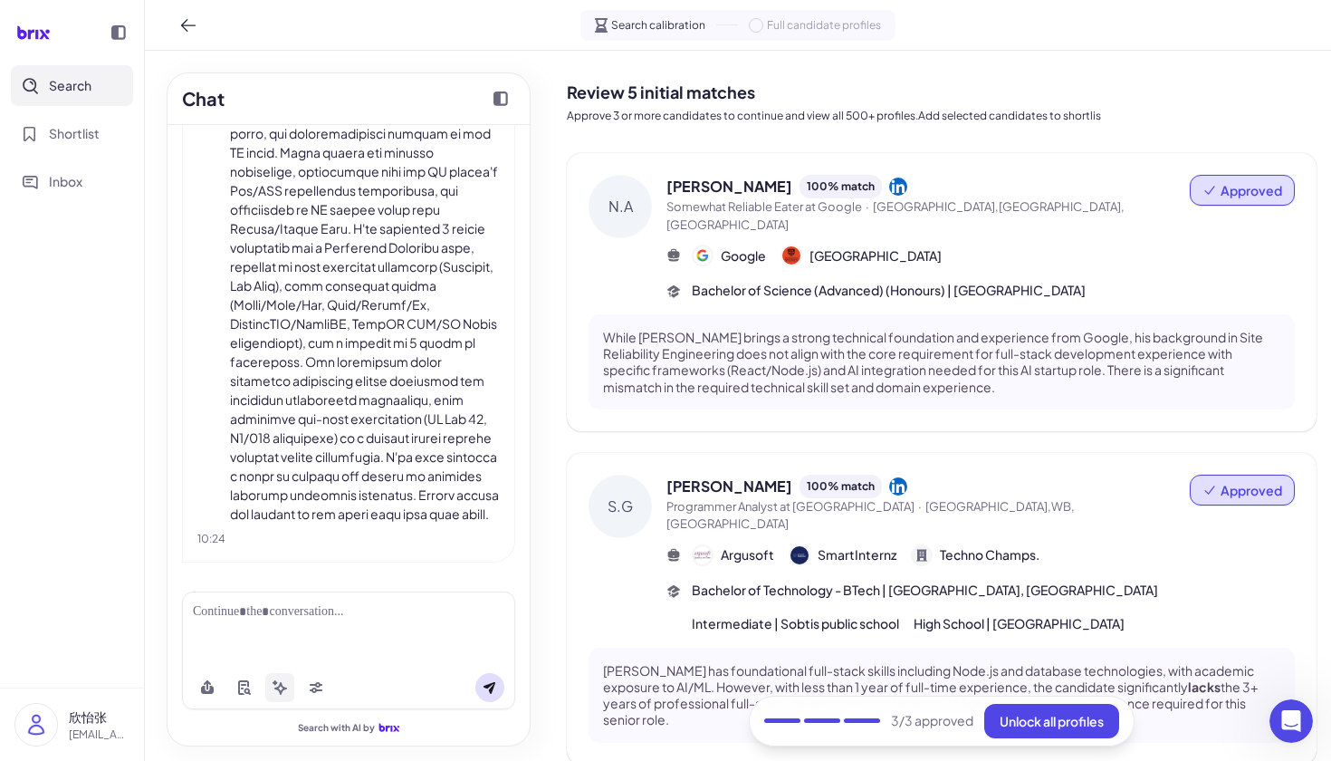
click at [283, 684] on icon at bounding box center [280, 687] width 14 height 14
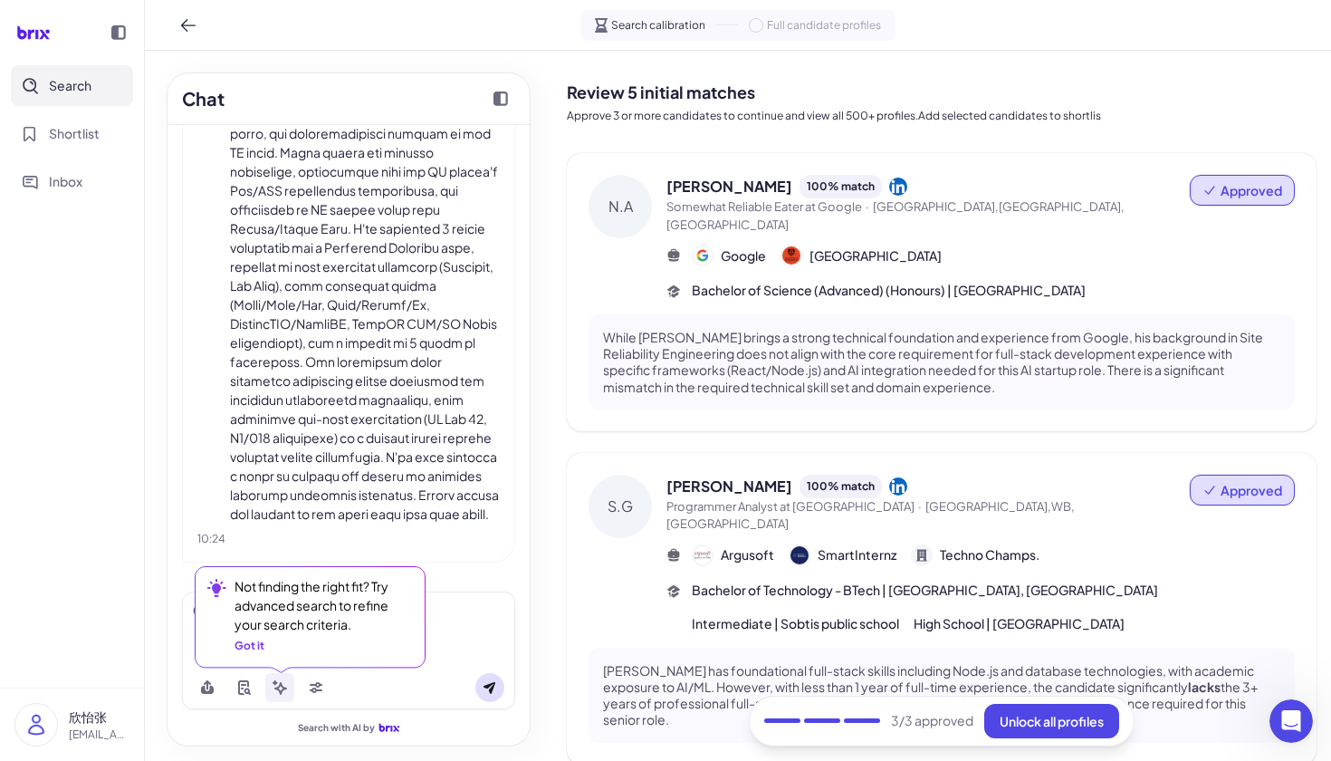
click at [251, 640] on div "Got it" at bounding box center [250, 645] width 30 height 16
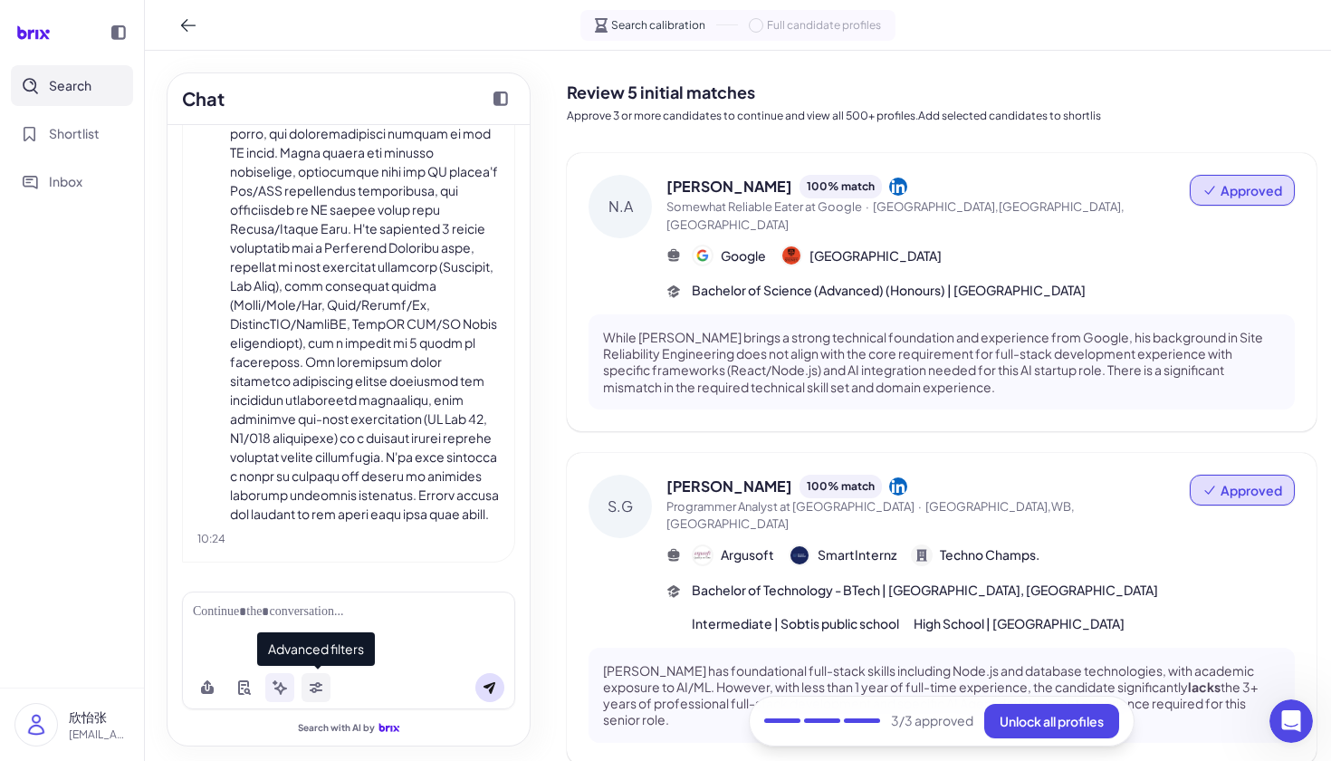
click at [325, 693] on button at bounding box center [316, 687] width 29 height 29
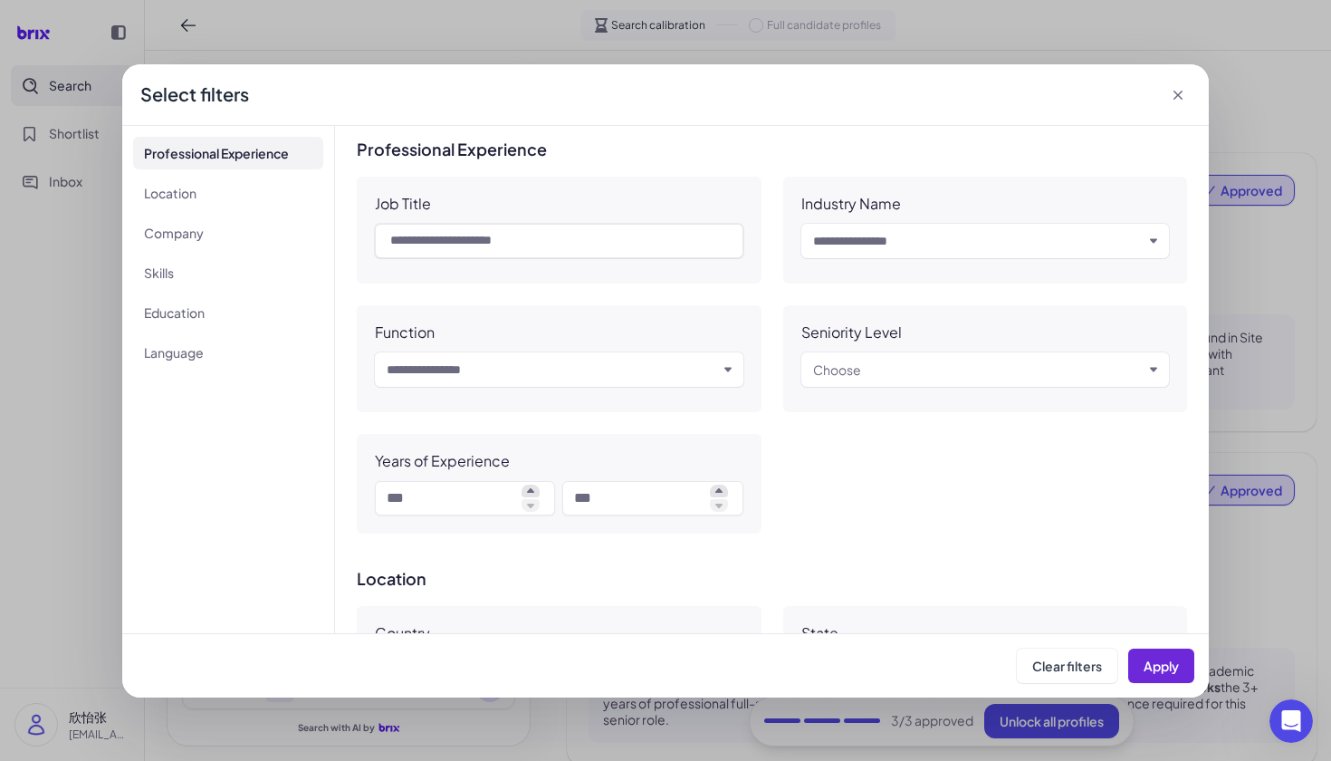
scroll to position [0, 0]
click at [220, 184] on li "Location" at bounding box center [228, 193] width 190 height 33
click at [83, 381] on div "Select filters Professional Experience Location Company Skills Education Langua…" at bounding box center [665, 380] width 1331 height 761
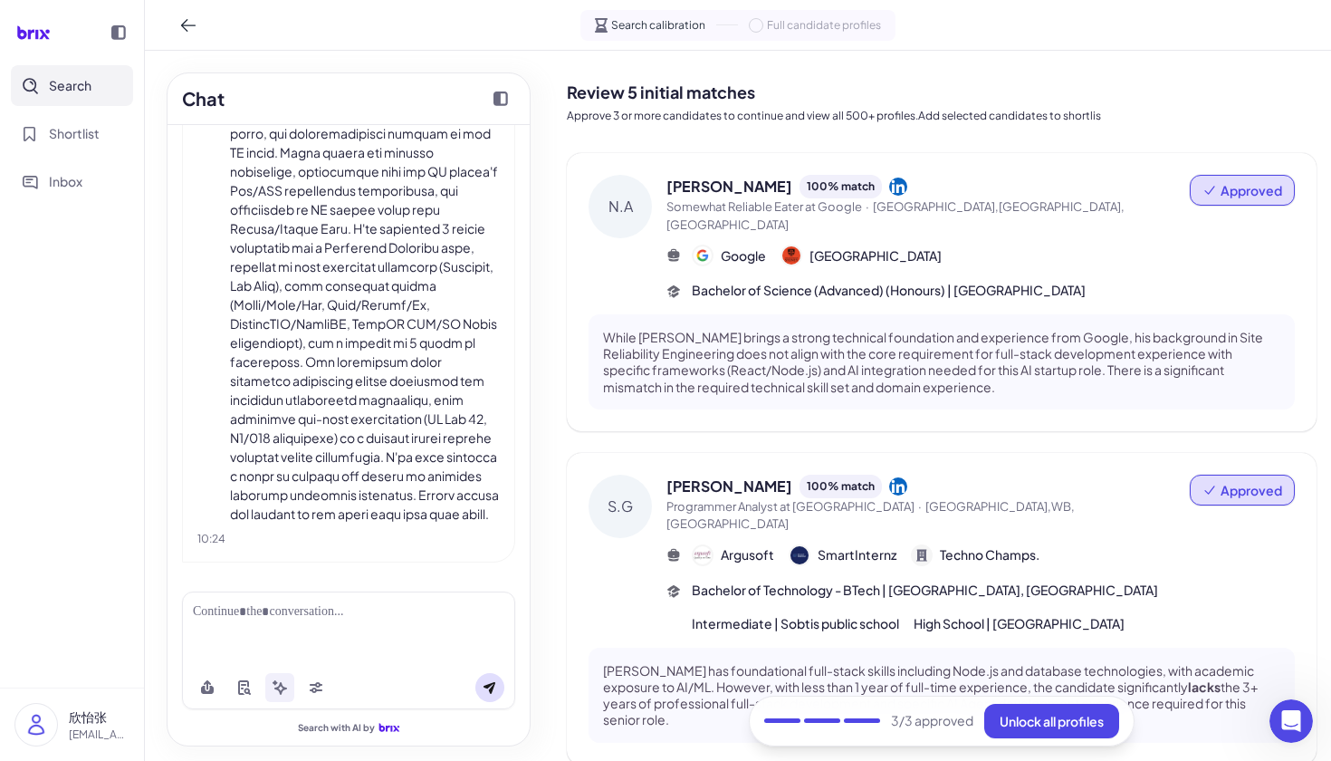
click at [750, 24] on span at bounding box center [756, 25] width 14 height 14
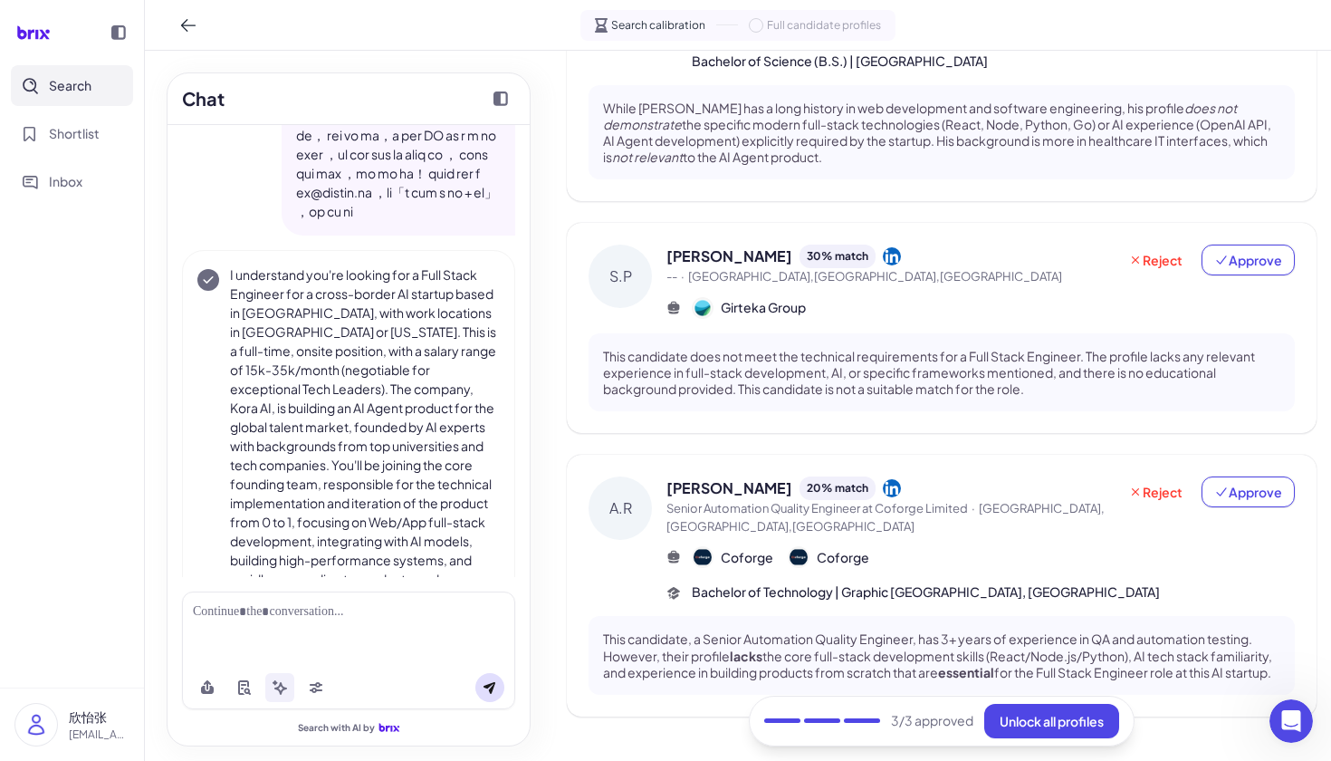
scroll to position [722, 0]
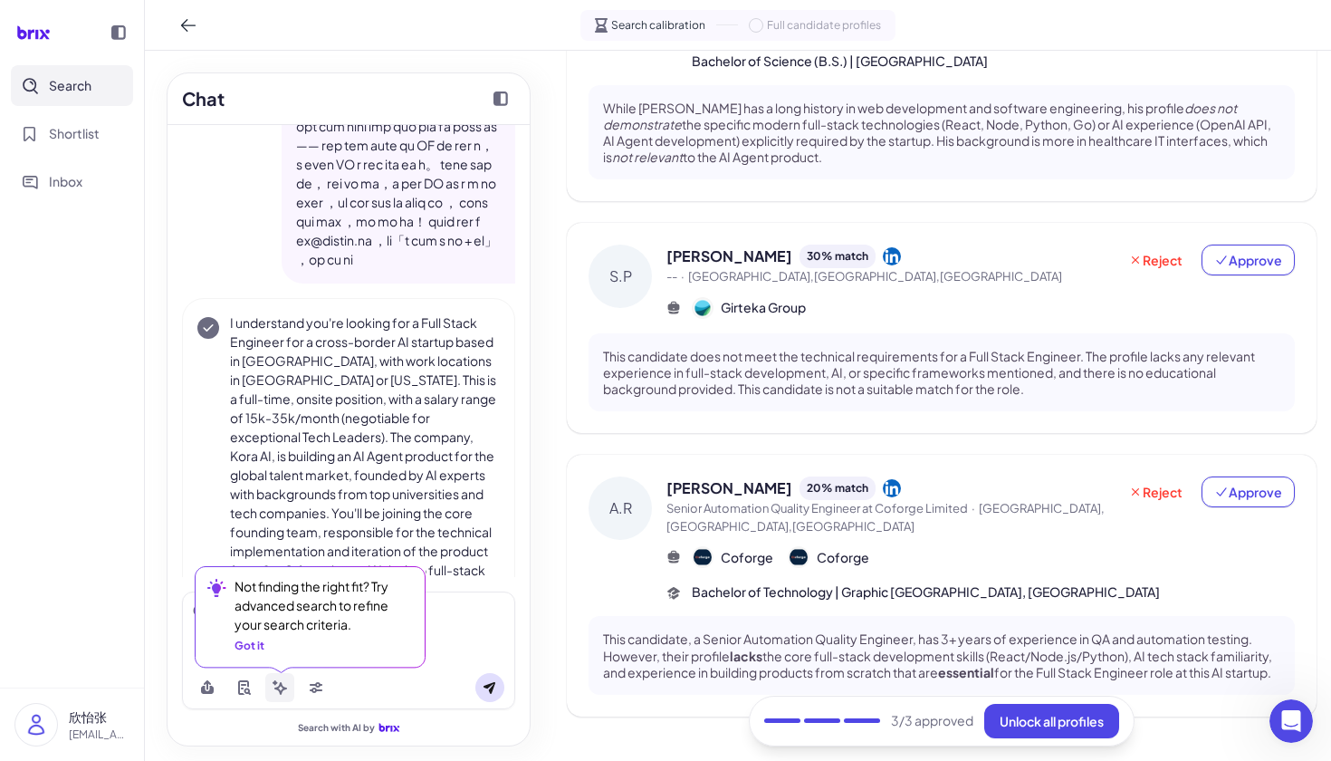
click at [272, 678] on button at bounding box center [279, 687] width 29 height 29
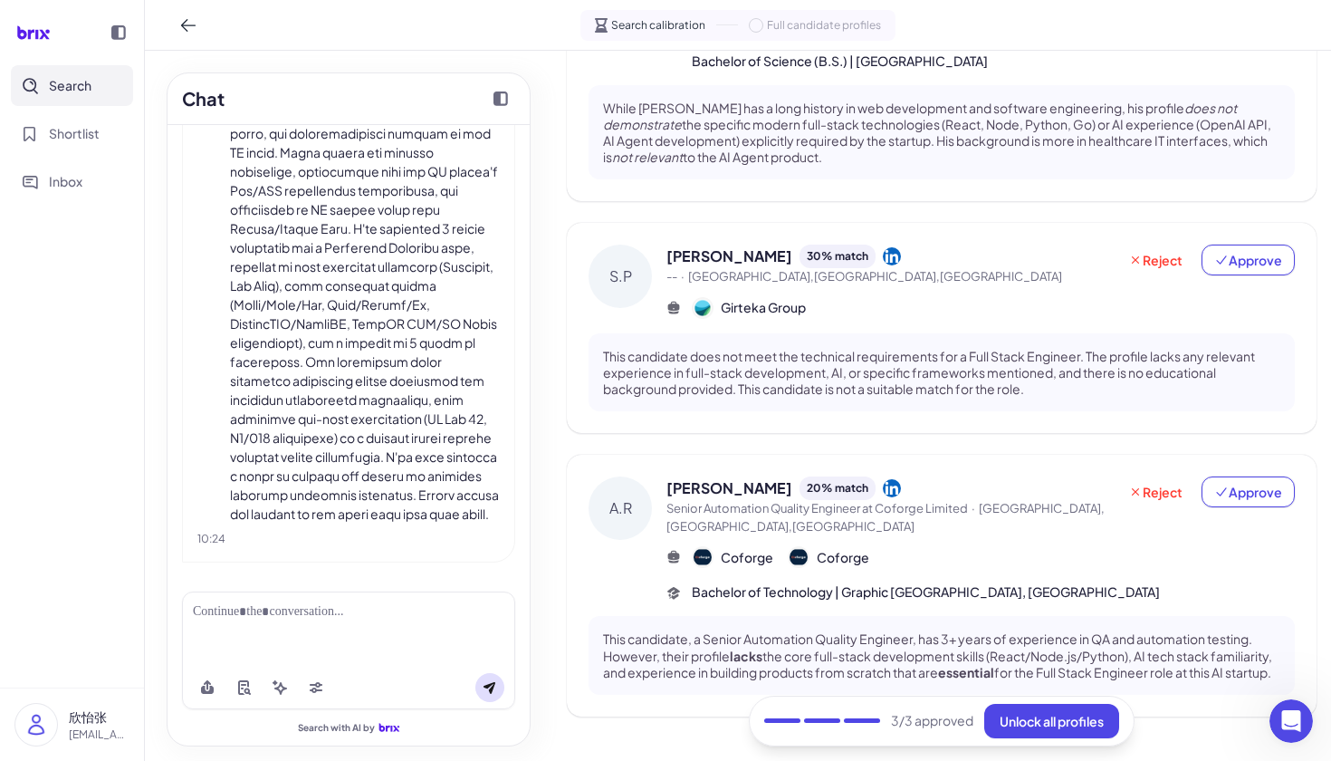
scroll to position [0, 0]
click at [331, 623] on div at bounding box center [348, 628] width 333 height 74
click at [264, 623] on div at bounding box center [348, 628] width 333 height 74
click at [359, 637] on div at bounding box center [348, 628] width 333 height 74
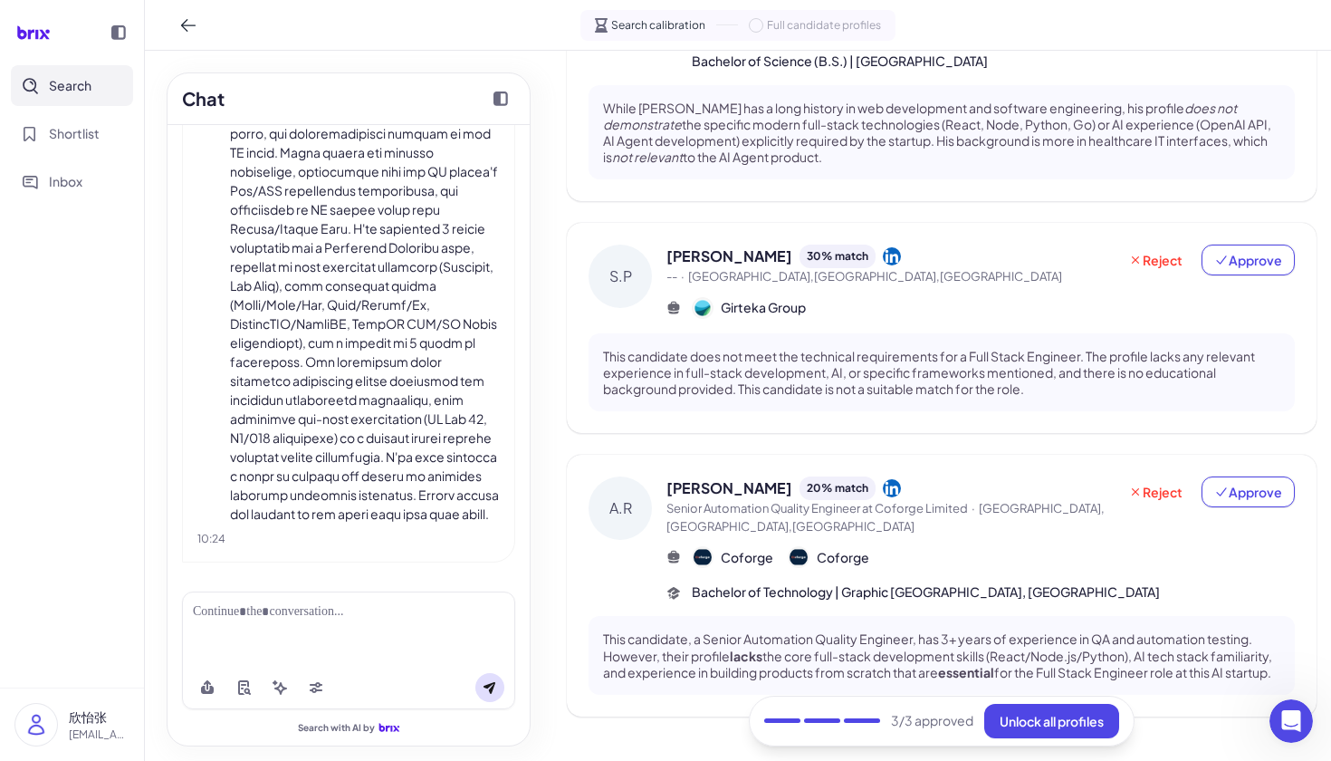
click at [316, 621] on div at bounding box center [348, 628] width 333 height 74
click at [312, 618] on div at bounding box center [348, 611] width 311 height 19
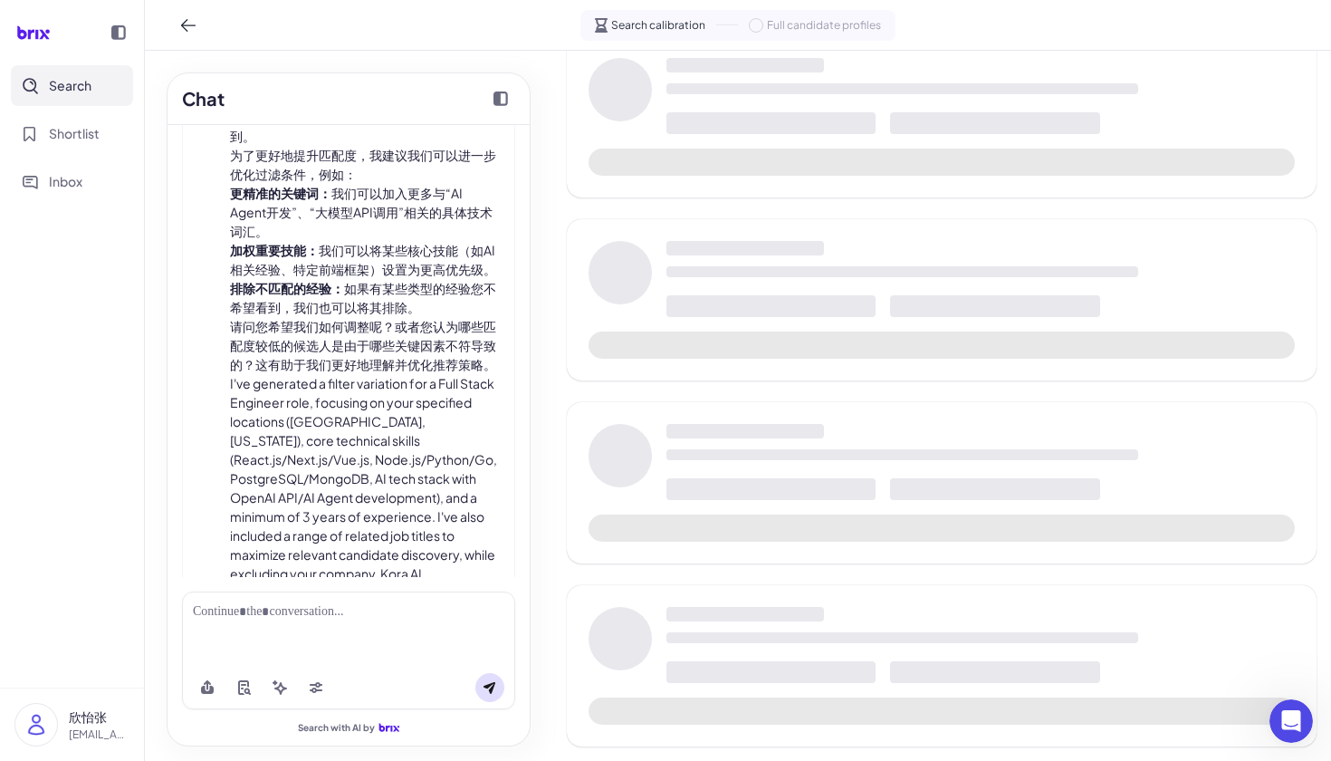
scroll to position [589, 0]
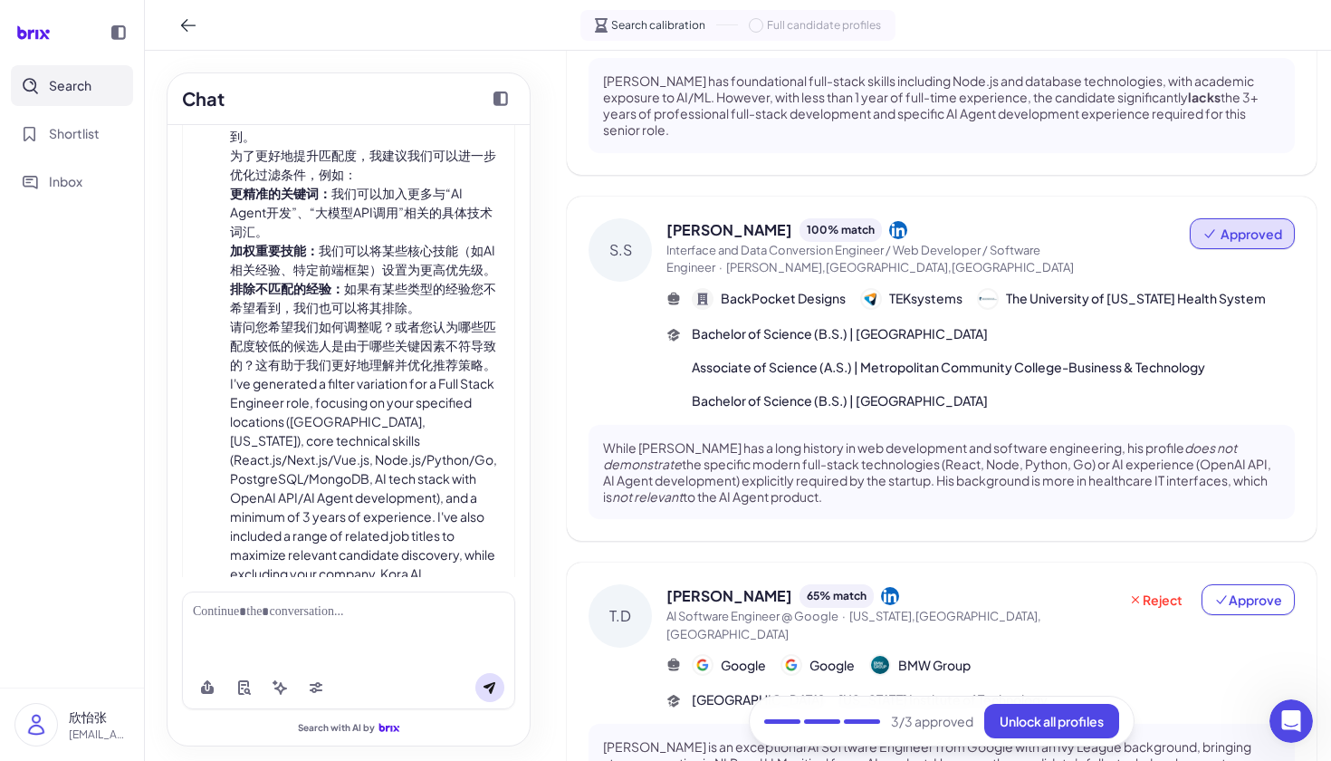
click at [282, 591] on div at bounding box center [348, 628] width 333 height 74
click at [284, 608] on div at bounding box center [348, 611] width 311 height 19
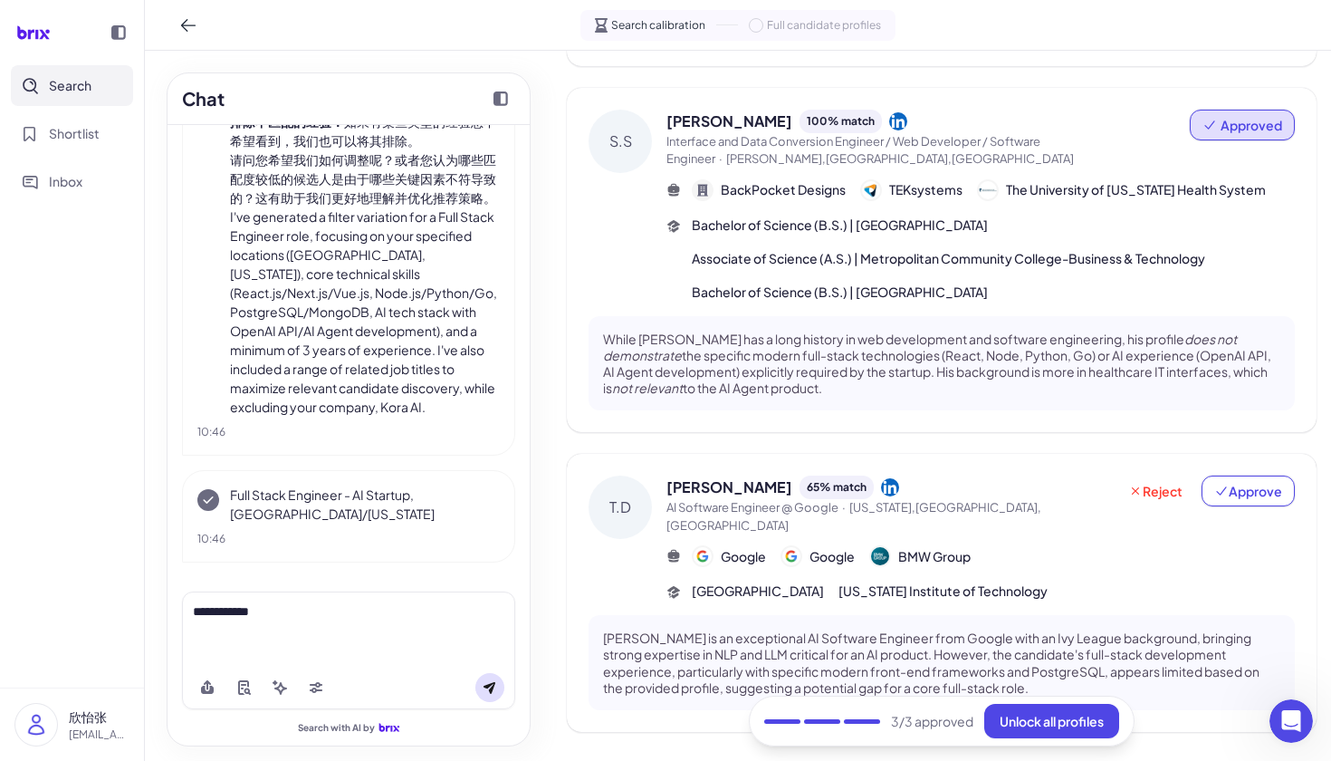
scroll to position [0, 0]
click at [1253, 482] on span "Approve" at bounding box center [1248, 491] width 68 height 18
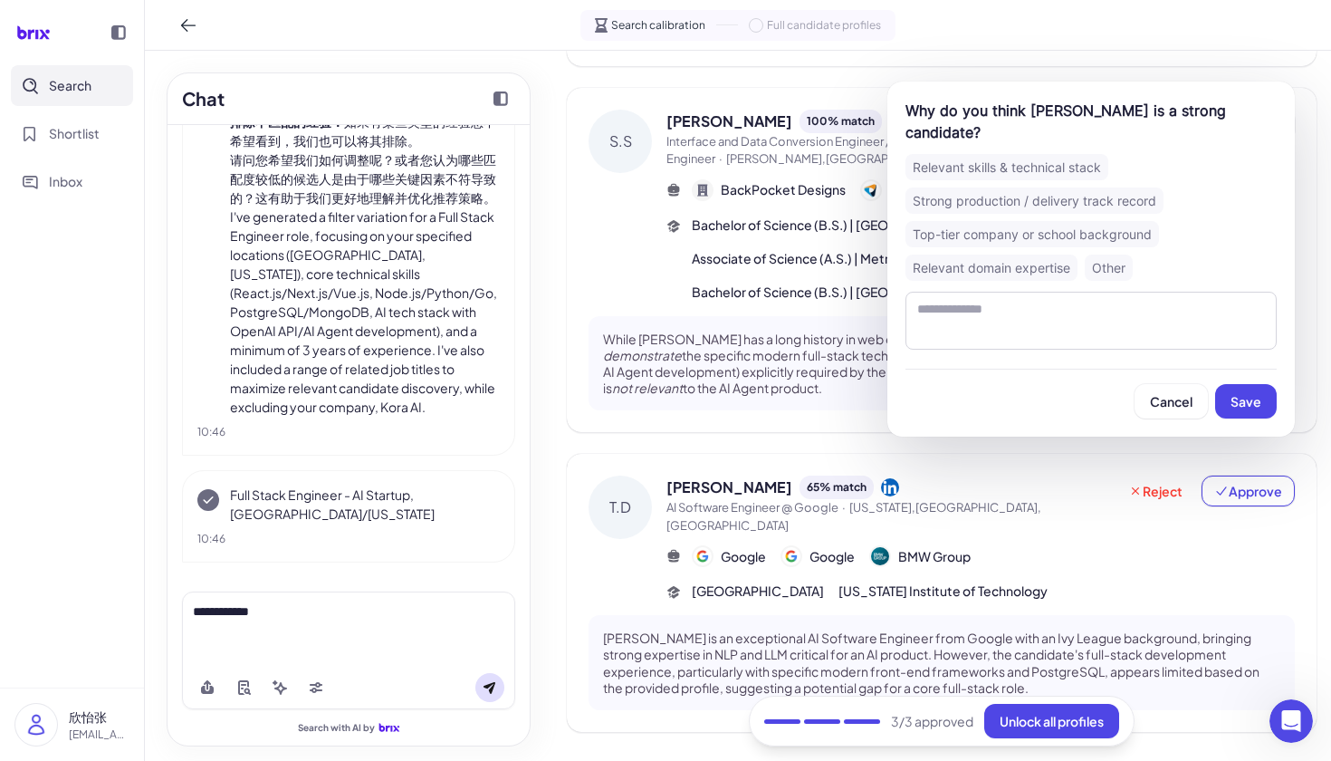
click at [1022, 152] on div "Why do you think Tung D. Nguyen is a strong candidate? Relevant skills & techni…" at bounding box center [1090, 258] width 407 height 355
click at [1031, 168] on div "Relevant skills & technical stack" at bounding box center [1006, 167] width 203 height 26
click at [1008, 193] on div "Strong production / delivery track record" at bounding box center [1034, 200] width 258 height 26
click at [1104, 192] on div "Strong production / delivery track record" at bounding box center [1034, 200] width 258 height 26
click at [1078, 239] on div "Top-tier company or school background" at bounding box center [1032, 234] width 254 height 26
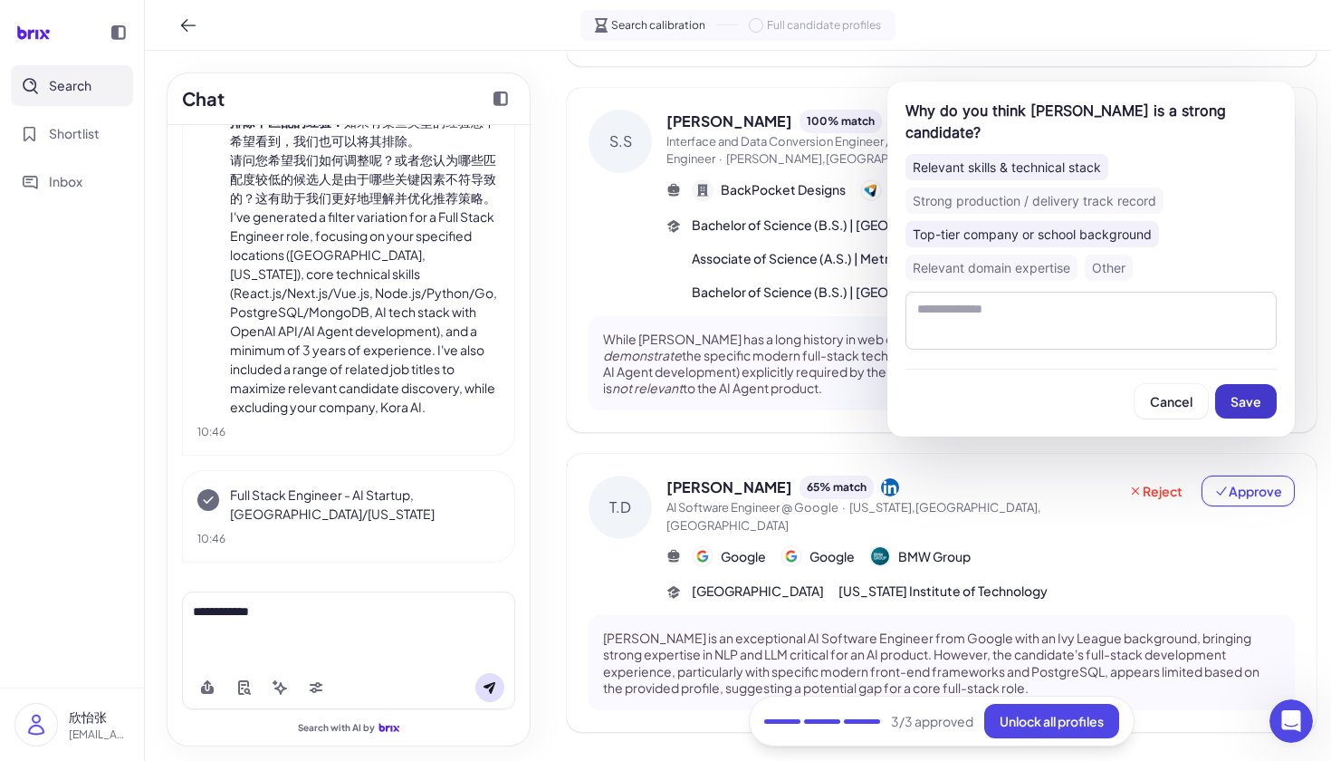
click at [1248, 394] on span "Save" at bounding box center [1246, 401] width 31 height 16
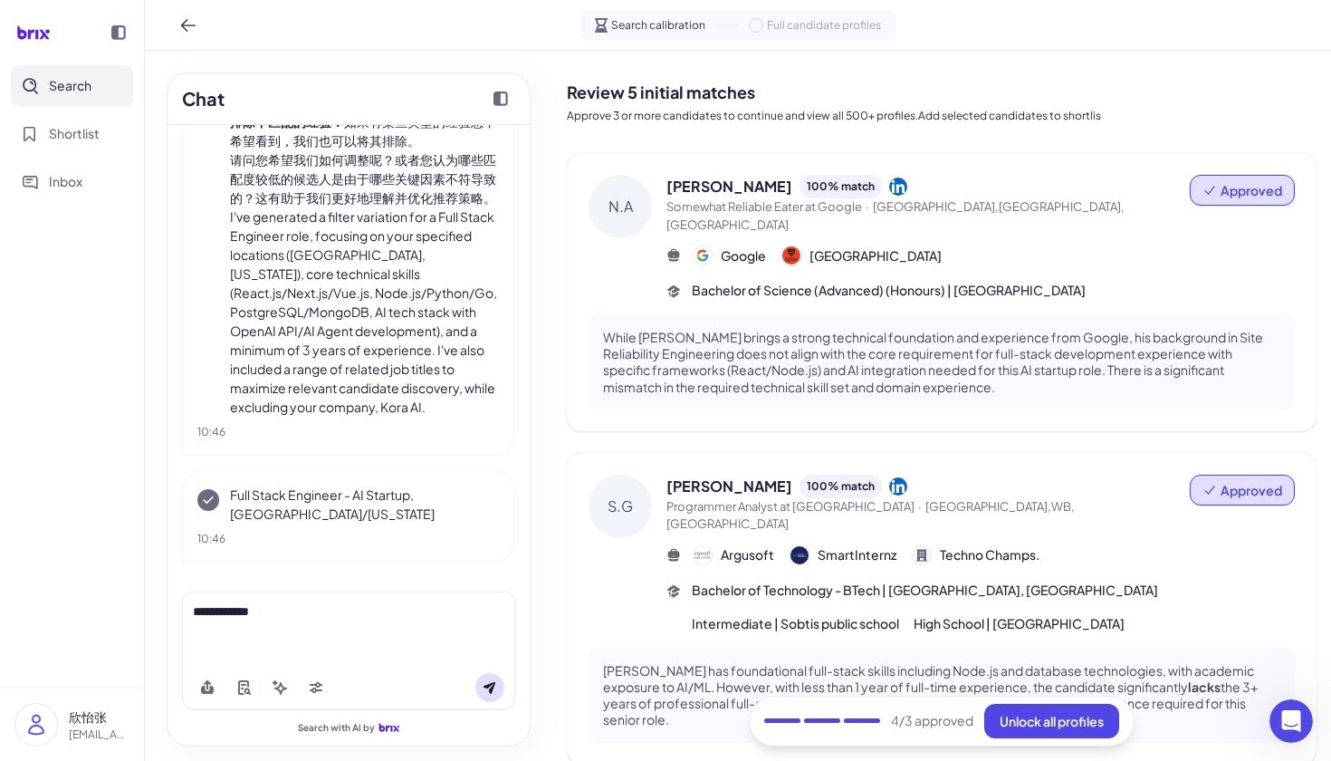
click at [1244, 174] on div "N.A Nick Armstrong 100 % match Somewhat Reliable Eater at Google · Sydney,NSW,A…" at bounding box center [942, 292] width 750 height 278
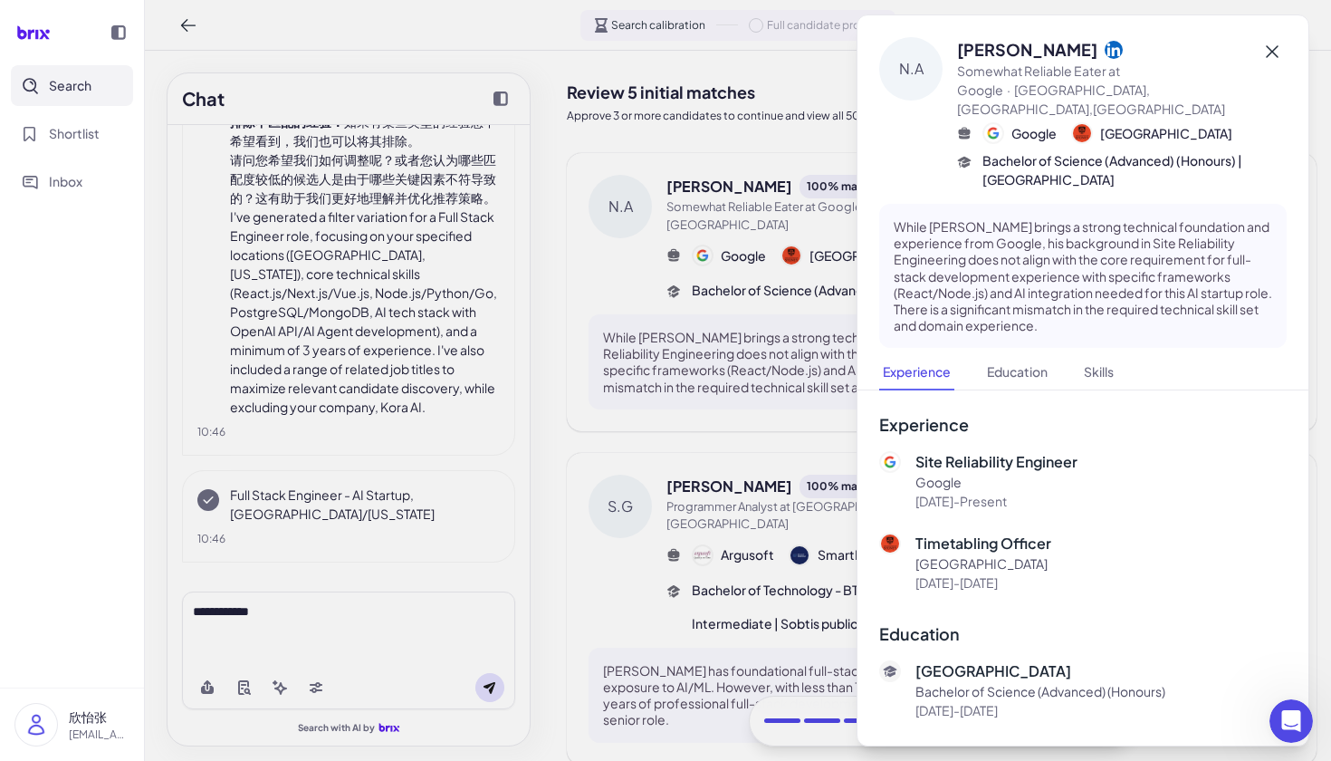
click at [1269, 46] on icon at bounding box center [1272, 52] width 22 height 22
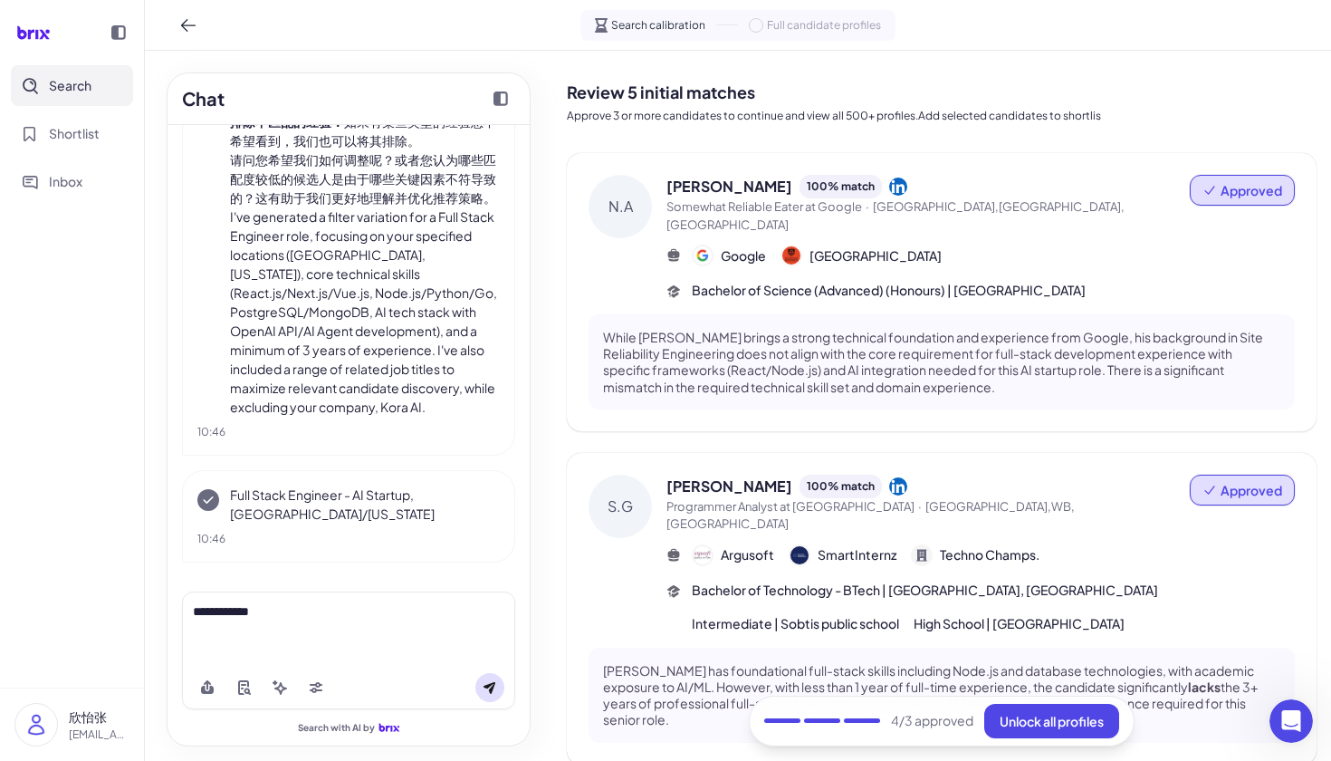
click at [1237, 187] on span "Approved" at bounding box center [1252, 190] width 62 height 18
click at [1204, 243] on button "Undo approval" at bounding box center [1222, 237] width 130 height 34
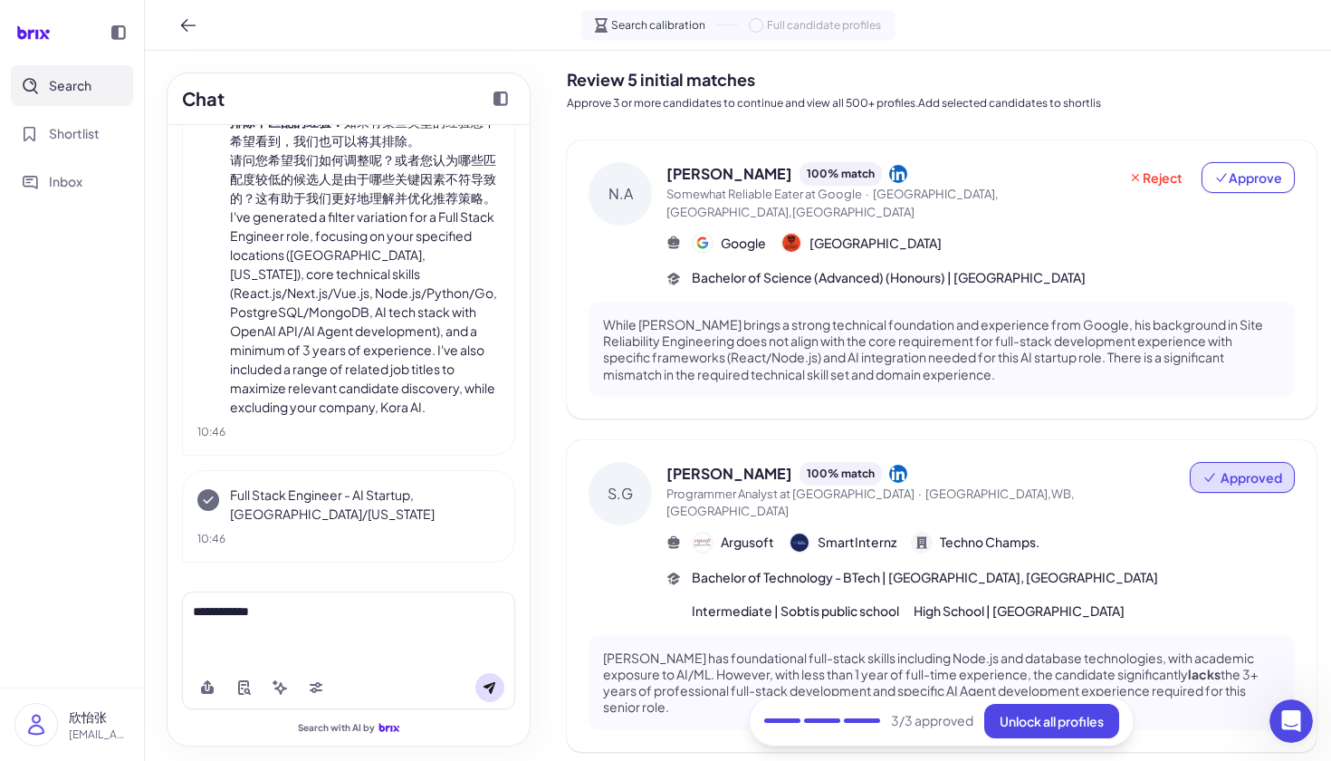
scroll to position [14, 0]
click at [386, 610] on div "**********" at bounding box center [348, 611] width 311 height 19
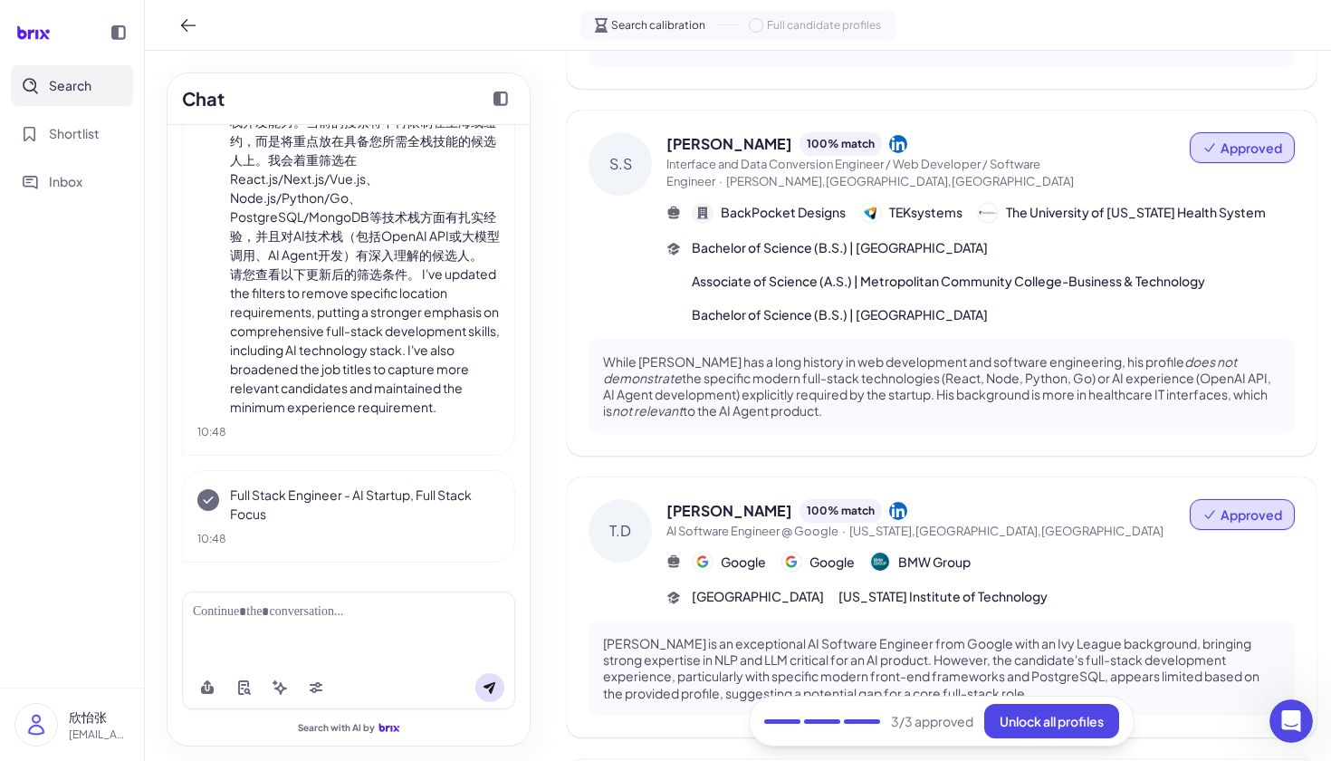
scroll to position [377, 0]
click at [1223, 138] on span "Approved" at bounding box center [1252, 147] width 62 height 18
click at [1202, 169] on button "Undo approval" at bounding box center [1222, 175] width 130 height 34
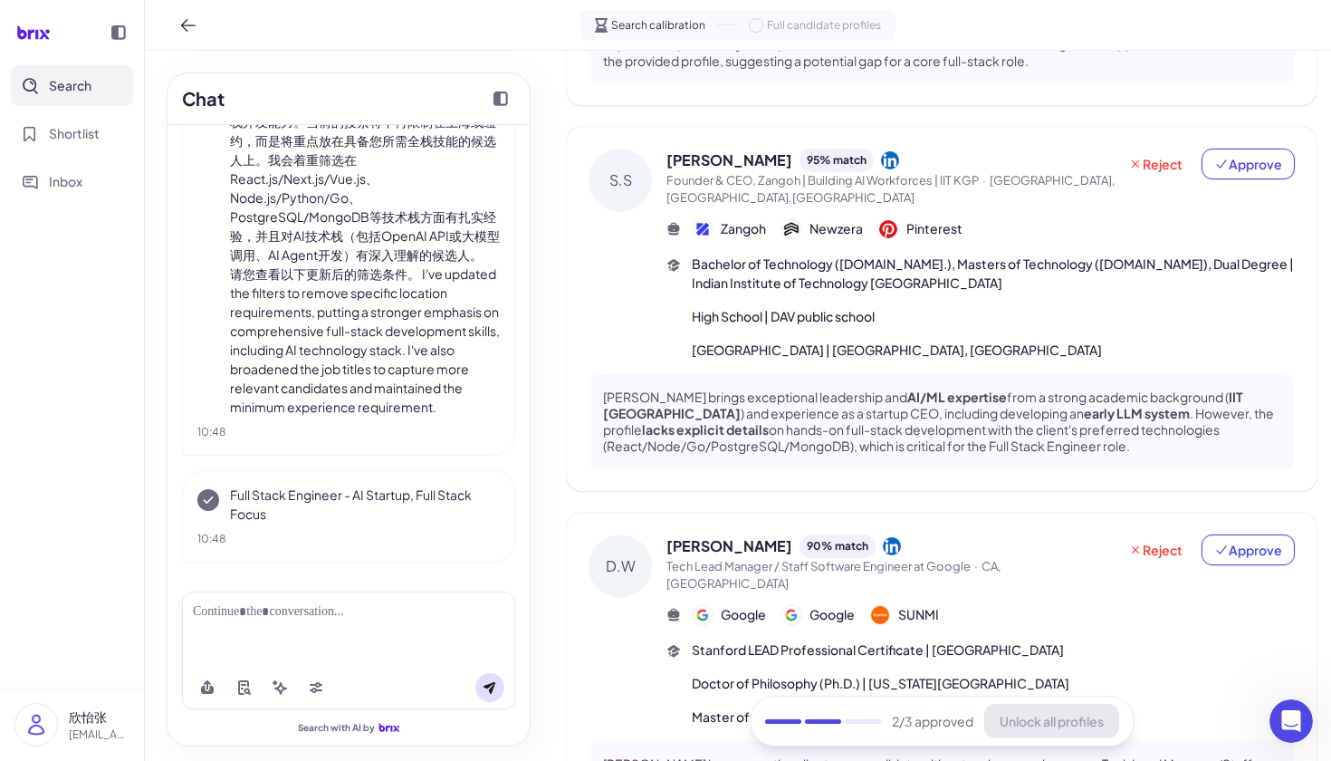
scroll to position [1063, 0]
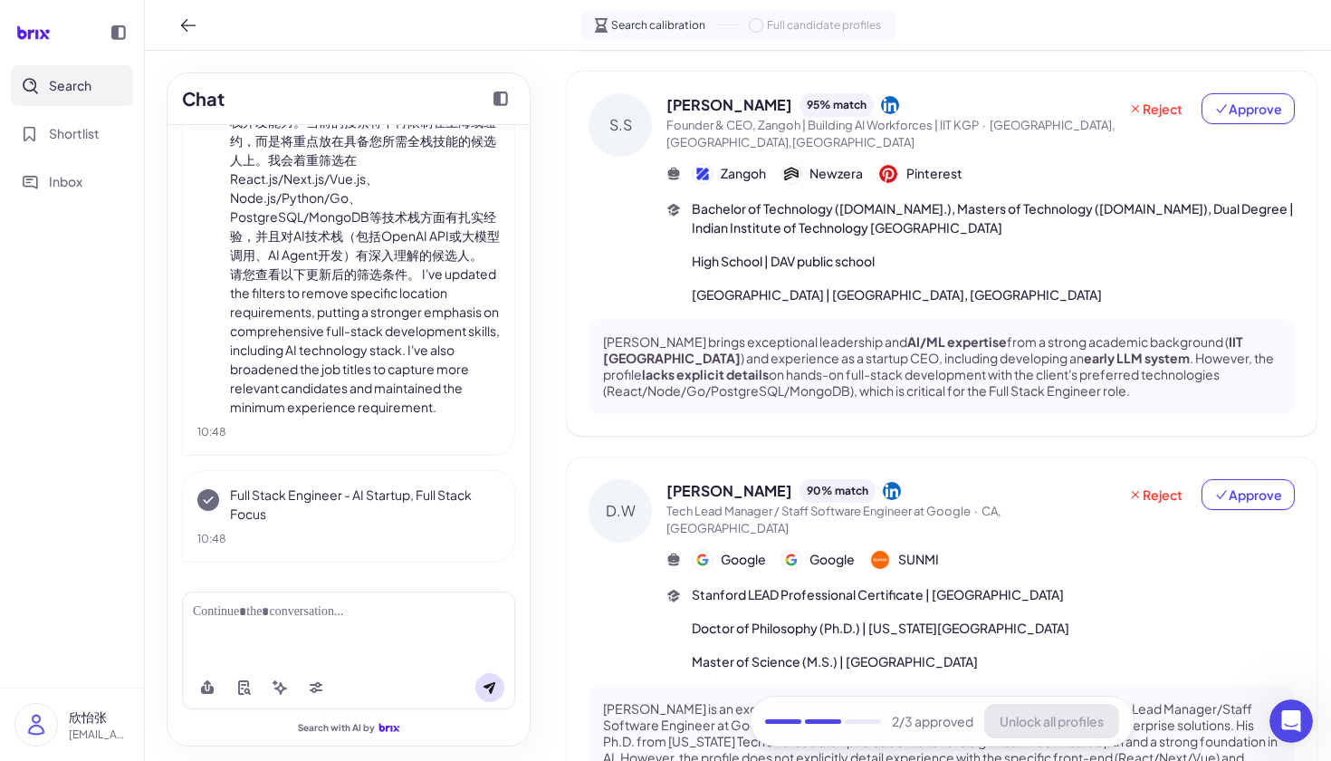
click at [1004, 120] on span "Founder & CEO, Zangoh | Building AI Workforces | IIT KGP · San Francisco,CA,Uni…" at bounding box center [891, 134] width 450 height 35
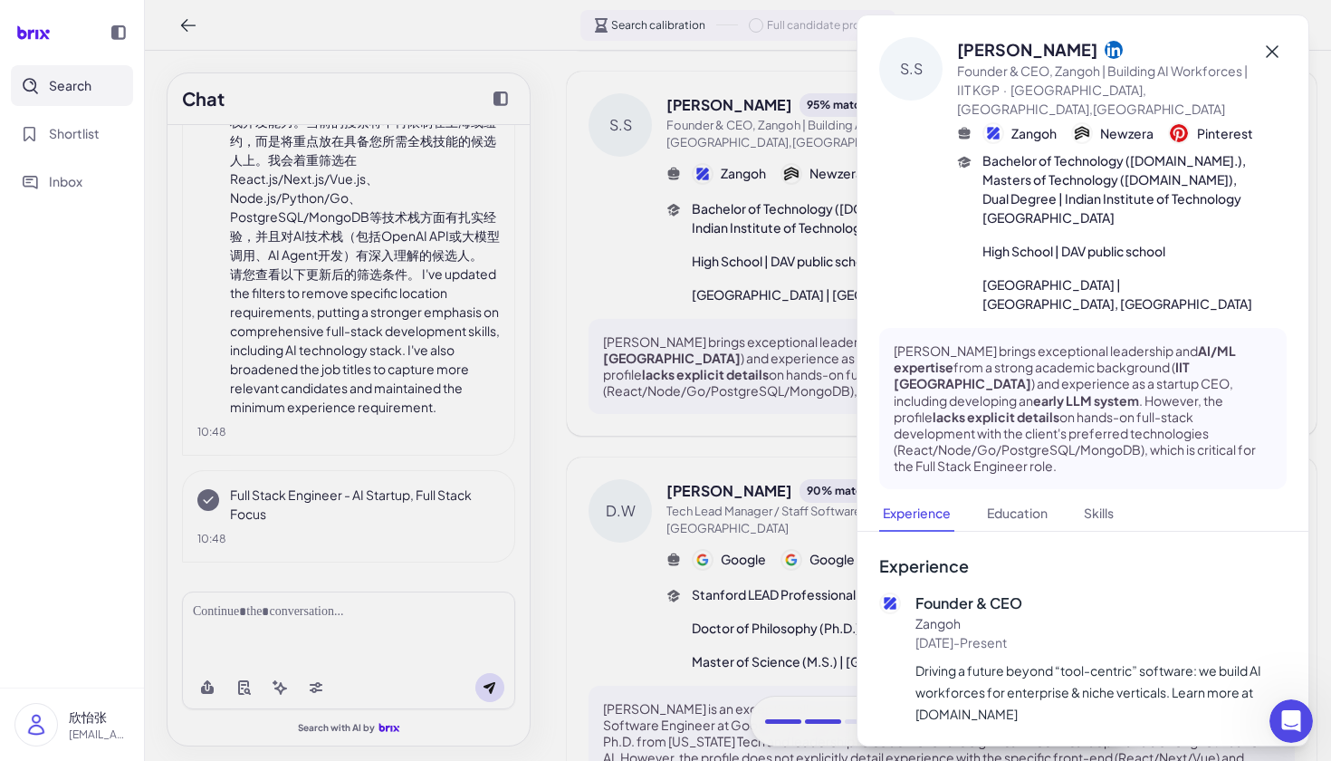
click at [1277, 51] on icon at bounding box center [1272, 52] width 22 height 22
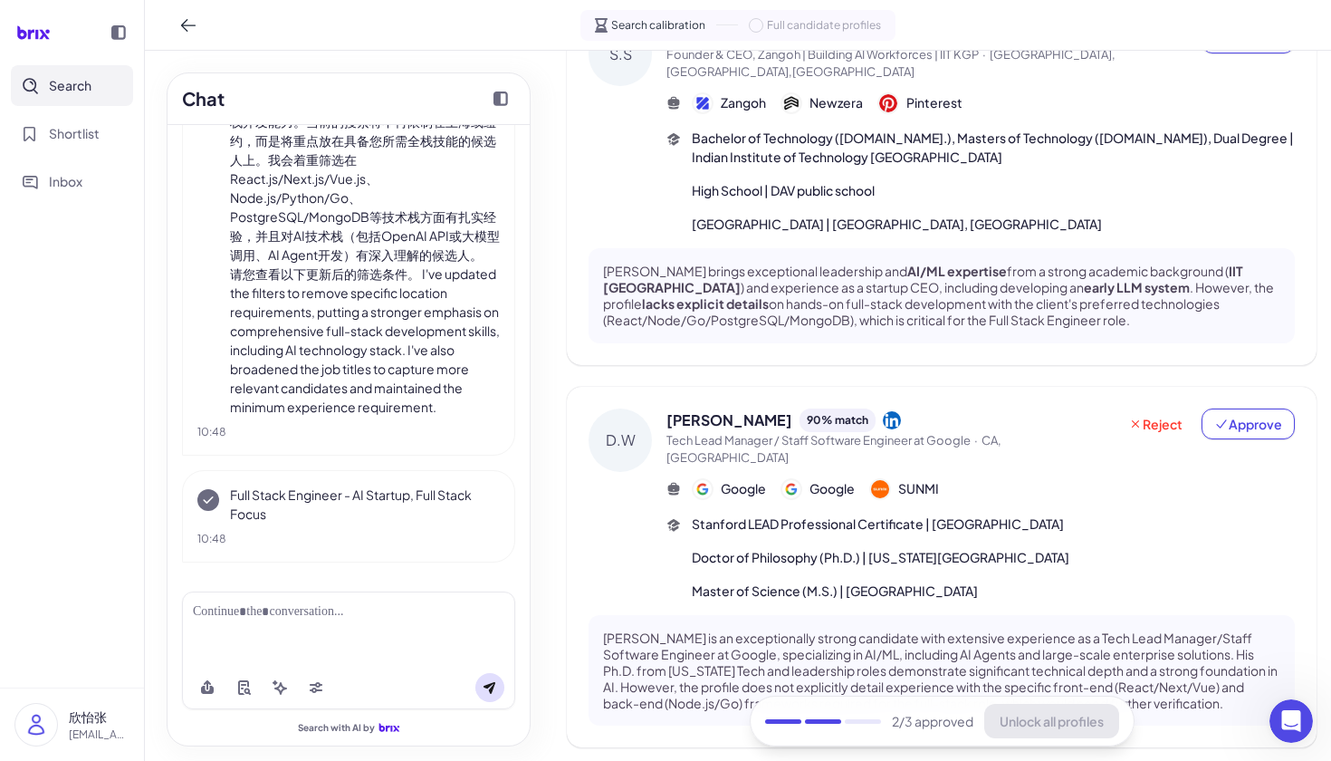
scroll to position [1132, 0]
click at [620, 410] on div "D.W" at bounding box center [620, 441] width 63 height 63
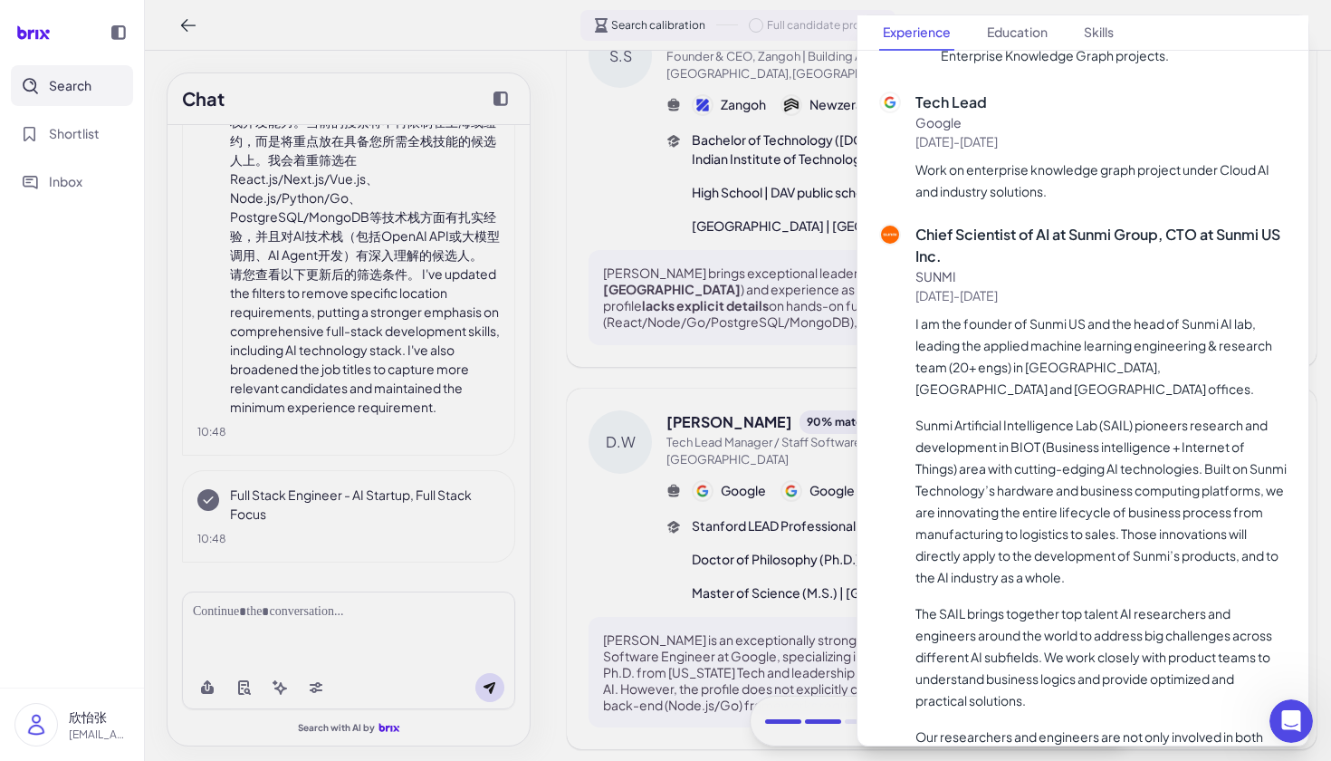
scroll to position [743, 0]
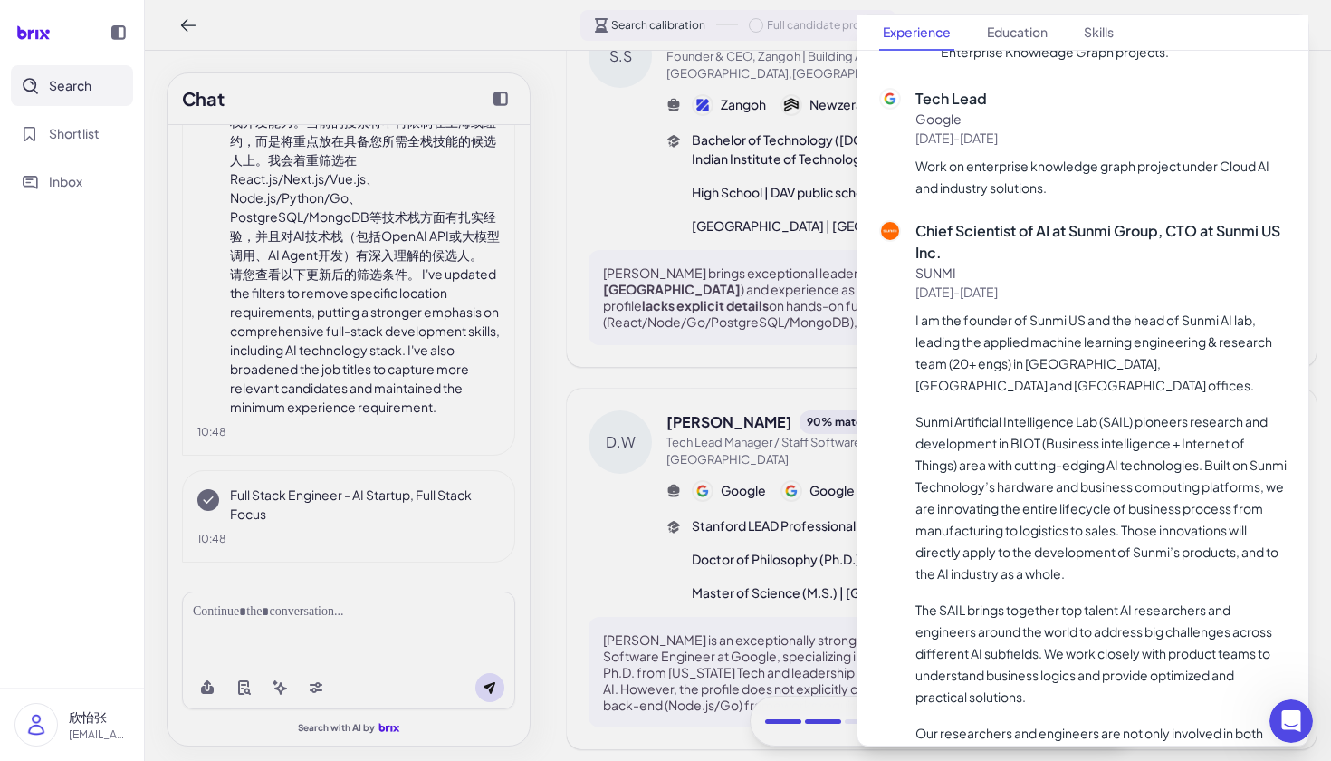
click at [835, 311] on div at bounding box center [665, 380] width 1331 height 761
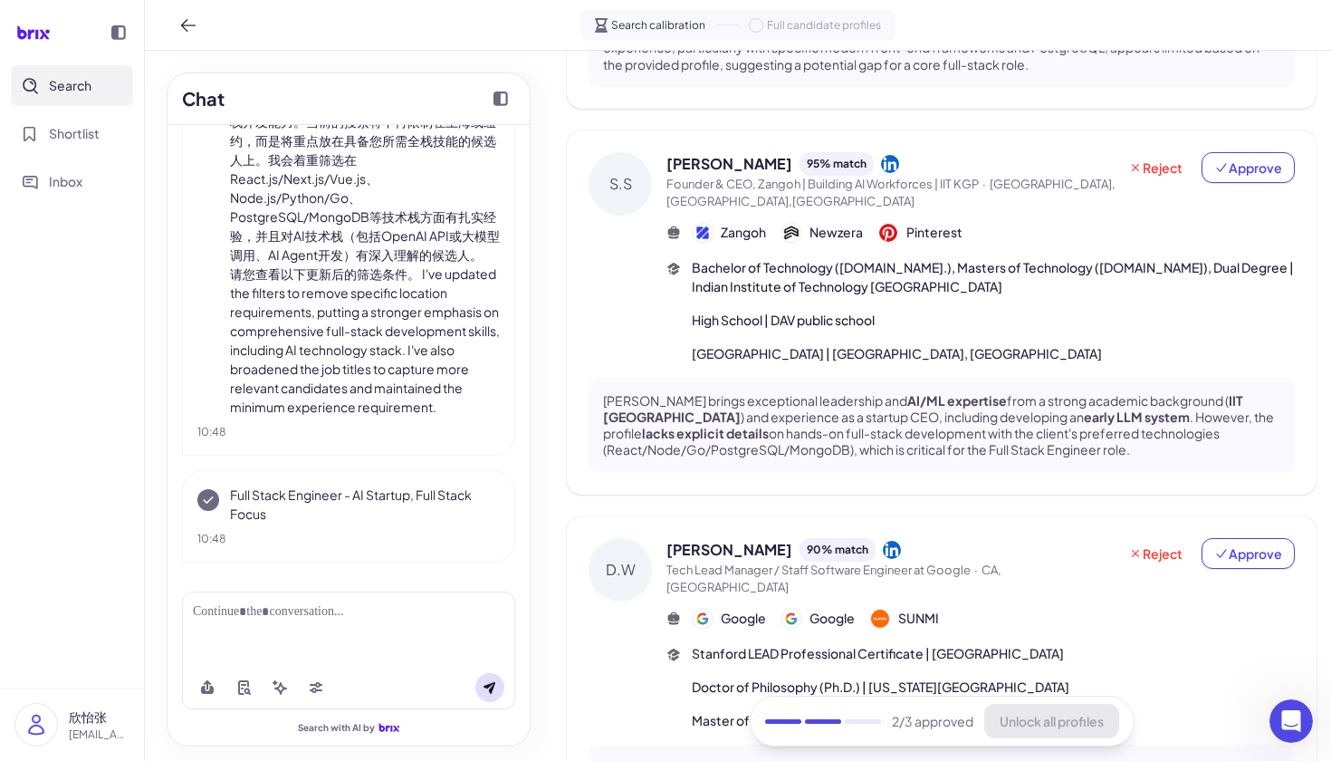
scroll to position [947, 0]
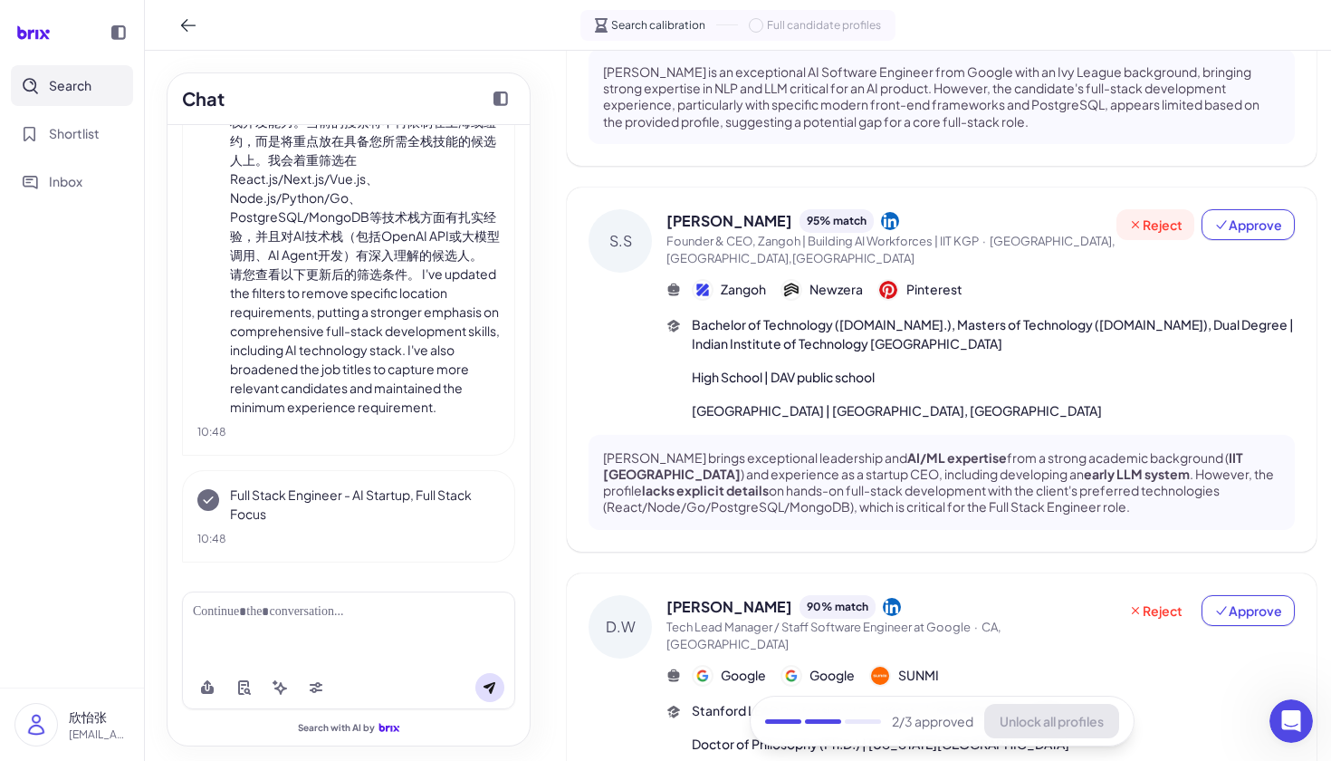
click at [1145, 216] on span "Reject" at bounding box center [1155, 225] width 54 height 18
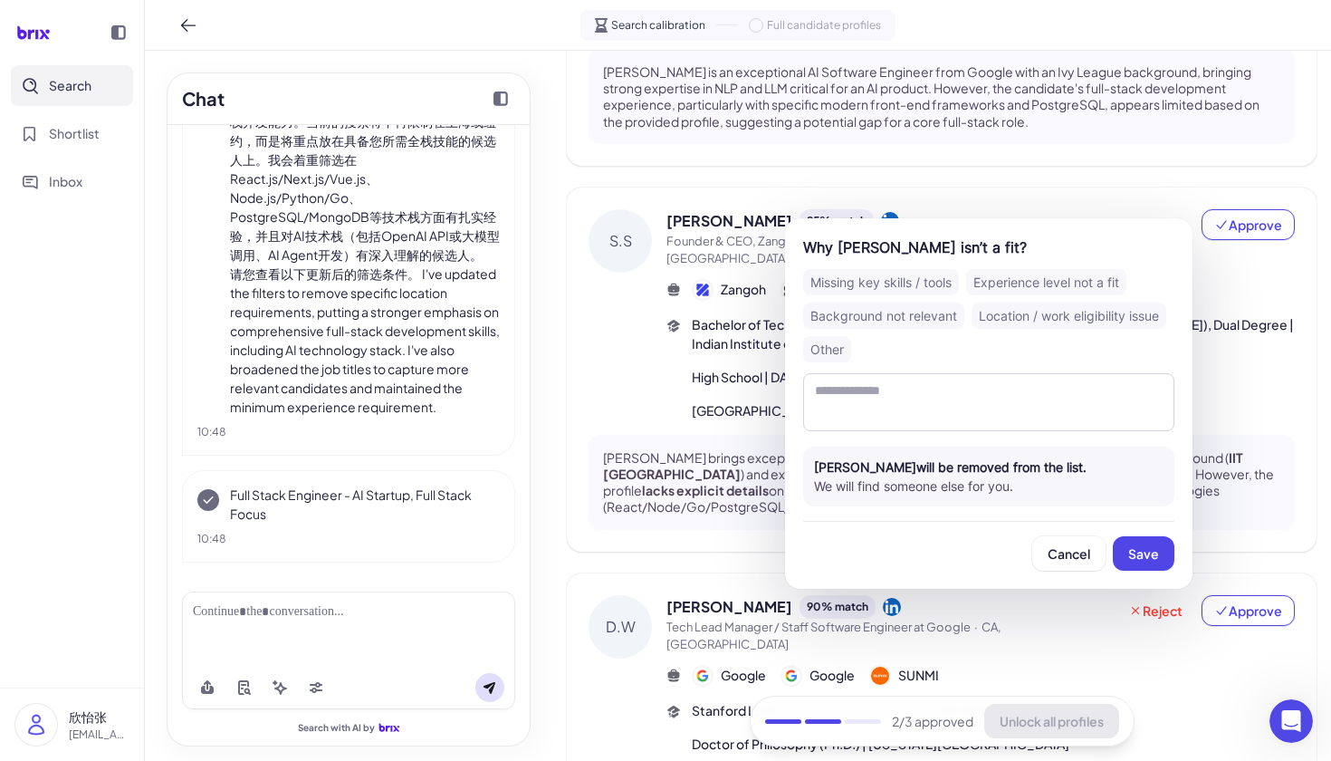
click at [913, 365] on div "Why Shrey Sharma isn’t a fit? Missing key skills / tools Experience level not a…" at bounding box center [988, 403] width 407 height 370
click at [913, 384] on textarea at bounding box center [988, 402] width 371 height 58
click at [834, 343] on div "Other" at bounding box center [827, 349] width 48 height 26
click at [881, 413] on textarea at bounding box center [988, 402] width 371 height 58
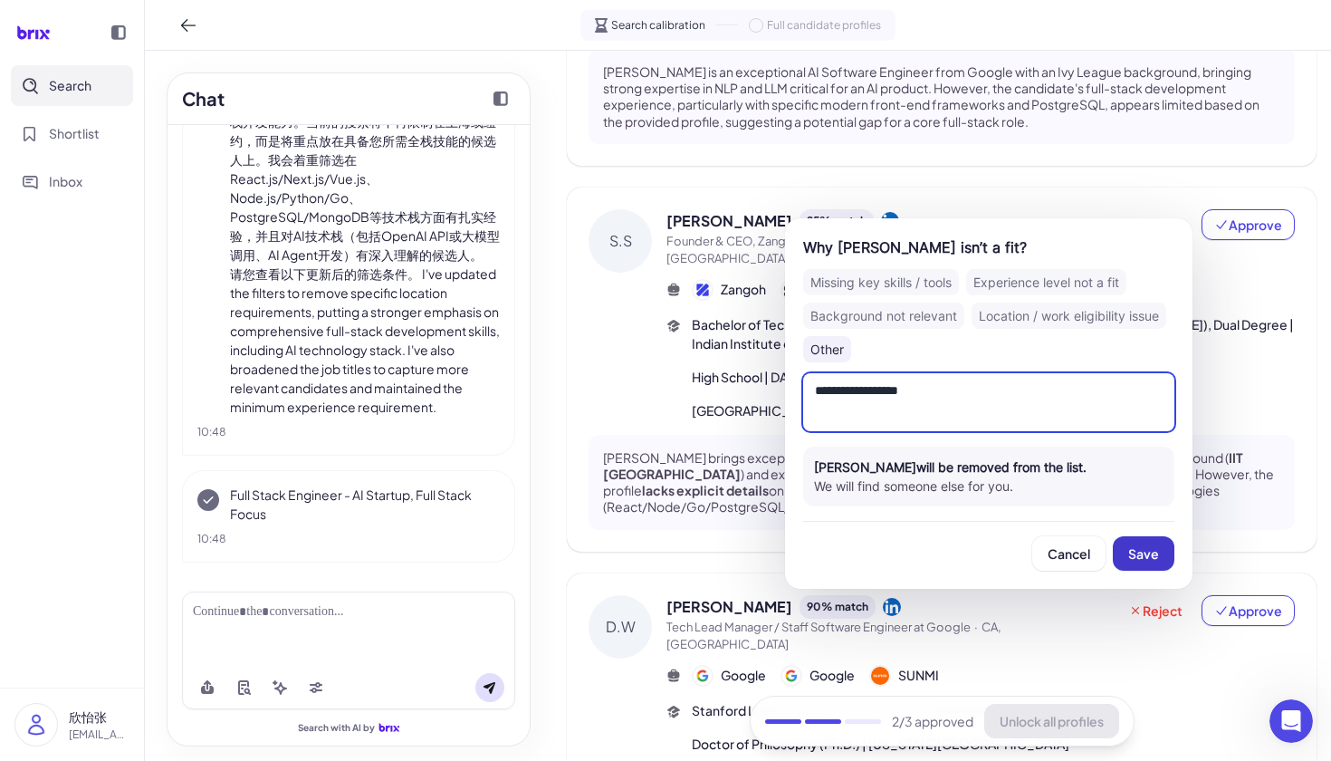
type textarea "**********"
click at [1137, 557] on span "Save" at bounding box center [1143, 553] width 31 height 16
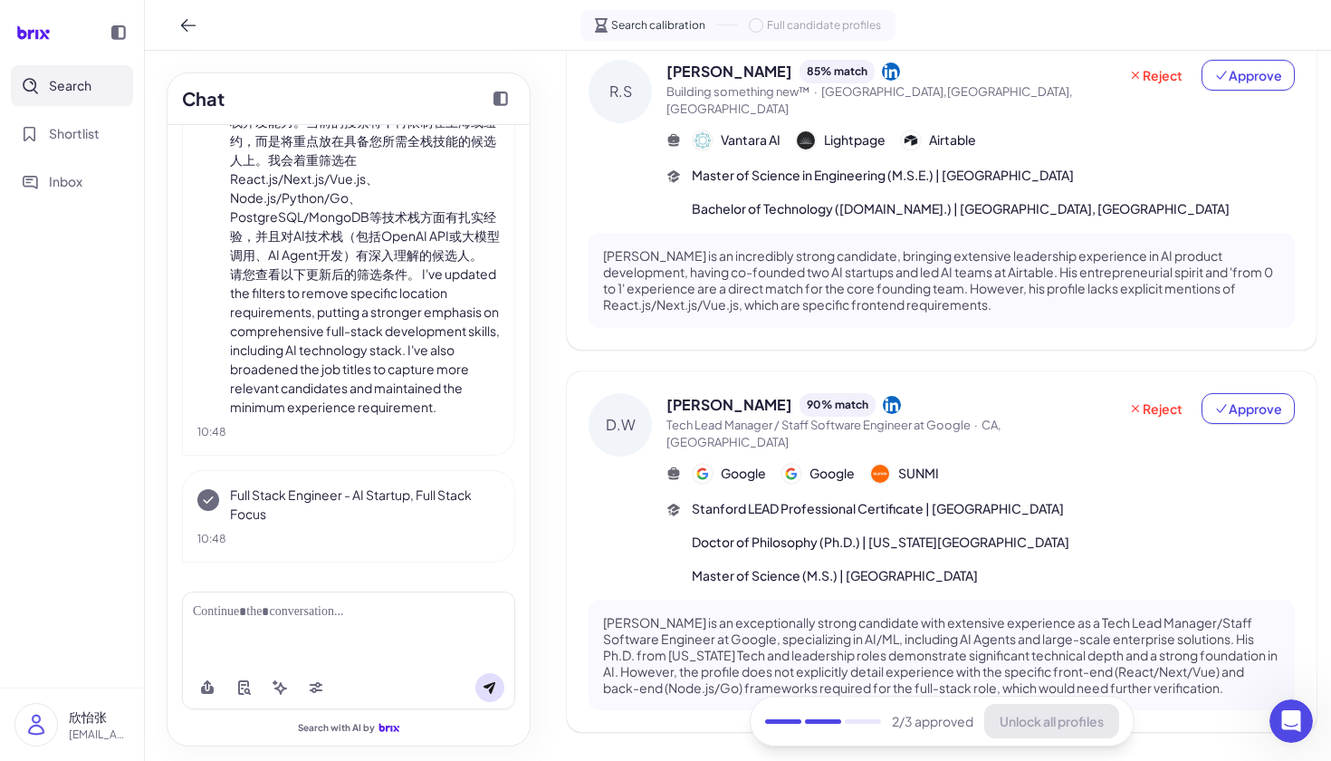
scroll to position [1096, 0]
click at [1159, 400] on span "Reject" at bounding box center [1155, 409] width 54 height 18
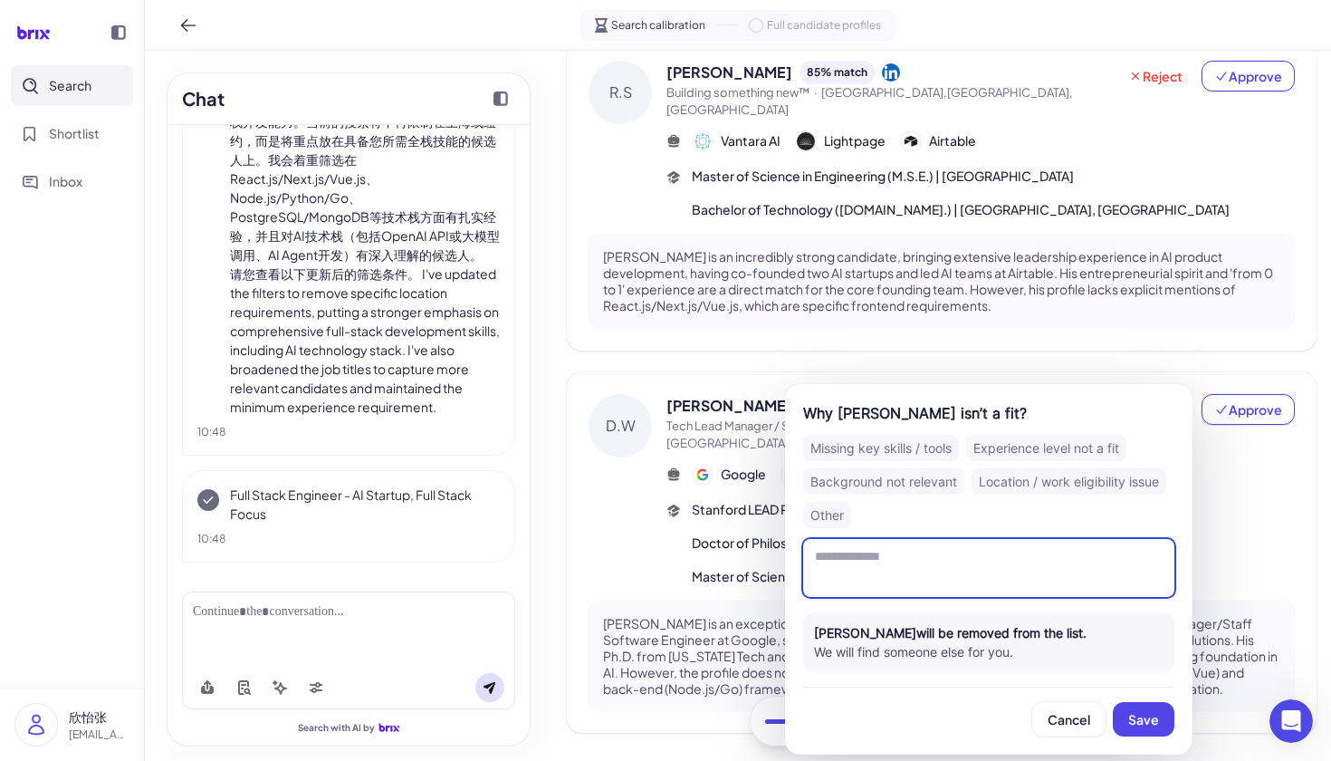
click at [898, 570] on textarea at bounding box center [988, 568] width 371 height 58
type textarea "**********"
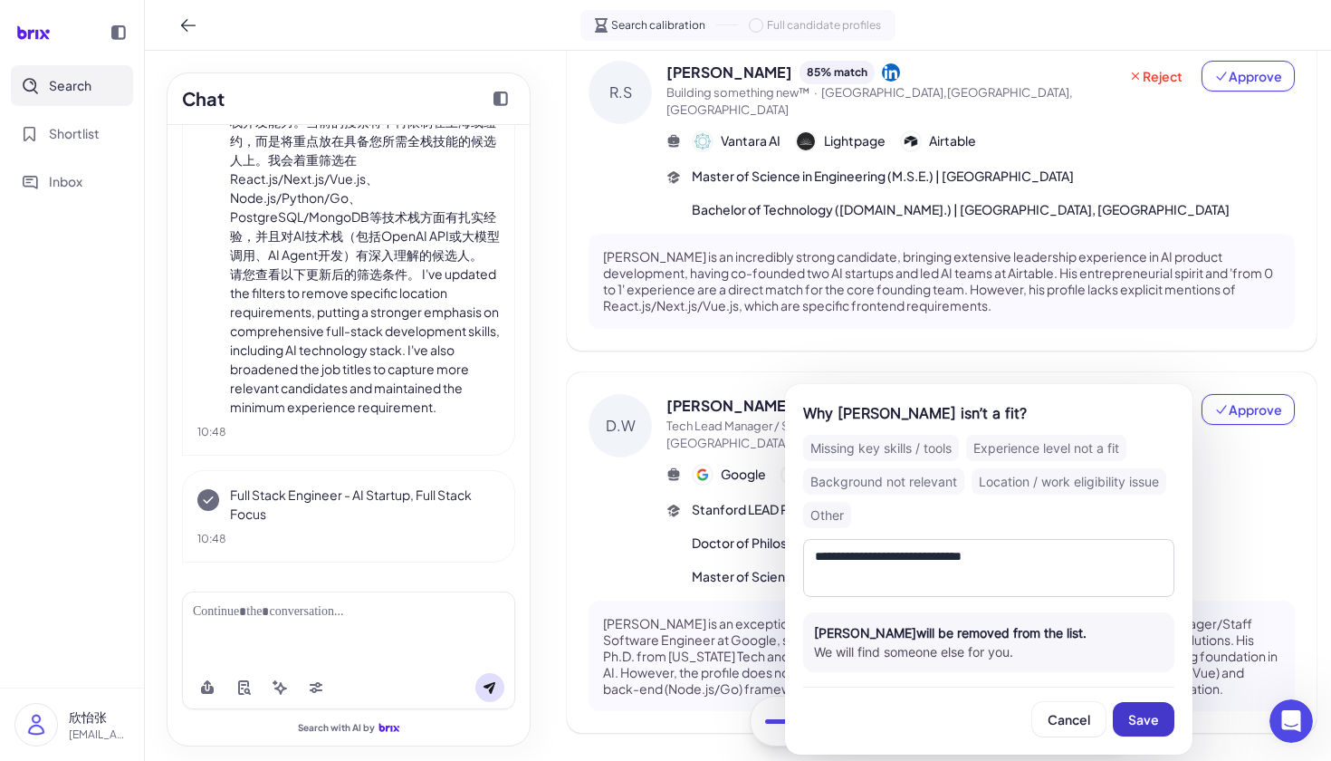
click at [1133, 719] on span "Save" at bounding box center [1143, 719] width 31 height 16
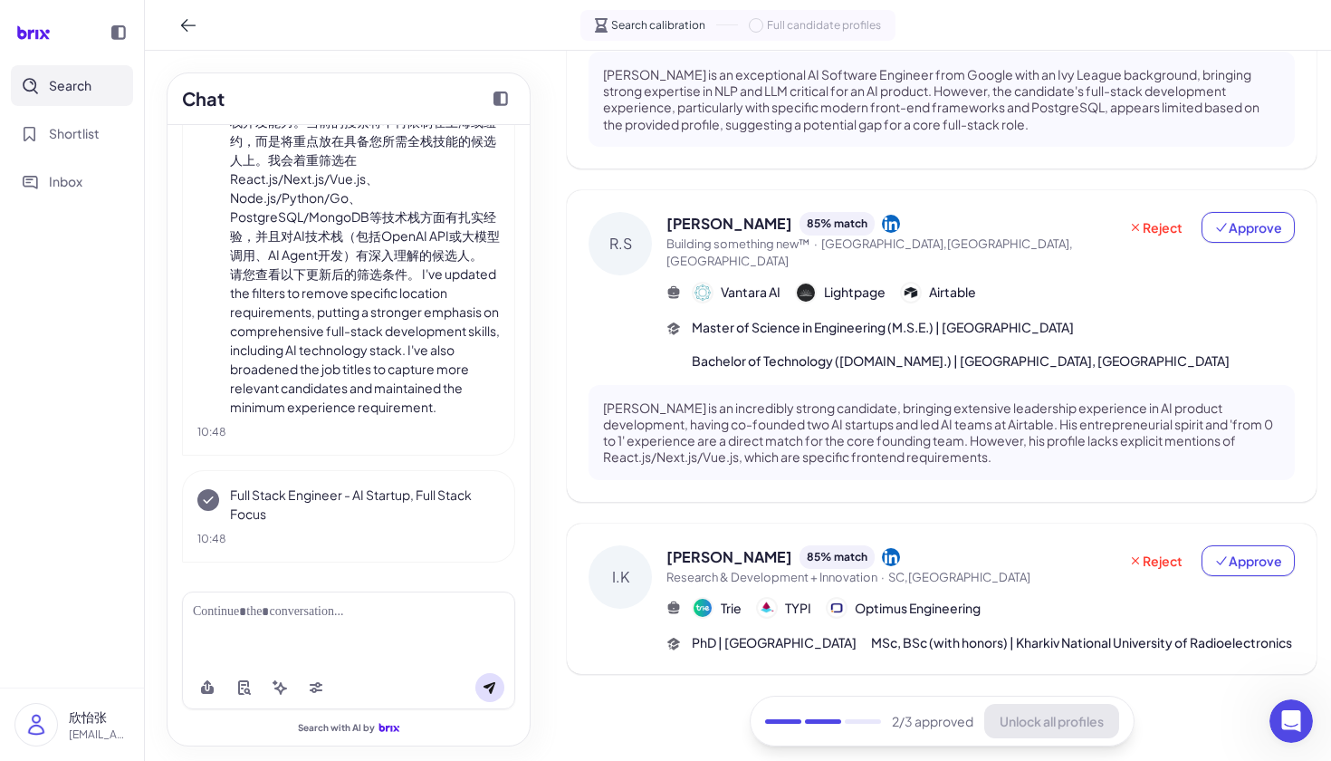
scroll to position [937, 0]
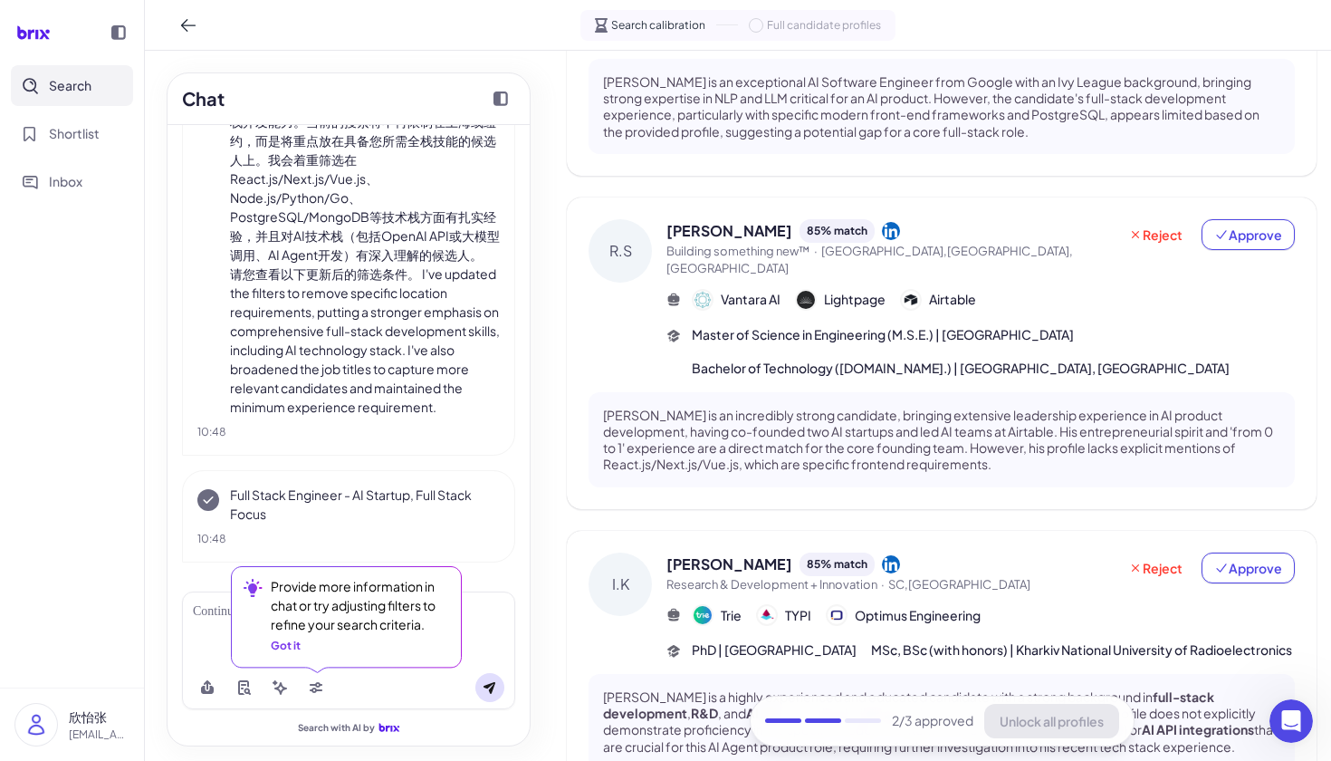
click at [626, 229] on div "R.S" at bounding box center [620, 250] width 63 height 63
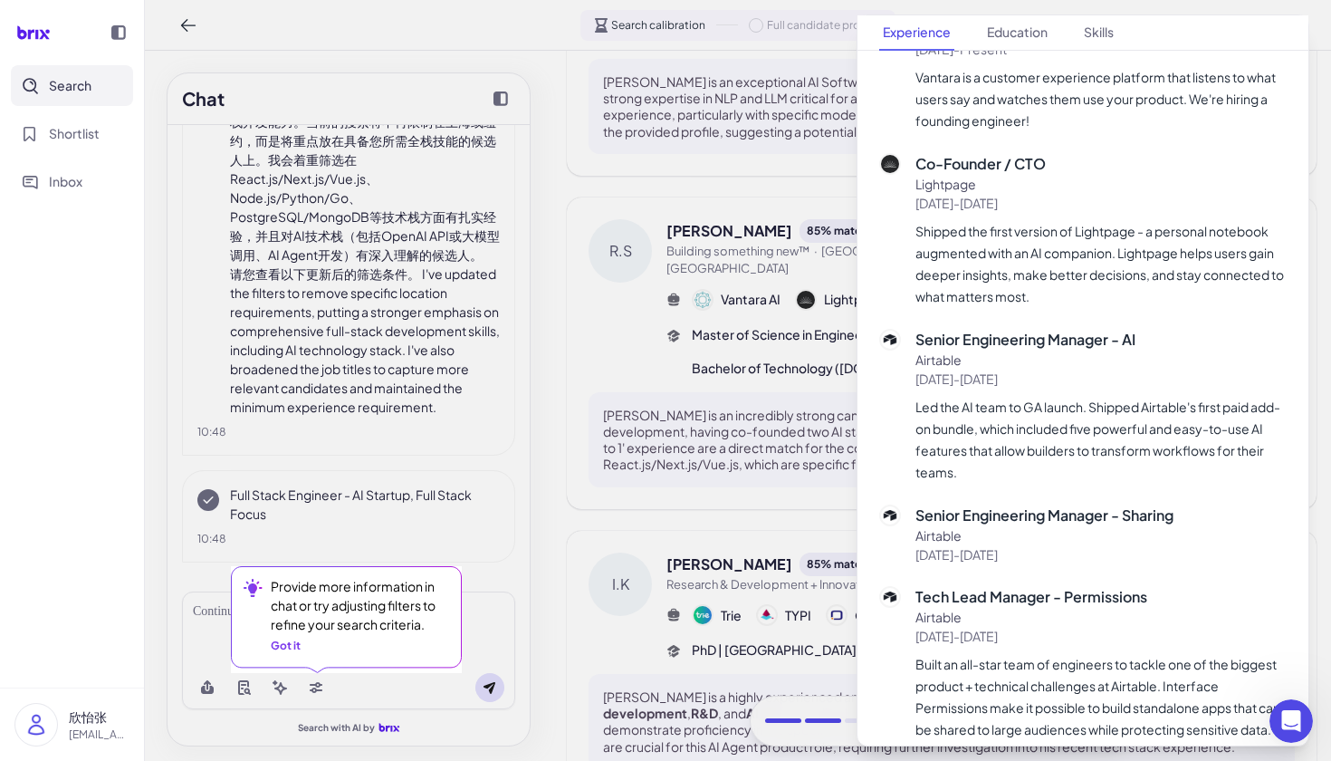
scroll to position [514, 0]
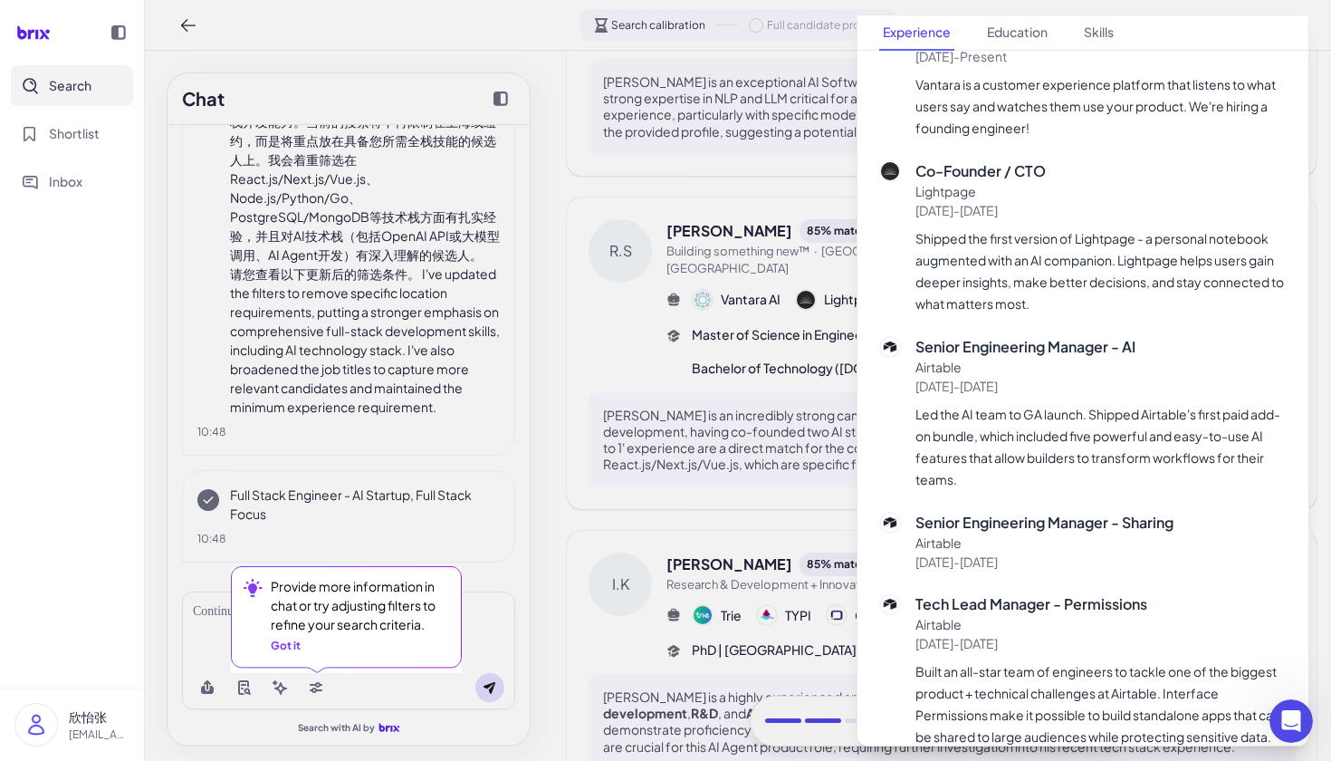
click at [819, 407] on div at bounding box center [665, 380] width 1331 height 761
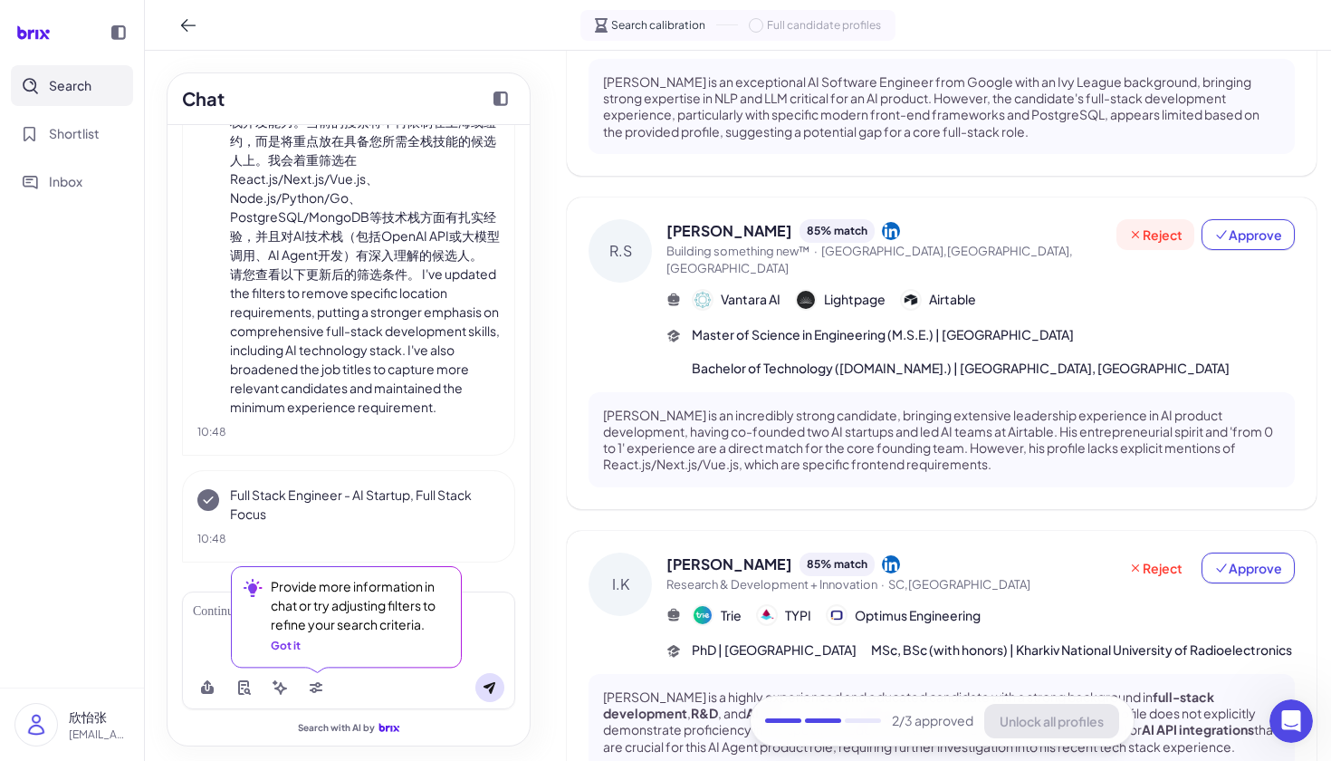
click at [1154, 225] on span "Reject" at bounding box center [1155, 234] width 54 height 18
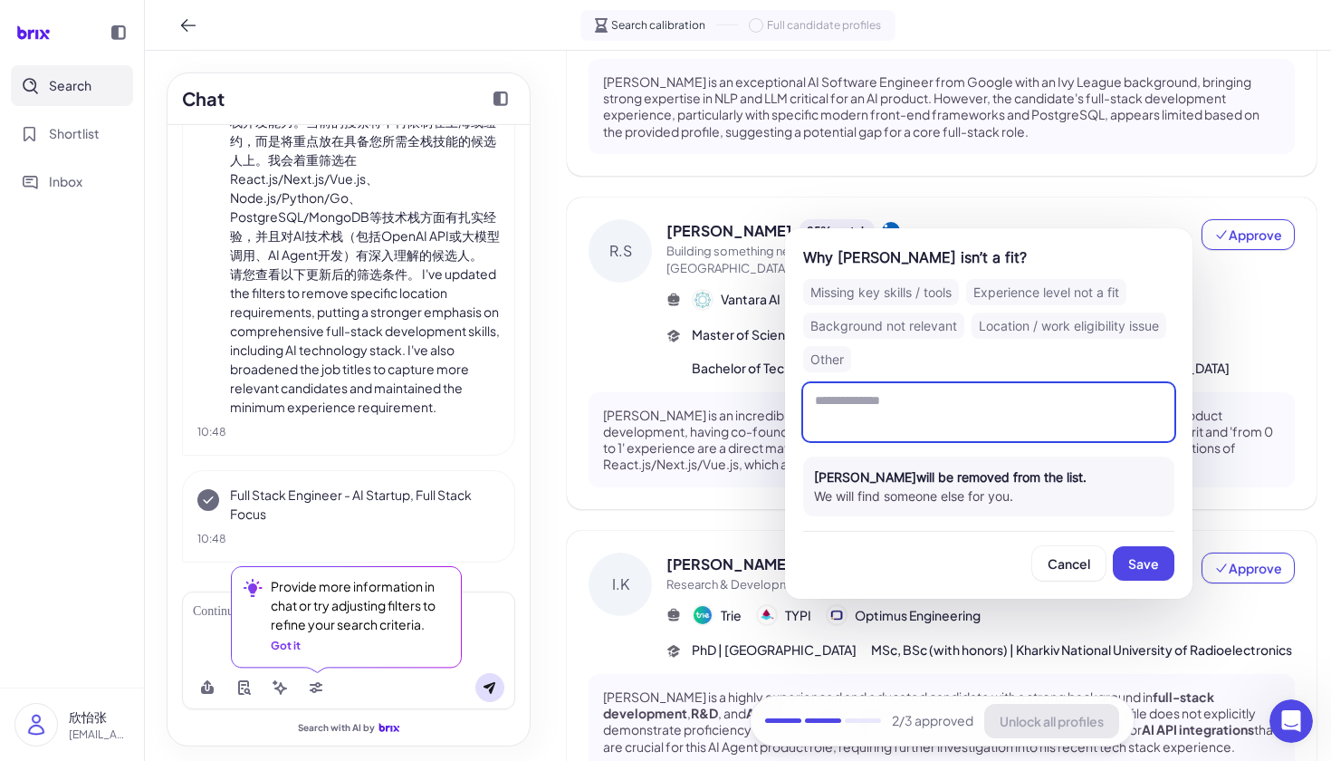
click at [1047, 420] on textarea at bounding box center [988, 412] width 371 height 58
type textarea "**********"
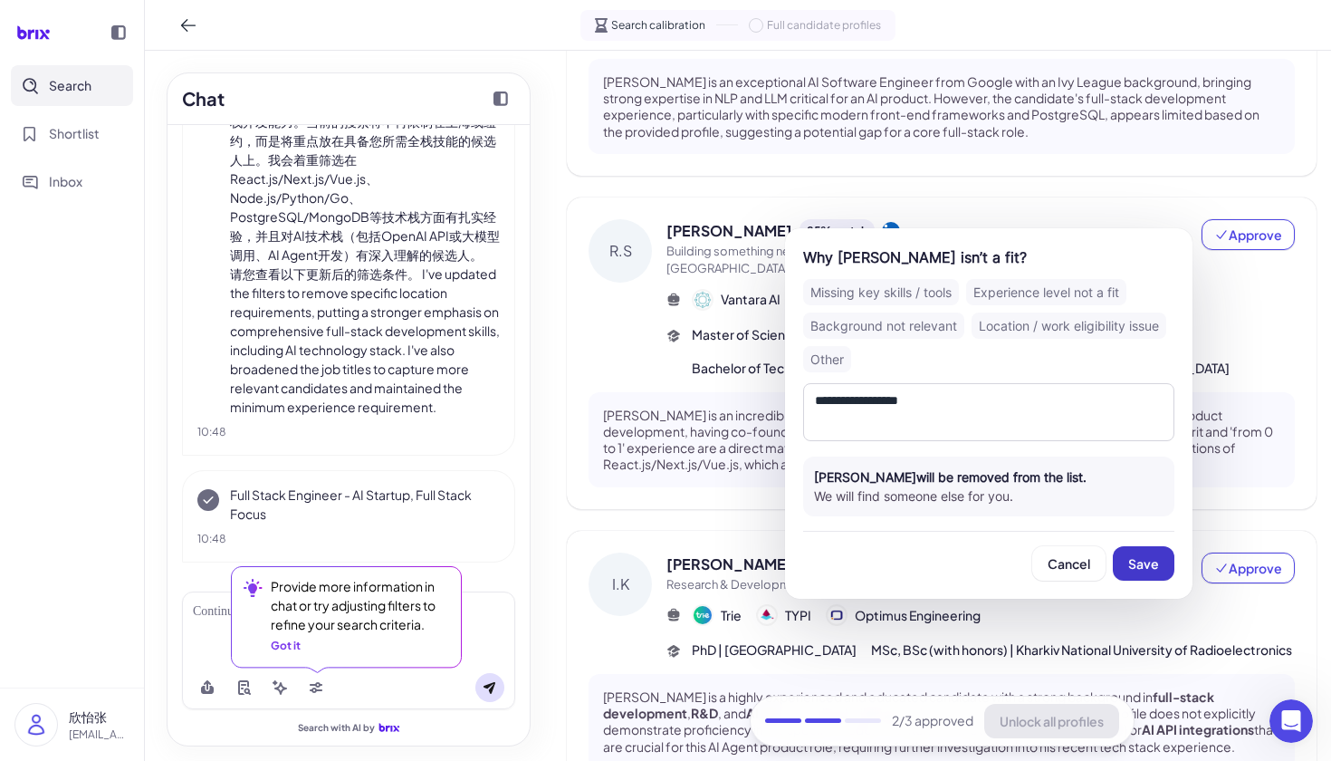
click at [1116, 558] on button "Save" at bounding box center [1144, 563] width 62 height 34
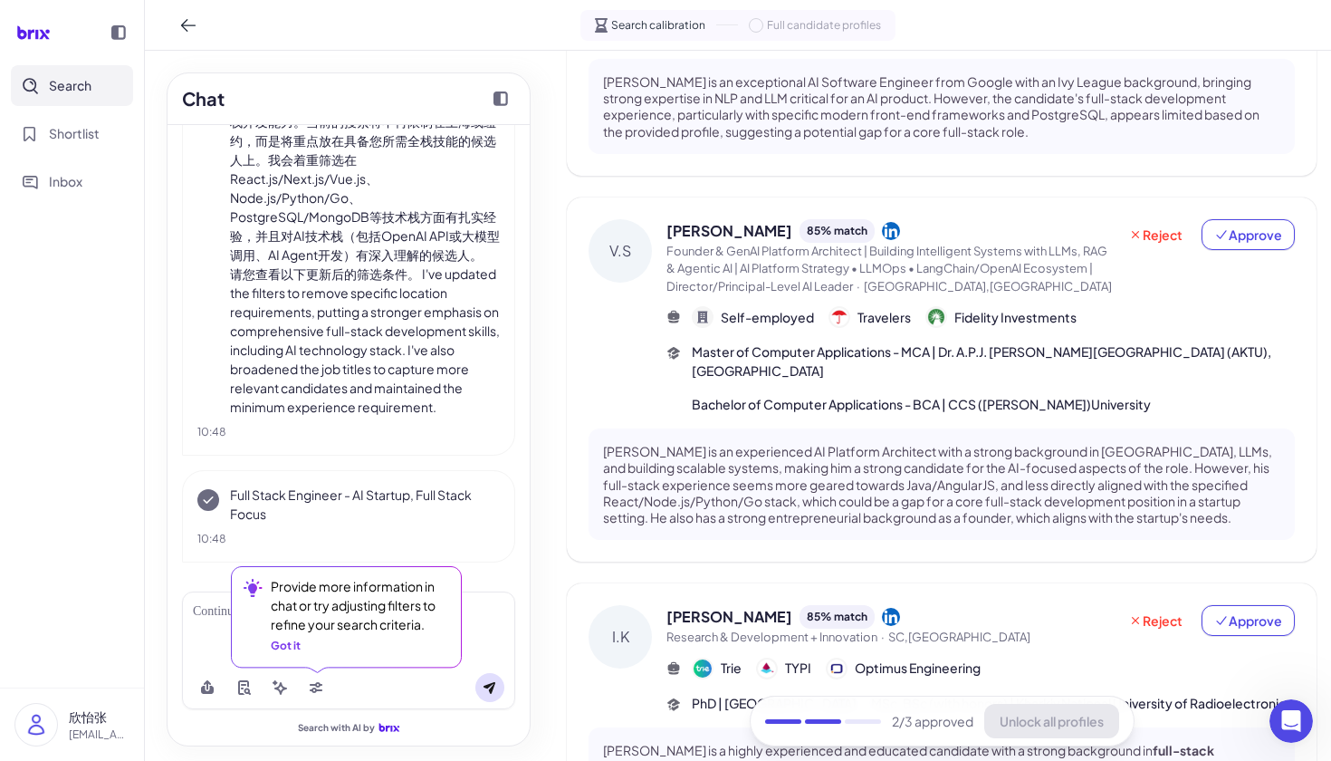
click at [202, 626] on span "Provide more information in chat or try adjusting filters to refine your search…" at bounding box center [316, 619] width 231 height 107
click at [224, 626] on span "Provide more information in chat or try adjusting filters to refine your search…" at bounding box center [316, 619] width 231 height 107
click at [205, 603] on span "Provide more information in chat or try adjusting filters to refine your search…" at bounding box center [316, 619] width 231 height 107
click at [283, 650] on div "Got it" at bounding box center [286, 645] width 30 height 16
click at [275, 680] on icon at bounding box center [280, 687] width 14 height 14
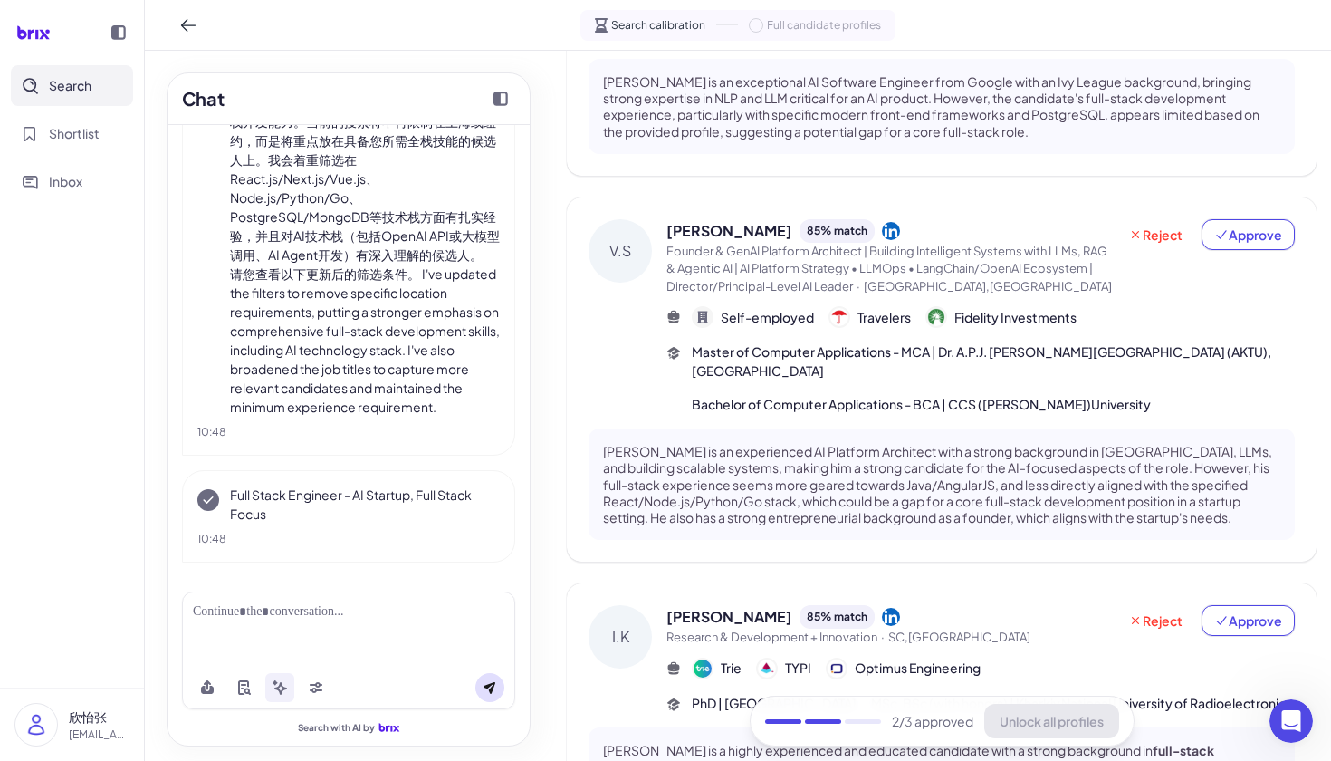
click at [459, 632] on div at bounding box center [348, 628] width 333 height 74
click at [261, 624] on div at bounding box center [348, 628] width 333 height 74
click at [241, 599] on div at bounding box center [348, 628] width 333 height 74
click at [245, 615] on div at bounding box center [348, 611] width 311 height 19
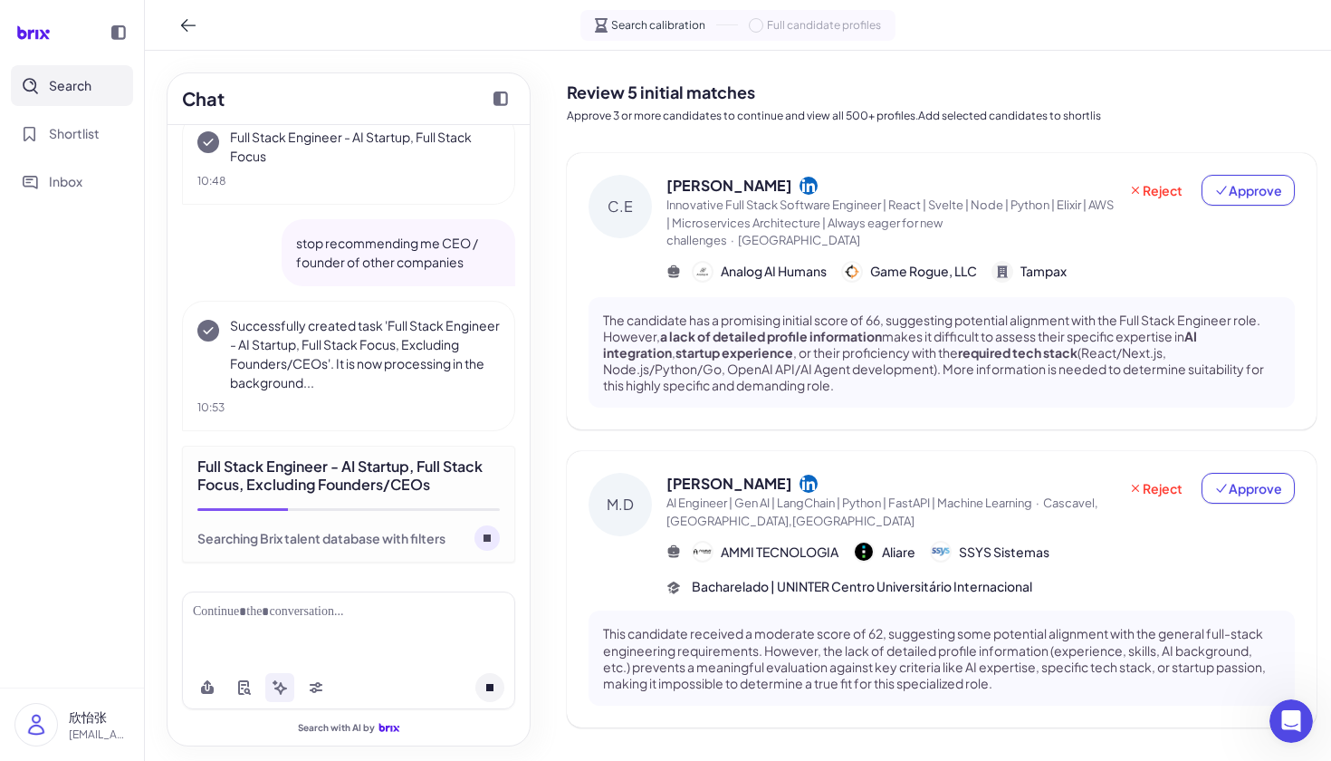
scroll to position [0, 0]
click at [734, 212] on span "Innovative Full Stack Software Engineer | React | Svelte | Node | Python | Elix…" at bounding box center [891, 222] width 450 height 53
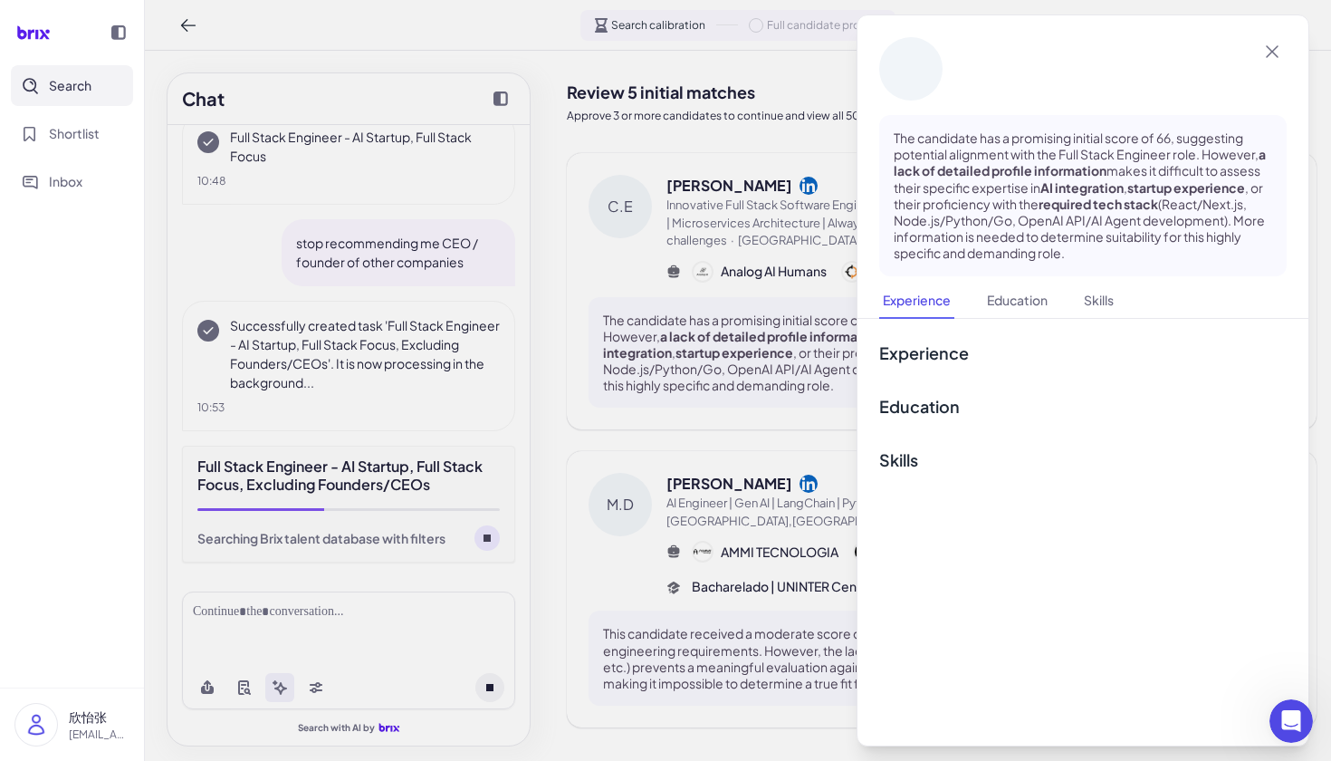
click at [913, 81] on div at bounding box center [910, 68] width 63 height 63
click at [1041, 308] on button "Education" at bounding box center [1017, 300] width 68 height 35
drag, startPoint x: 921, startPoint y: 299, endPoint x: 1078, endPoint y: 299, distance: 156.6
click at [921, 299] on button "Experience" at bounding box center [916, 300] width 75 height 35
click at [1049, 295] on button "Education" at bounding box center [1017, 300] width 68 height 35
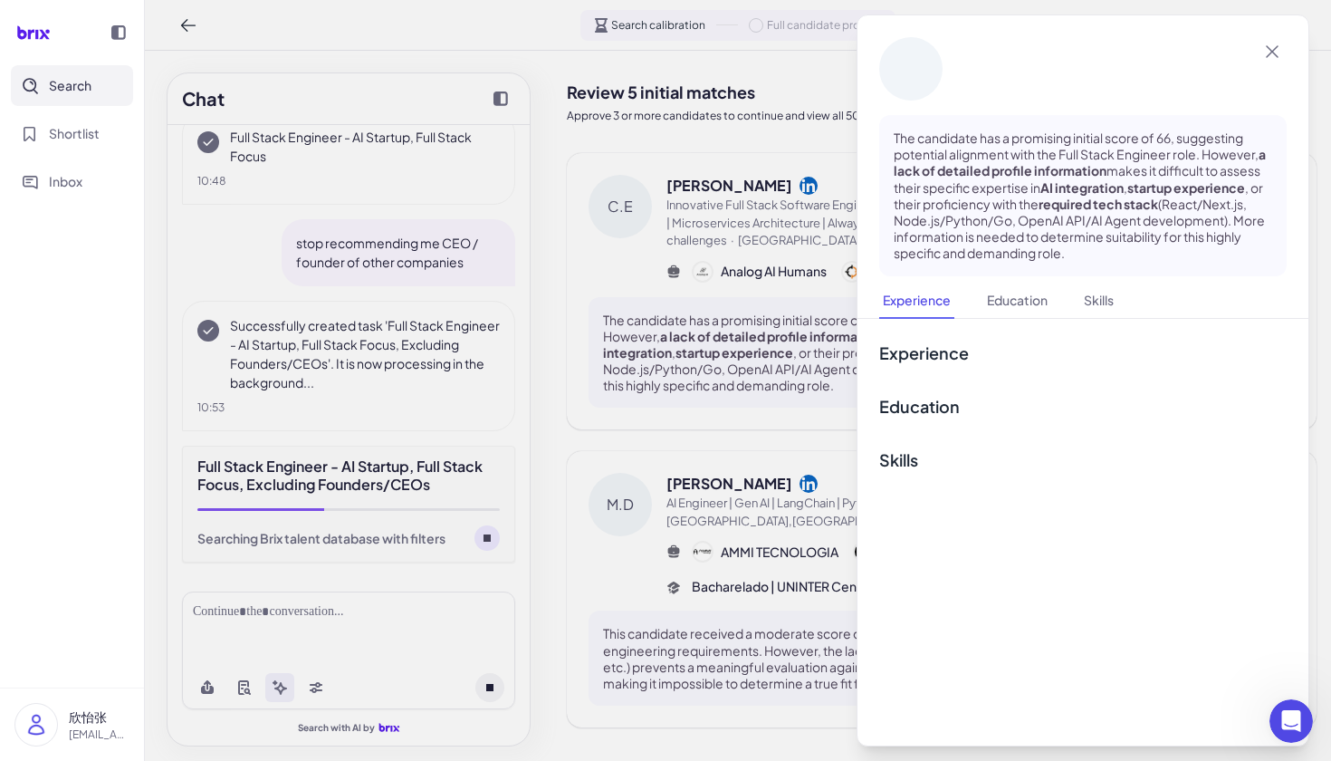
click at [773, 311] on div at bounding box center [665, 380] width 1331 height 761
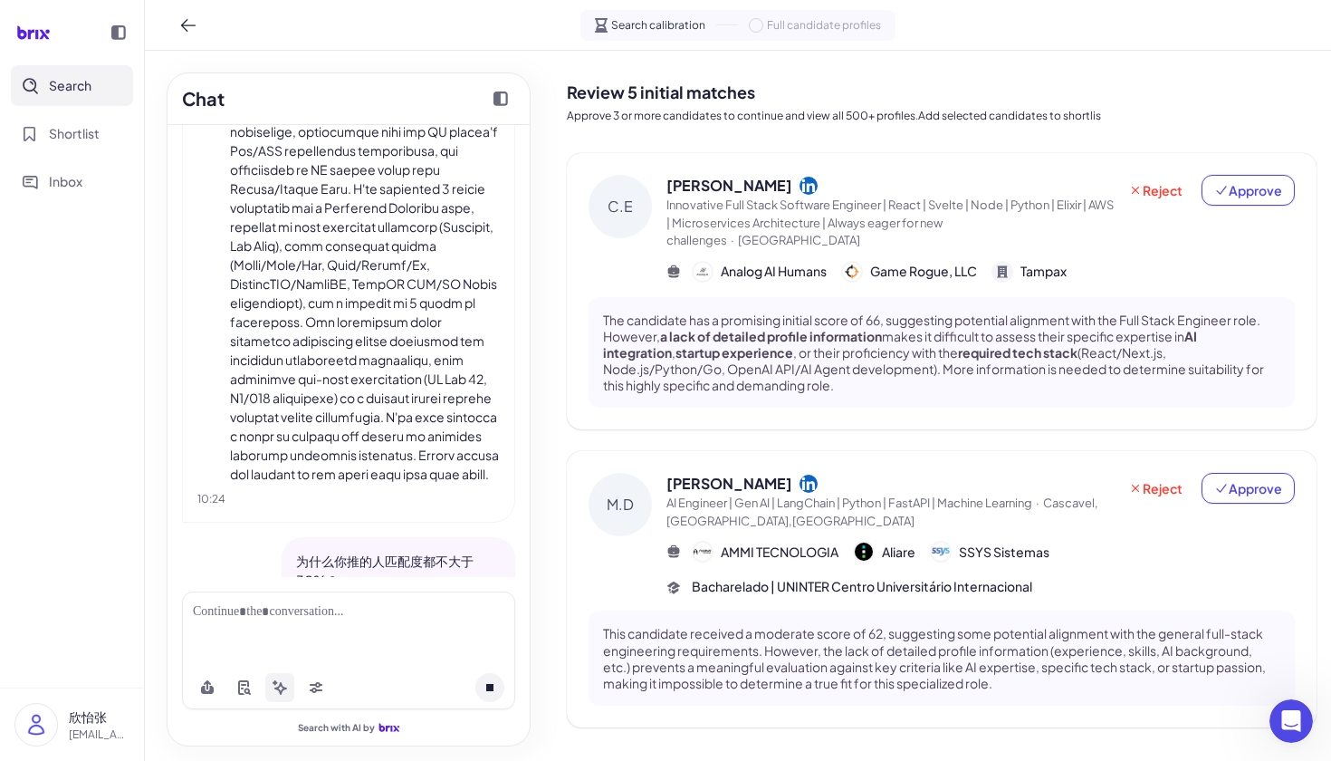
scroll to position [1564, 0]
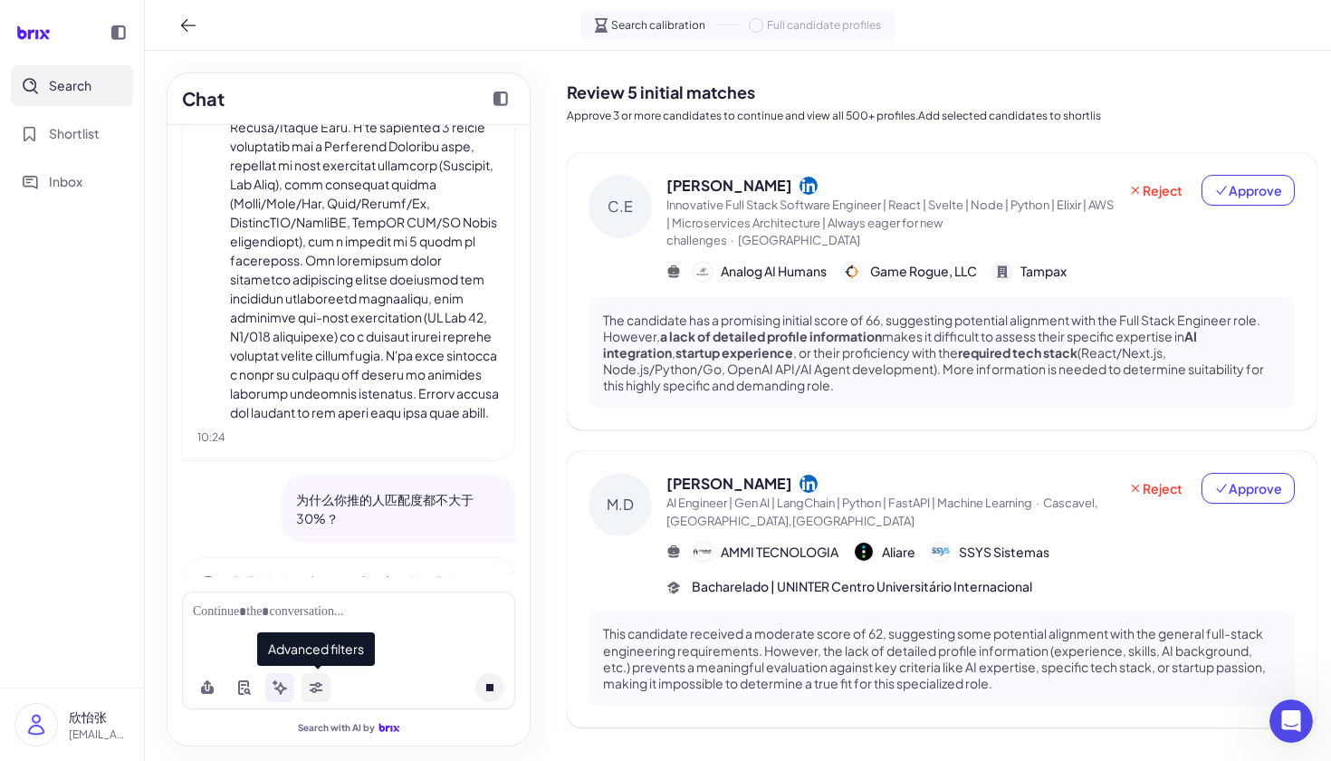
click at [311, 685] on icon at bounding box center [316, 687] width 14 height 14
click at [321, 690] on icon at bounding box center [316, 689] width 13 height 5
click at [320, 689] on icon at bounding box center [316, 689] width 13 height 5
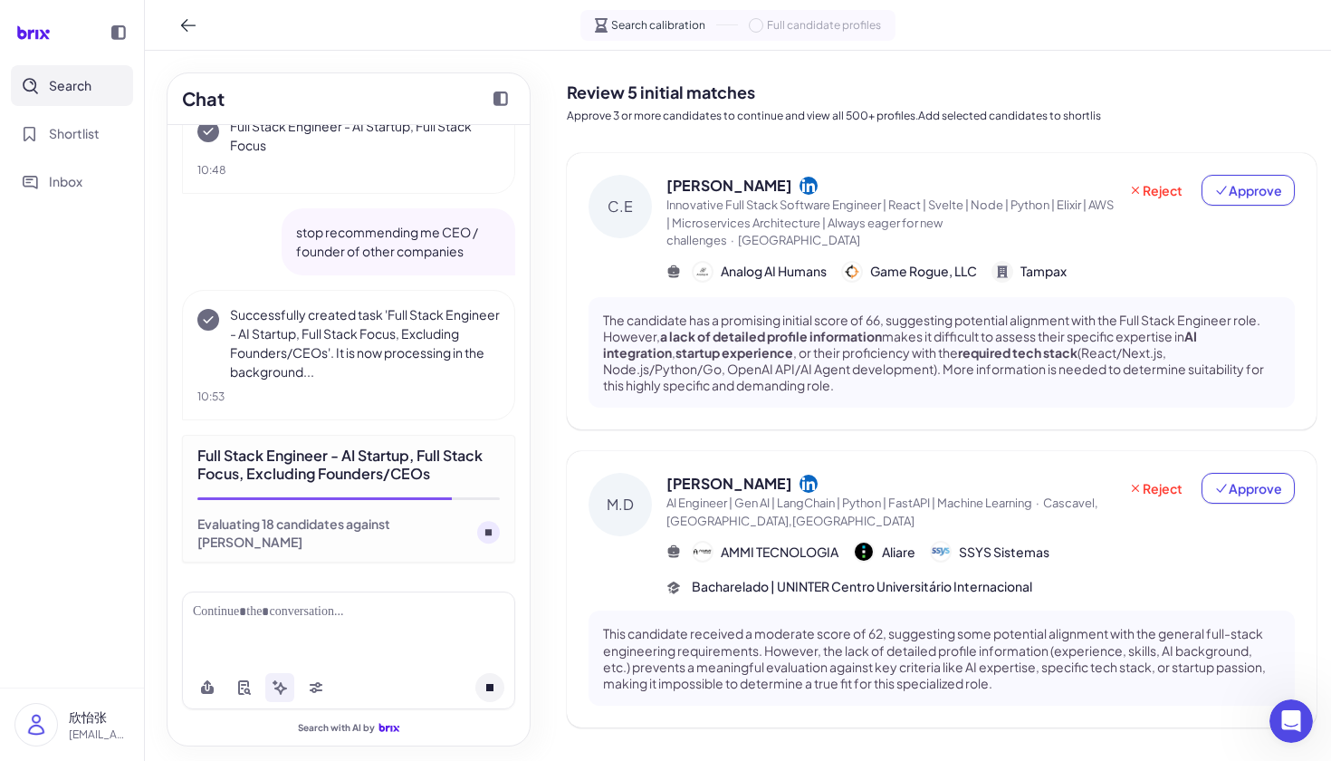
scroll to position [0, 0]
click at [325, 689] on button at bounding box center [316, 687] width 29 height 29
click at [62, 125] on span "Shortlist" at bounding box center [74, 133] width 51 height 19
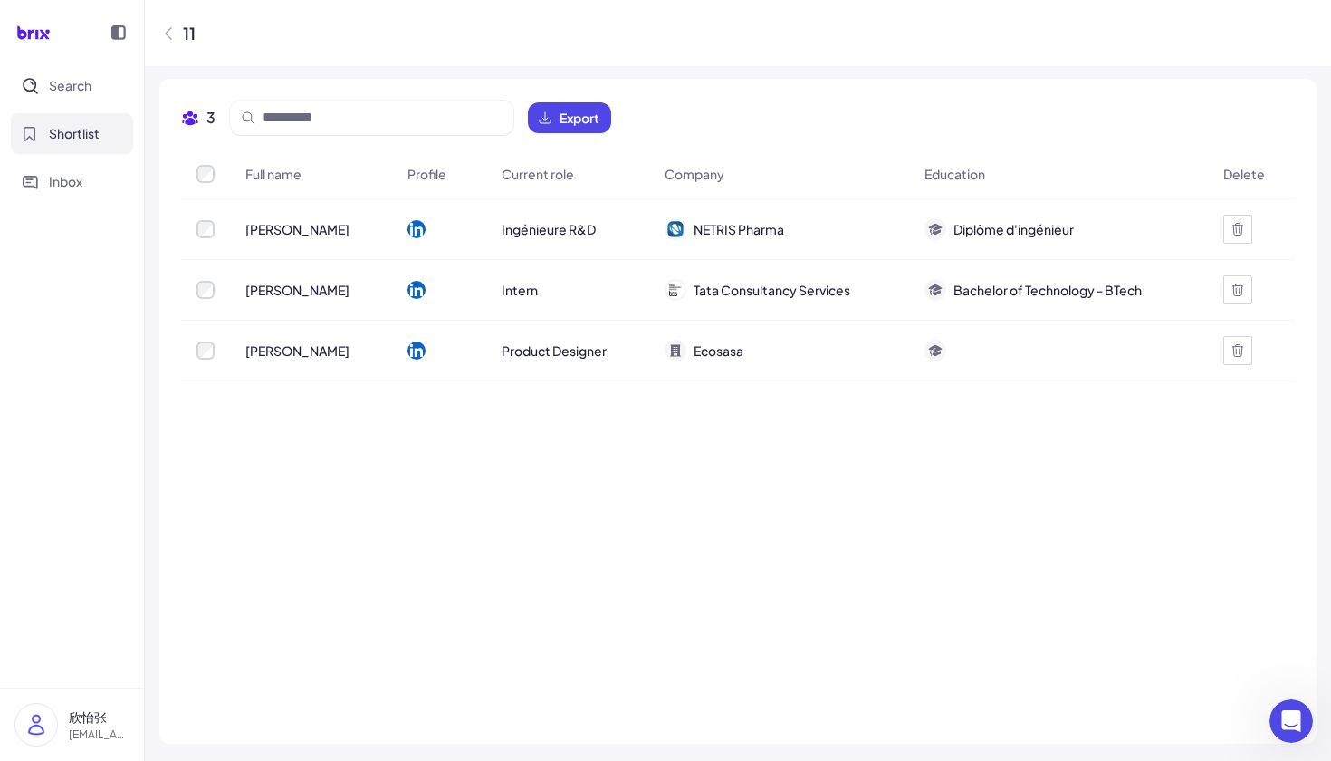
click at [416, 225] on div at bounding box center [438, 229] width 91 height 51
click at [194, 229] on div at bounding box center [205, 229] width 47 height 18
click at [407, 222] on icon at bounding box center [416, 229] width 18 height 18
click at [290, 243] on div "Amélie Bécar" at bounding box center [311, 229] width 160 height 51
click at [529, 233] on span "Ingénieure R&D" at bounding box center [549, 229] width 94 height 18
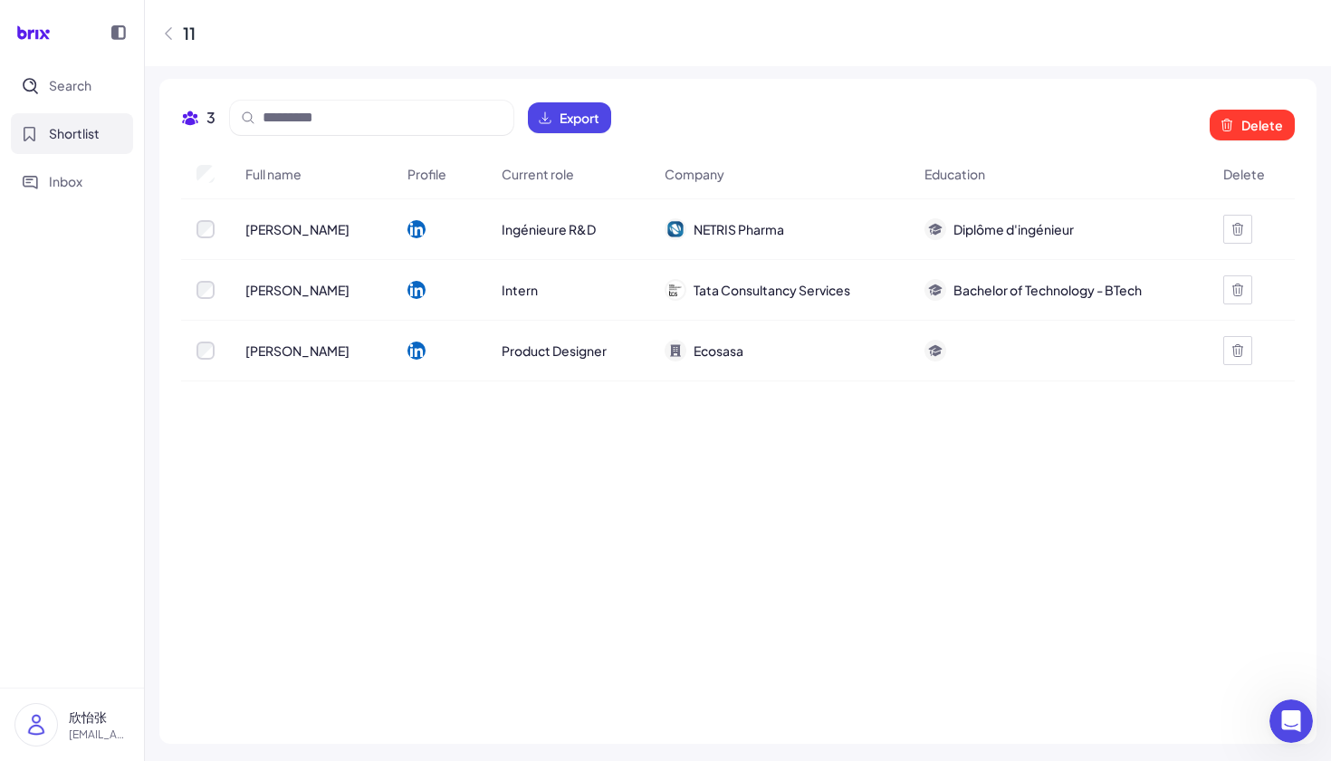
click at [738, 205] on div "NETRIS Pharma" at bounding box center [779, 229] width 258 height 51
drag, startPoint x: 993, startPoint y: 227, endPoint x: 800, endPoint y: 503, distance: 336.6
click at [993, 228] on span "Diplôme d'ingénieur" at bounding box center [1013, 229] width 120 height 18
click at [76, 77] on span "Search" at bounding box center [70, 85] width 43 height 19
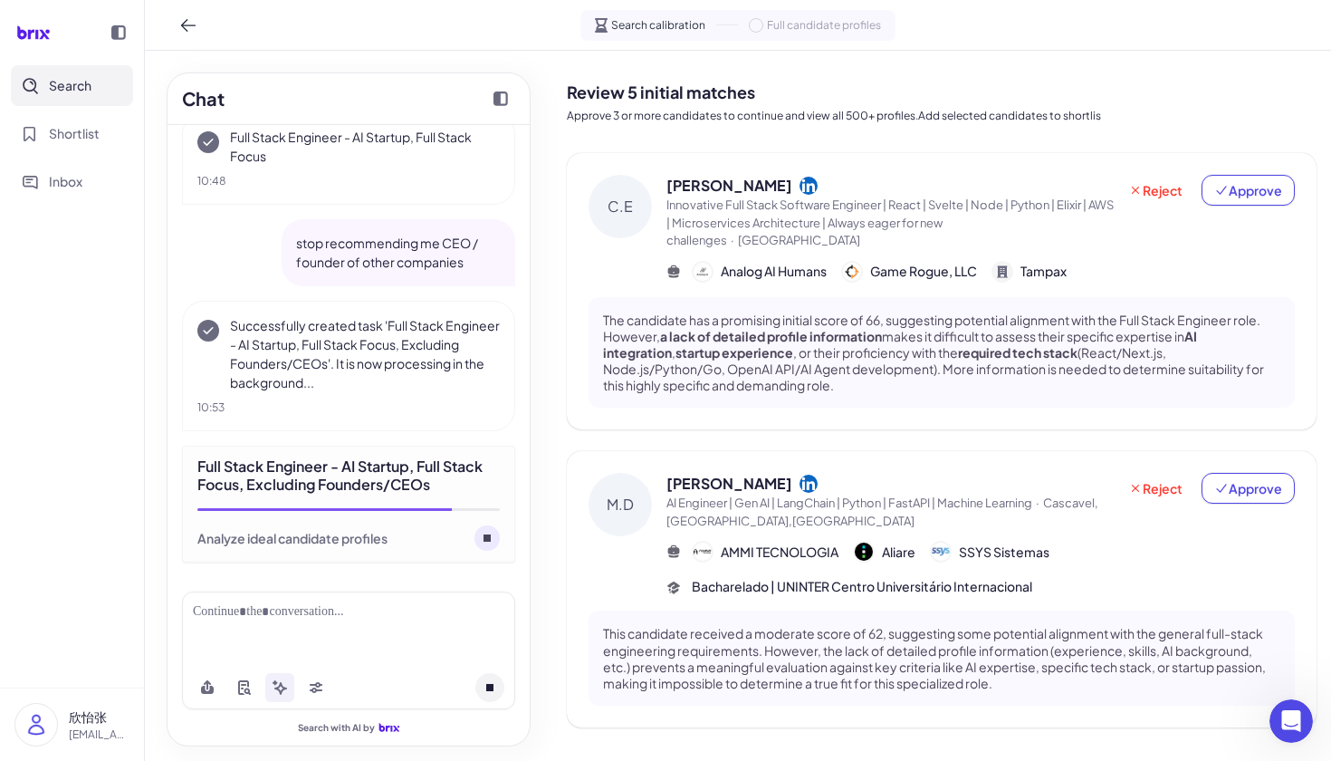
click at [675, 327] on p "The candidate has a promising initial score of 66, suggesting potential alignme…" at bounding box center [941, 352] width 677 height 82
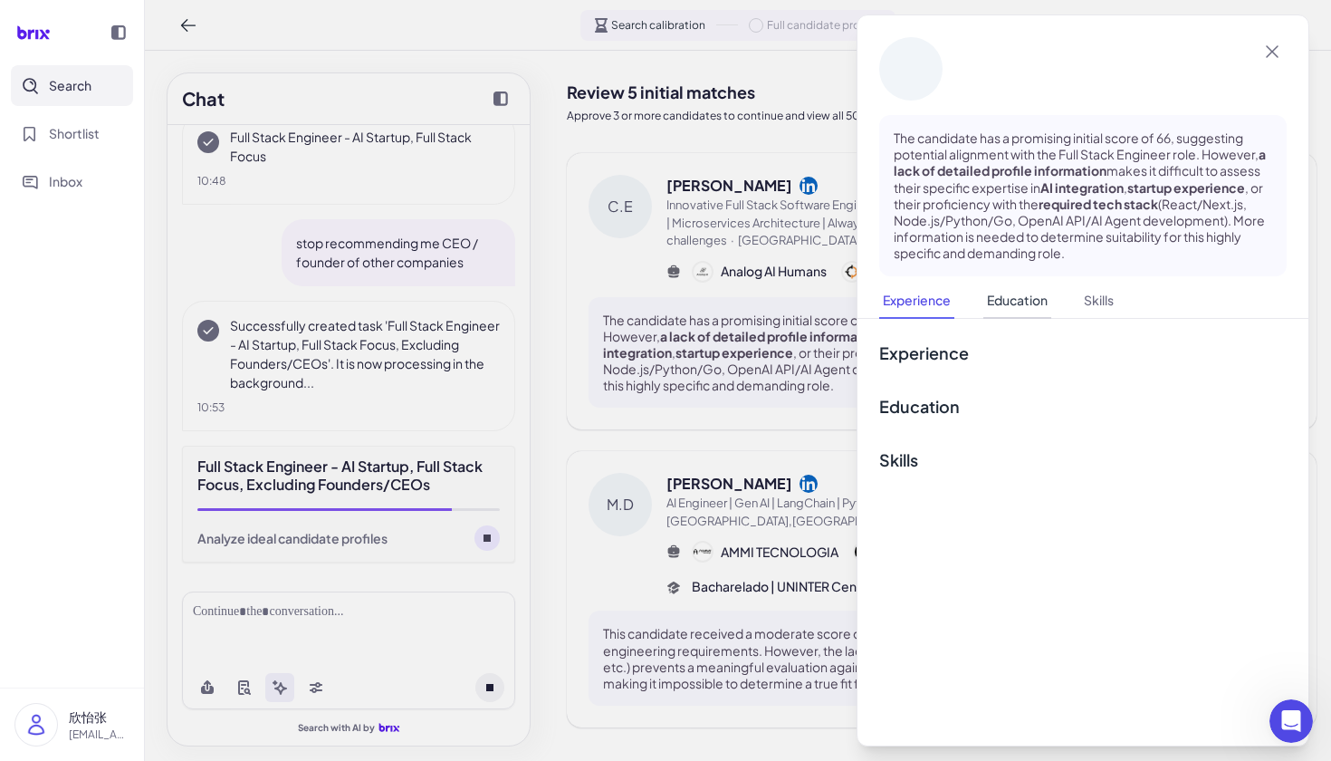
click at [1004, 304] on button "Education" at bounding box center [1017, 300] width 68 height 35
click at [1110, 302] on button "Skills" at bounding box center [1098, 300] width 37 height 35
click at [1282, 49] on icon at bounding box center [1272, 52] width 22 height 22
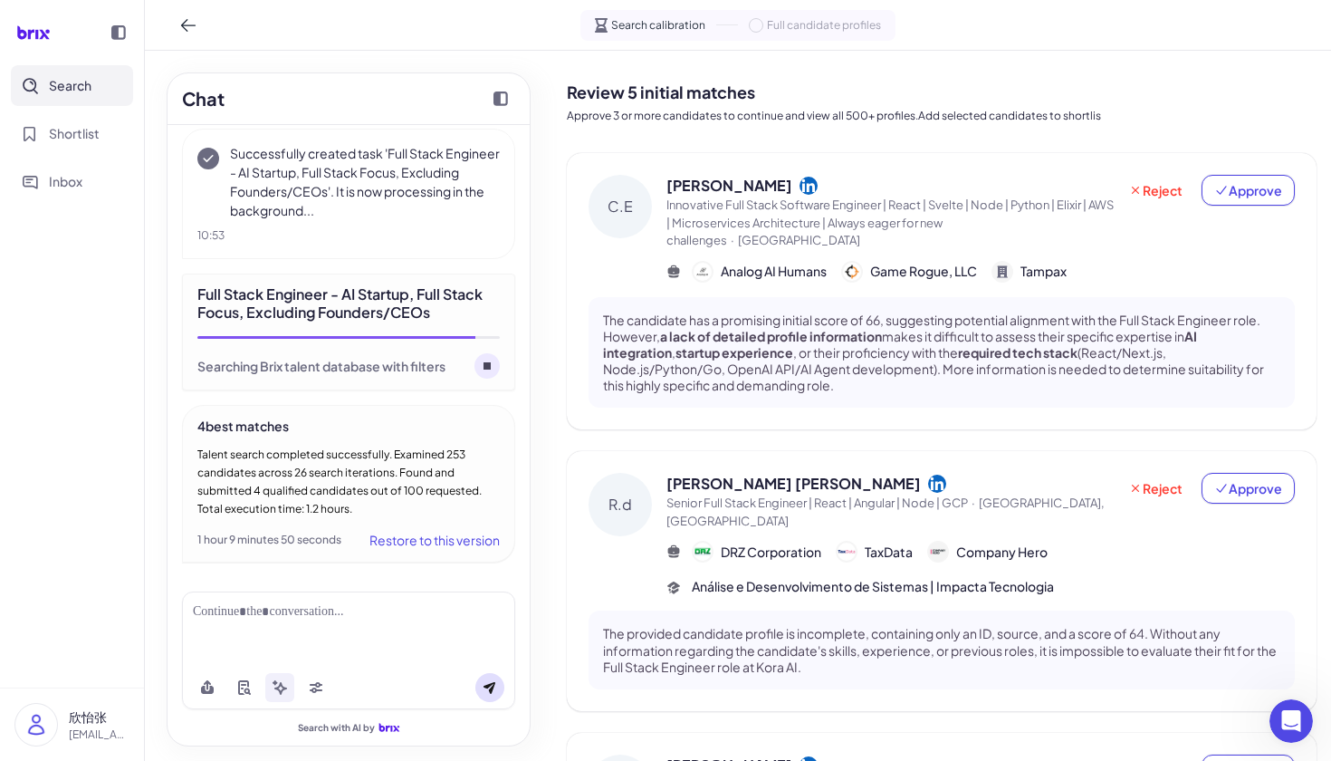
click at [618, 210] on div "C.E" at bounding box center [620, 206] width 63 height 63
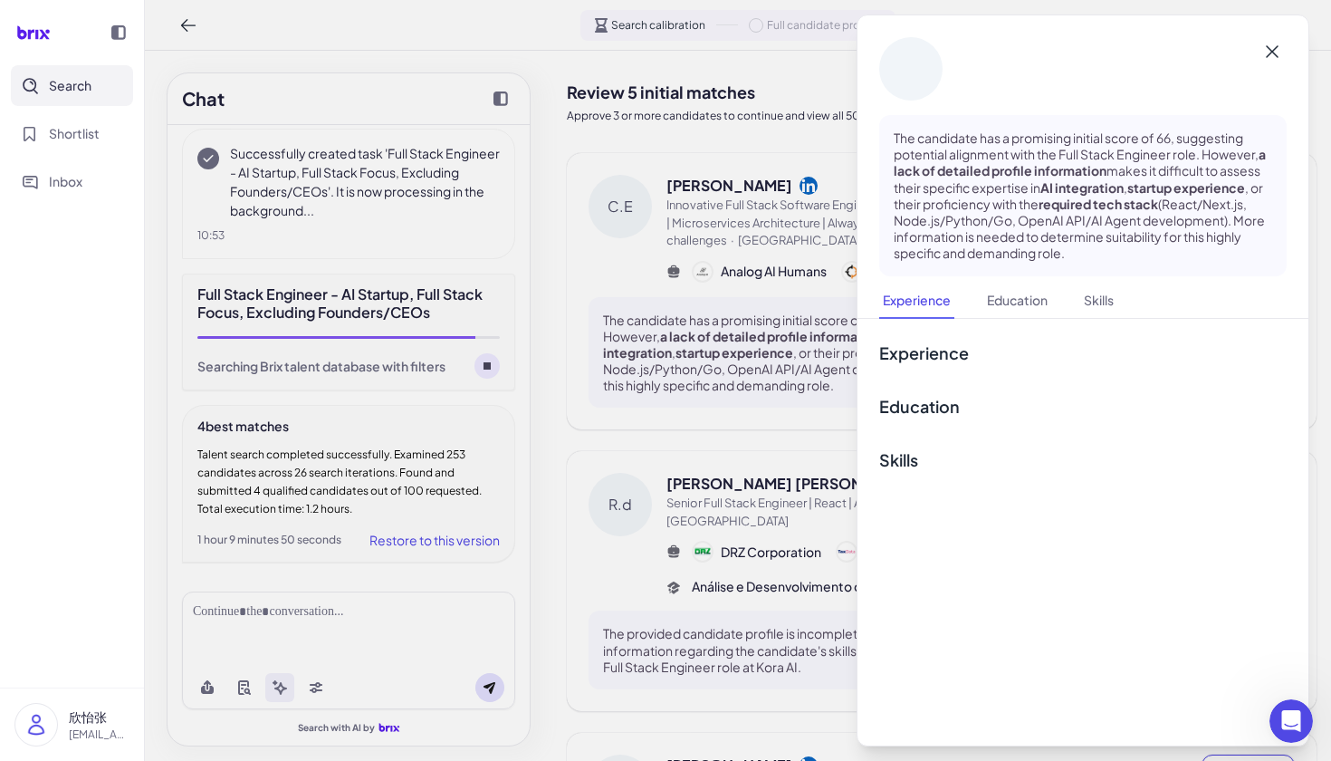
click at [1261, 44] on icon at bounding box center [1272, 52] width 22 height 22
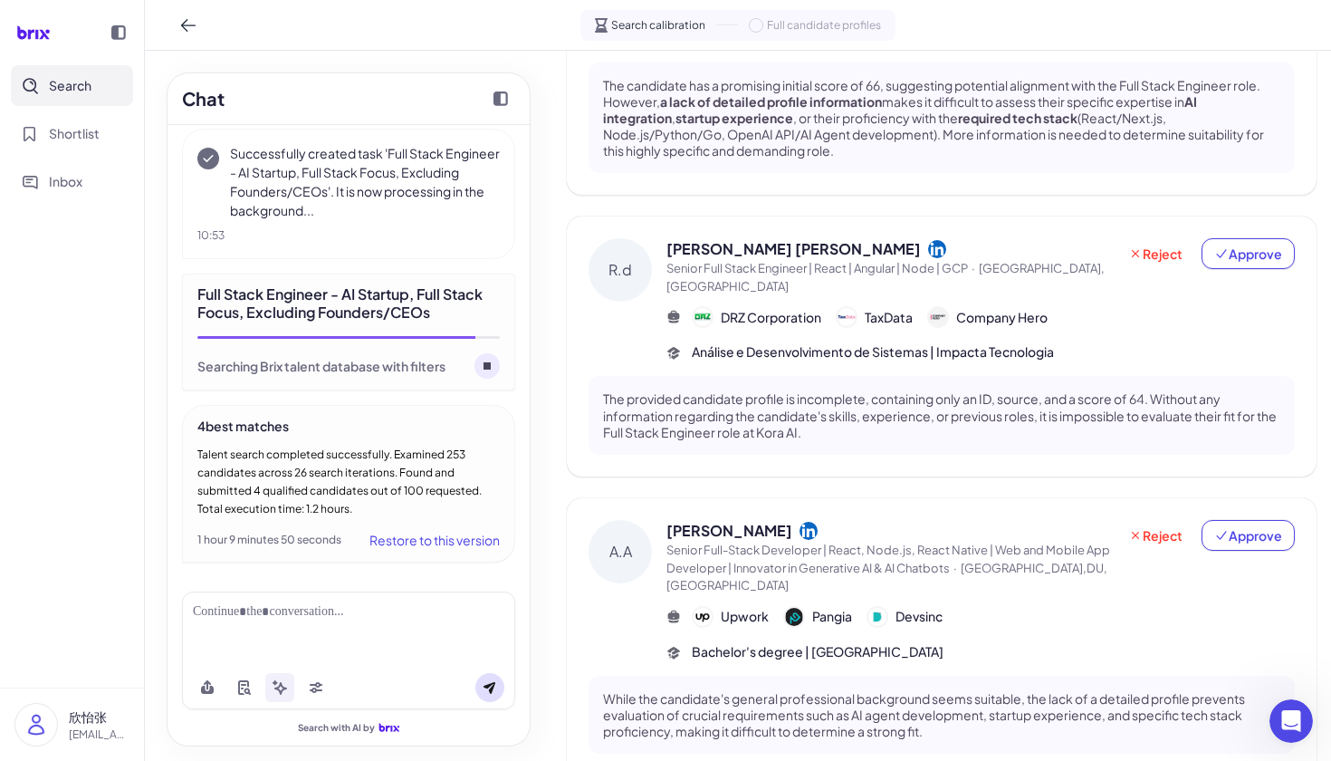
scroll to position [235, 0]
click at [619, 244] on div "R.d" at bounding box center [620, 268] width 63 height 63
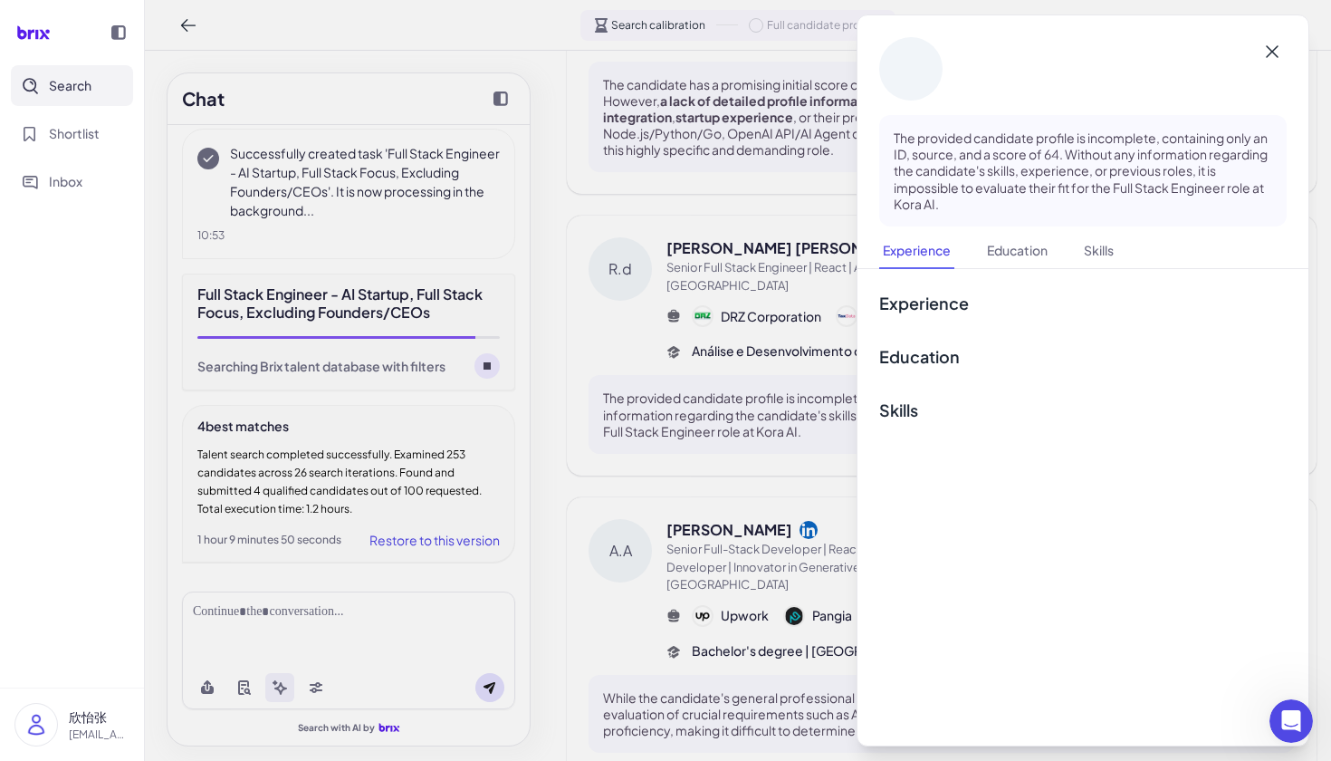
click at [1278, 54] on icon at bounding box center [1272, 52] width 22 height 22
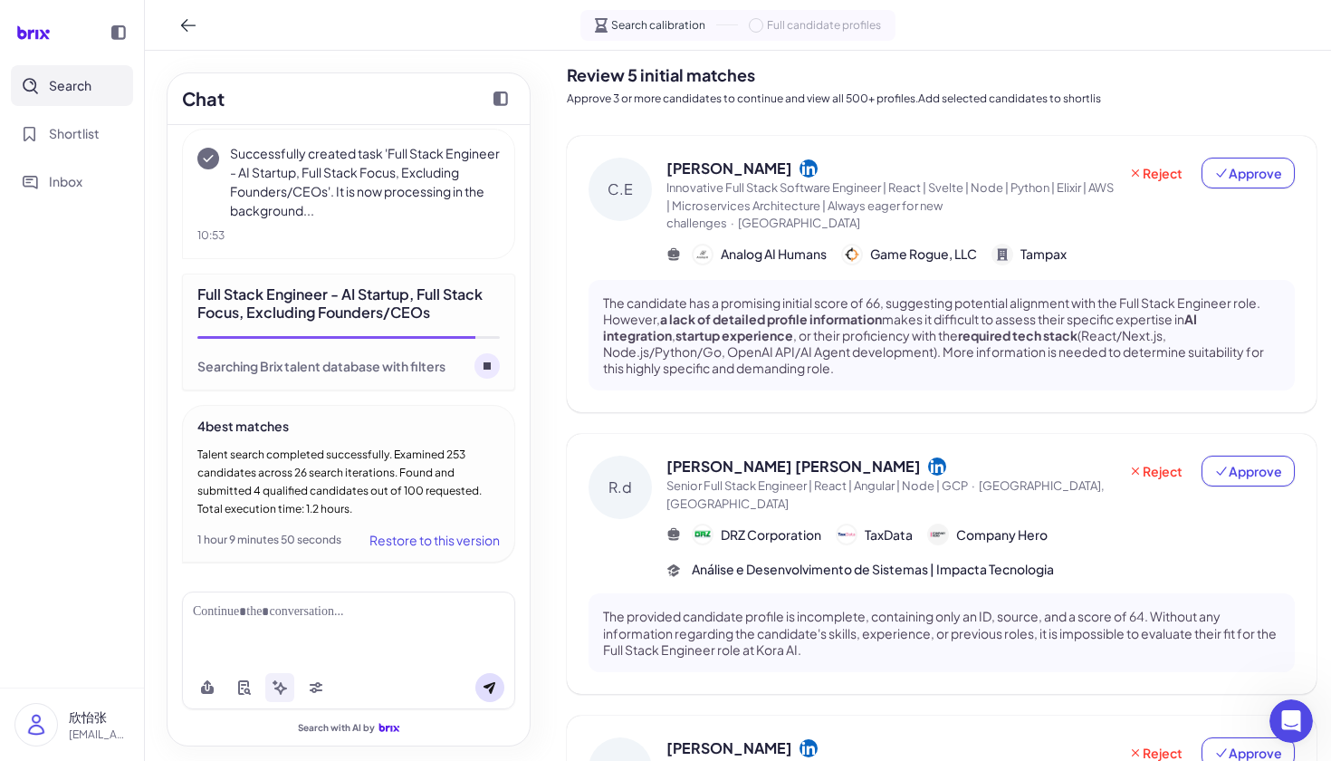
scroll to position [17, 0]
click at [627, 183] on div "C.E" at bounding box center [620, 189] width 63 height 63
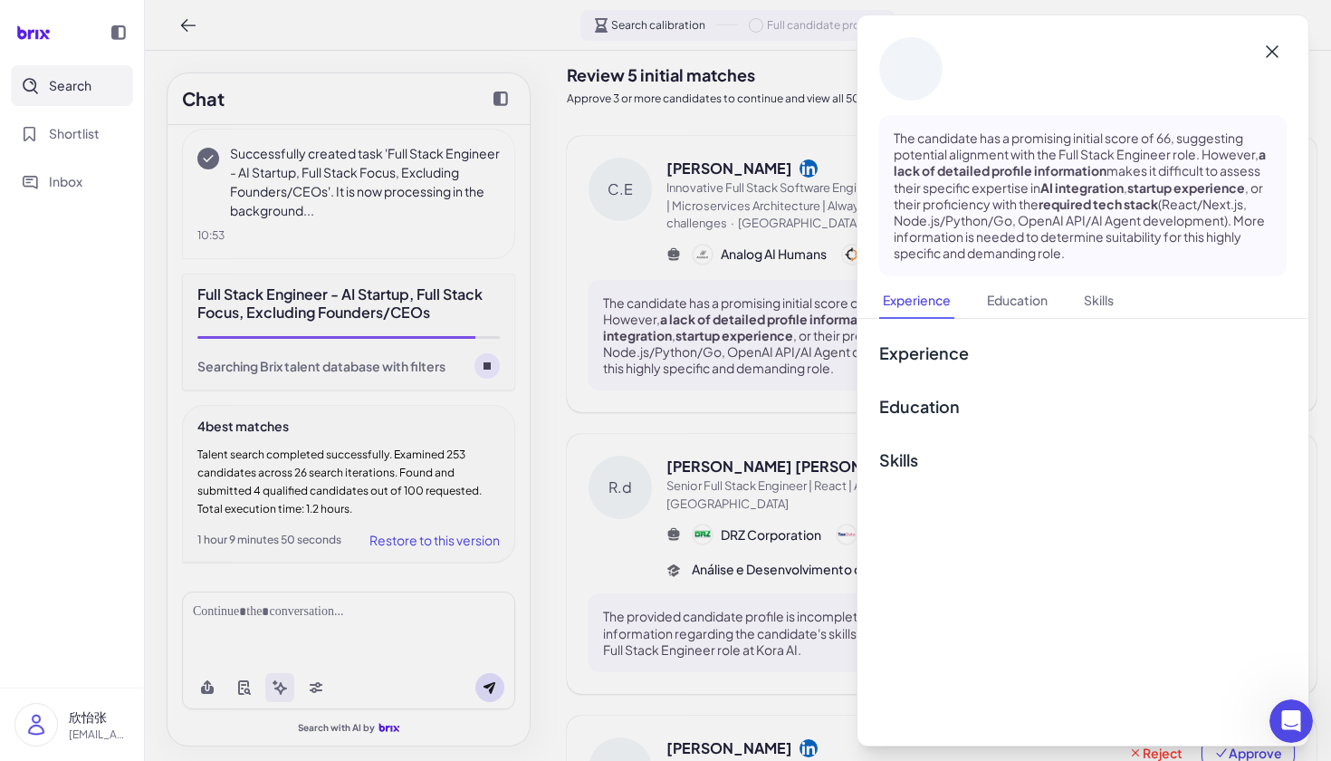
click at [1270, 60] on icon at bounding box center [1272, 52] width 22 height 22
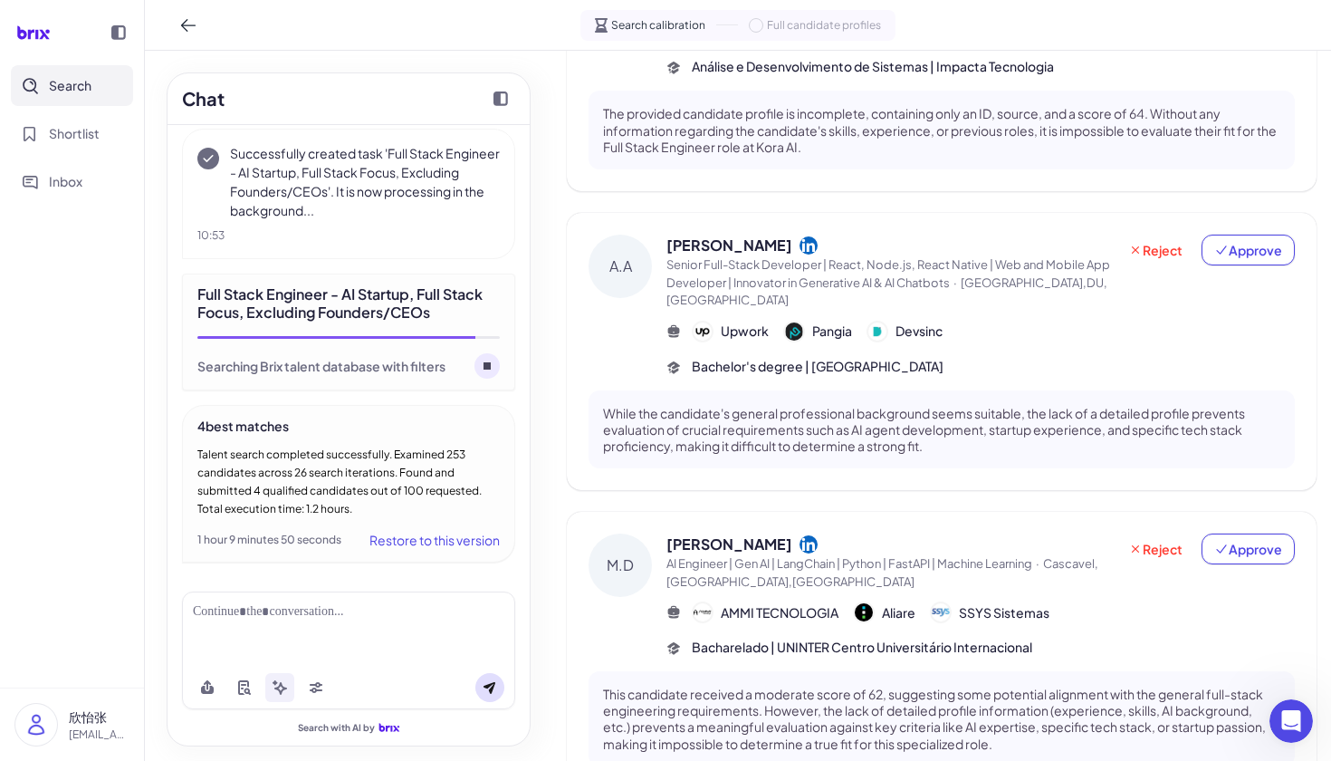
scroll to position [0, 0]
click at [623, 533] on div "M.D" at bounding box center [620, 564] width 63 height 63
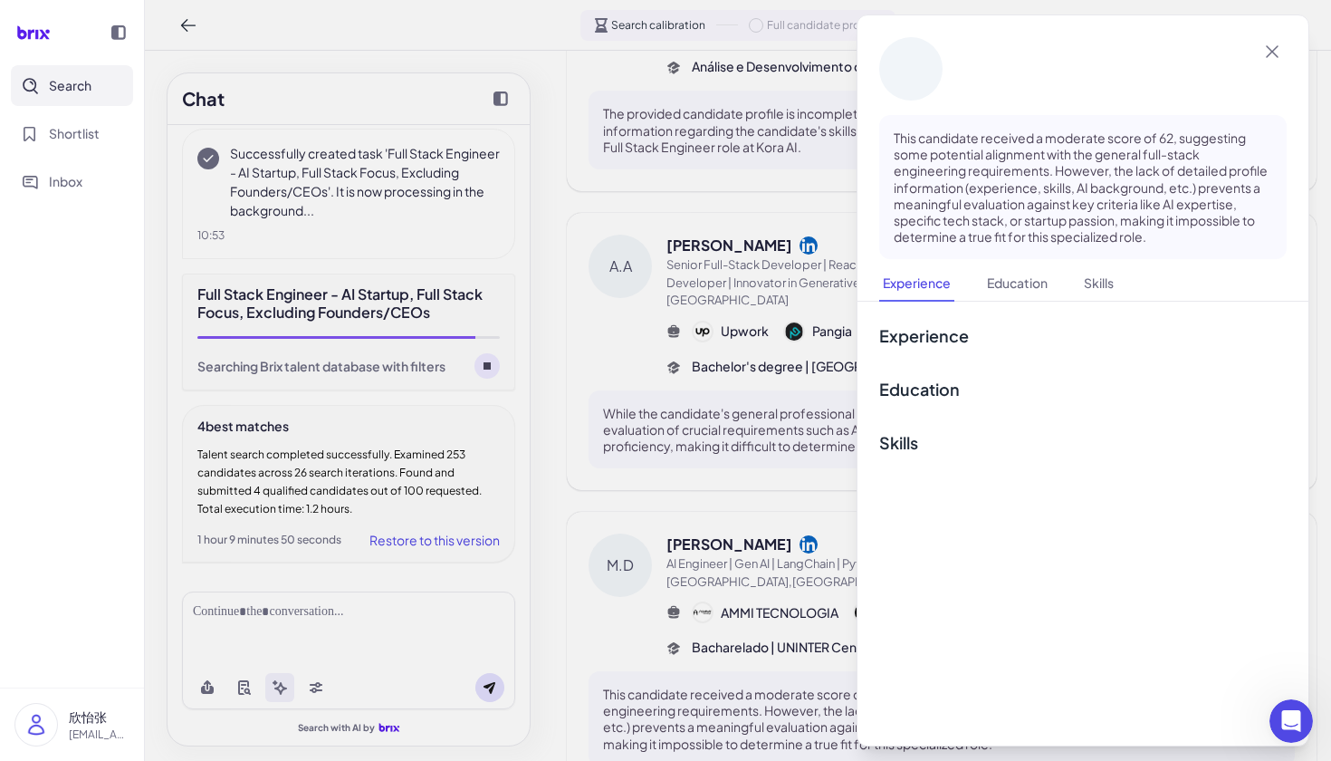
click at [695, 448] on div at bounding box center [665, 380] width 1331 height 761
